Goal: Information Seeking & Learning: Learn about a topic

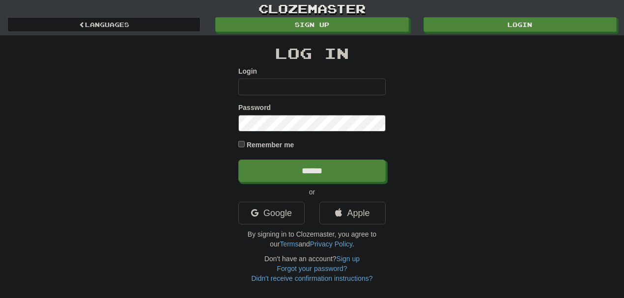
type input "********"
click at [253, 144] on label "Remember me" at bounding box center [271, 145] width 48 height 10
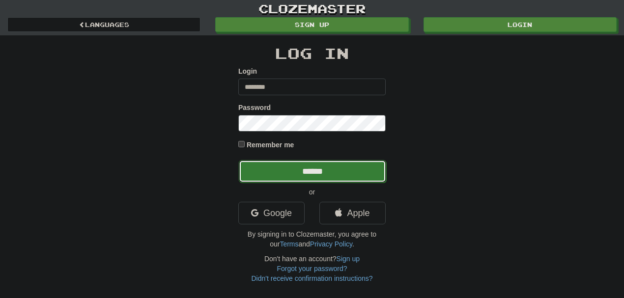
click at [322, 173] on input "******" at bounding box center [312, 171] width 147 height 23
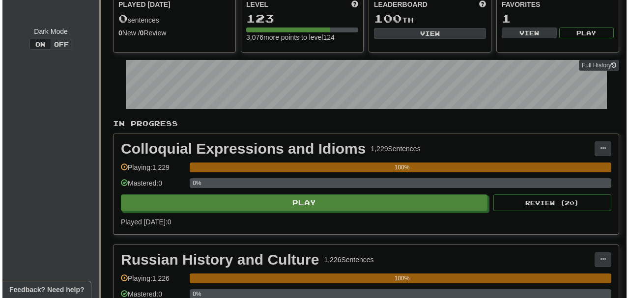
scroll to position [108, 0]
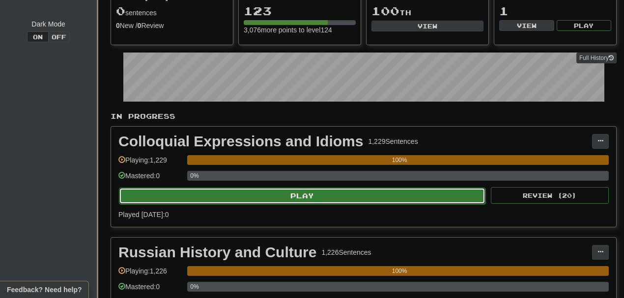
click at [346, 193] on button "Play" at bounding box center [302, 196] width 366 height 17
select select "**"
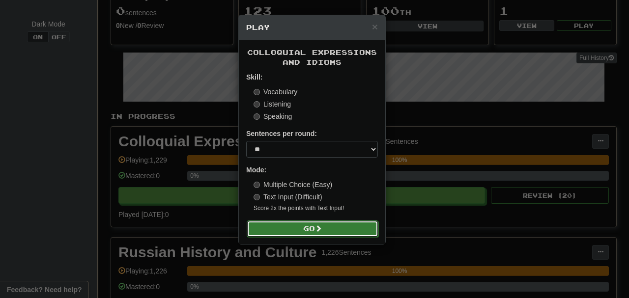
click at [300, 236] on button "Go" at bounding box center [313, 229] width 132 height 17
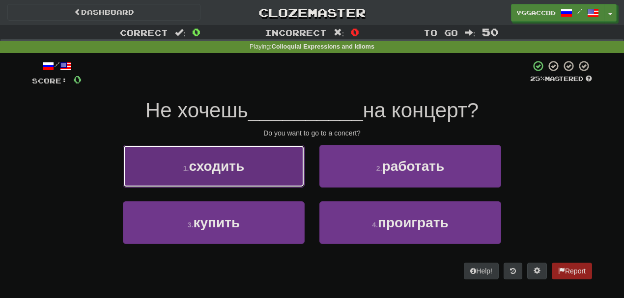
click at [239, 177] on button "1 . сходить" at bounding box center [214, 166] width 182 height 43
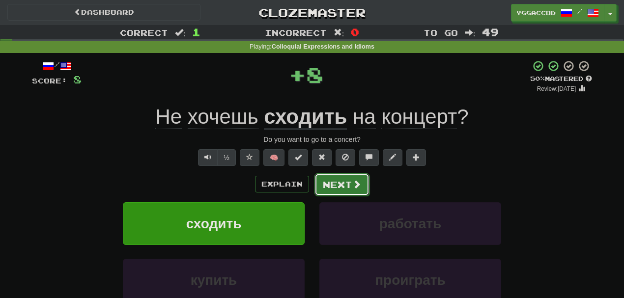
click at [333, 183] on button "Next" at bounding box center [341, 184] width 55 height 23
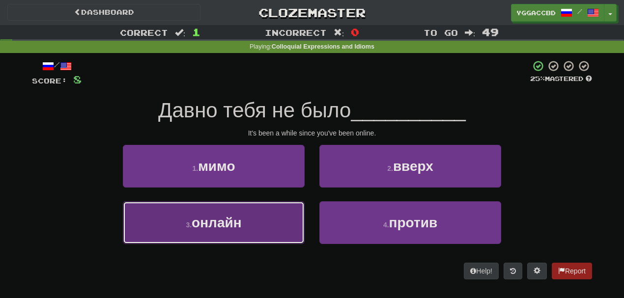
click at [243, 217] on button "3 . онлайн" at bounding box center [214, 222] width 182 height 43
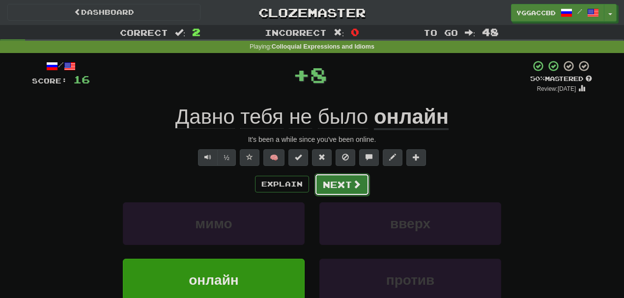
click at [344, 181] on button "Next" at bounding box center [341, 184] width 55 height 23
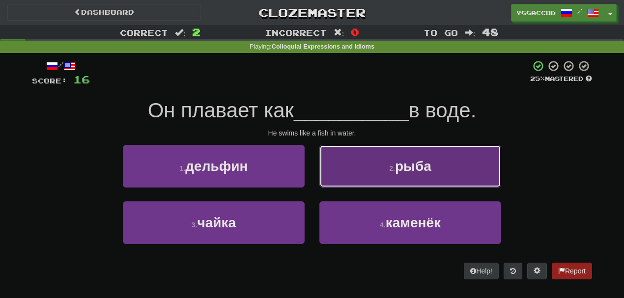
click at [379, 166] on button "2 . рыба" at bounding box center [410, 166] width 182 height 43
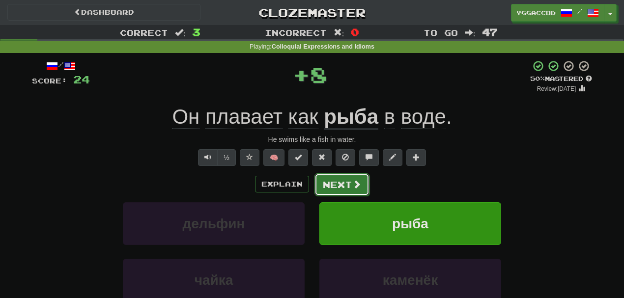
click at [331, 184] on button "Next" at bounding box center [341, 184] width 55 height 23
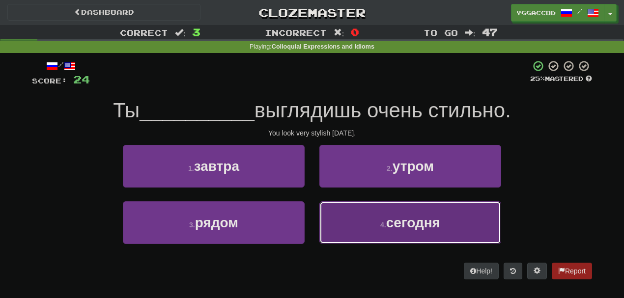
click at [360, 206] on button "4 . сегодня" at bounding box center [410, 222] width 182 height 43
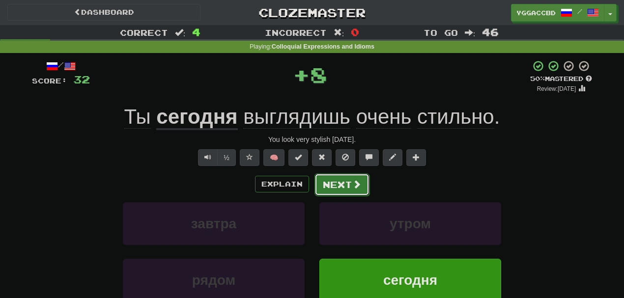
click at [338, 185] on button "Next" at bounding box center [341, 184] width 55 height 23
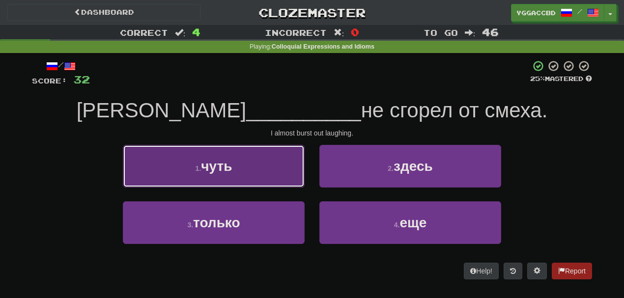
click at [277, 170] on button "1 . чуть" at bounding box center [214, 166] width 182 height 43
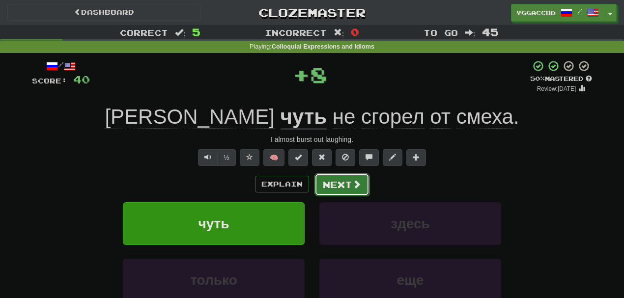
click at [344, 183] on button "Next" at bounding box center [341, 184] width 55 height 23
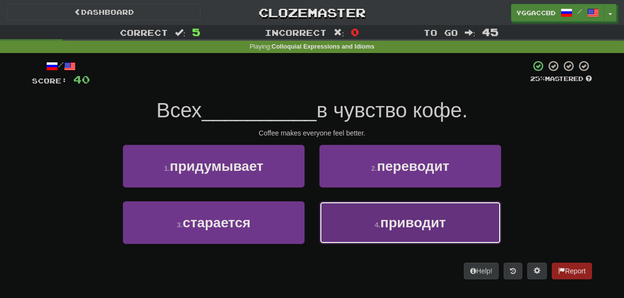
click at [406, 222] on span "приводит" at bounding box center [413, 222] width 66 height 15
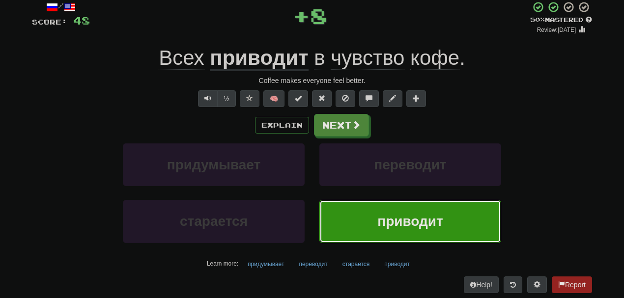
scroll to position [60, 0]
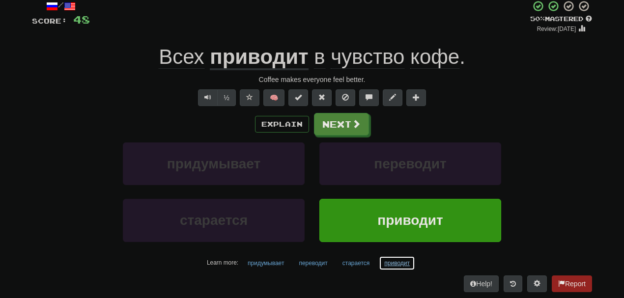
click at [397, 261] on button "приводит" at bounding box center [397, 263] width 36 height 15
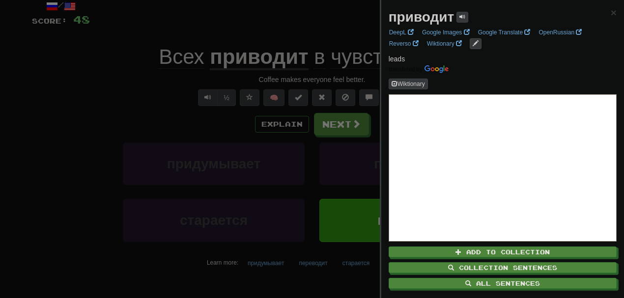
click at [288, 20] on div at bounding box center [312, 149] width 624 height 298
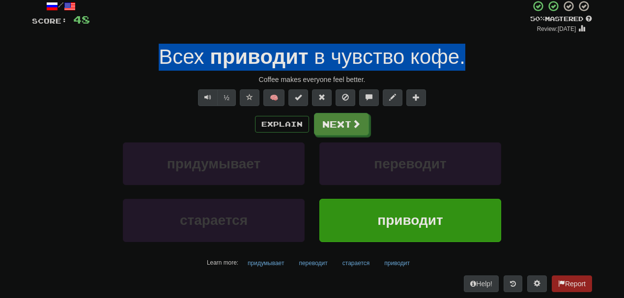
drag, startPoint x: 150, startPoint y: 55, endPoint x: 488, endPoint y: 58, distance: 337.5
click at [488, 58] on div "Всех приводит в чувство кофе ." at bounding box center [312, 57] width 560 height 27
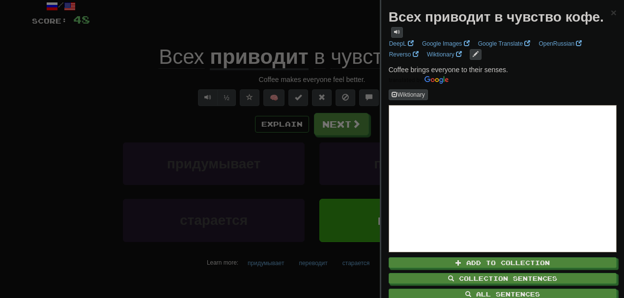
click at [85, 72] on div at bounding box center [312, 149] width 624 height 298
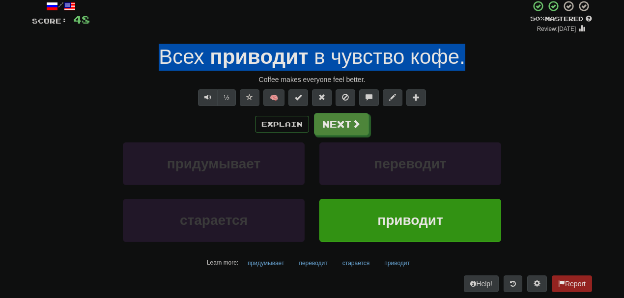
drag, startPoint x: 471, startPoint y: 59, endPoint x: 140, endPoint y: 50, distance: 331.2
click at [140, 50] on div "Всех приводит в чувство кофе ." at bounding box center [312, 57] width 560 height 27
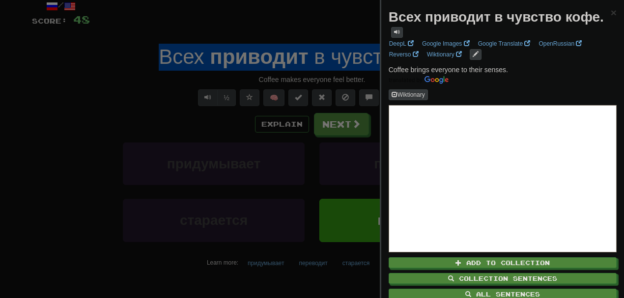
copy div "Всех приводит в чувство кофе ."
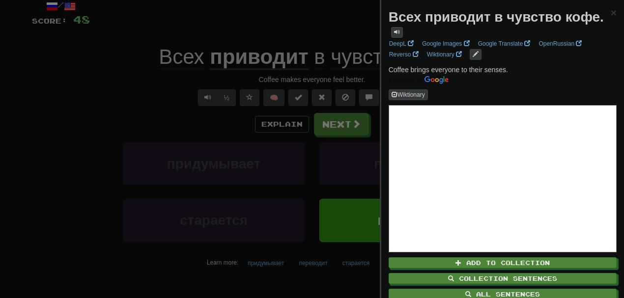
click at [337, 128] on div at bounding box center [312, 149] width 624 height 298
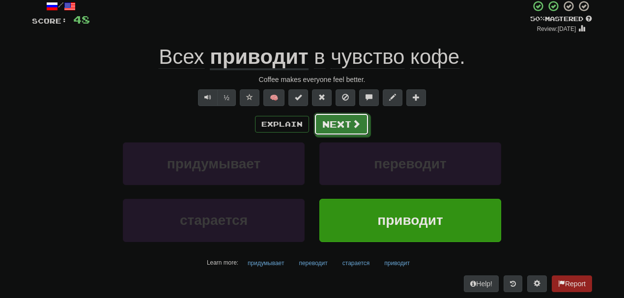
click at [337, 128] on button "Next" at bounding box center [341, 124] width 55 height 23
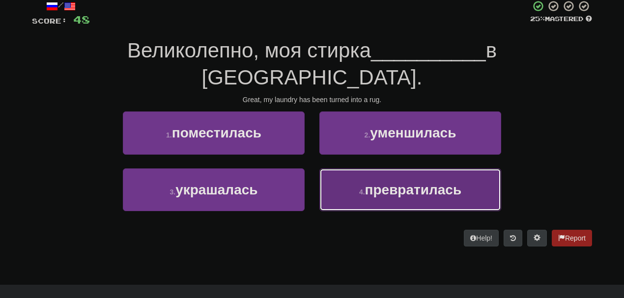
click at [378, 182] on span "превратилась" at bounding box center [413, 189] width 97 height 15
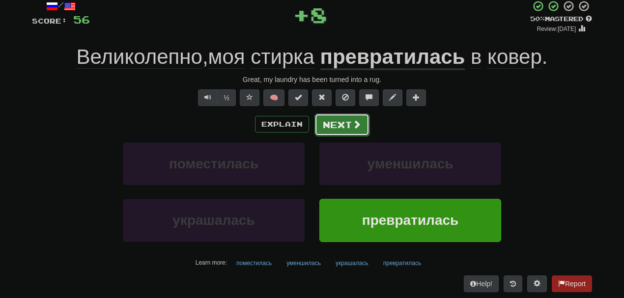
click at [339, 120] on button "Next" at bounding box center [341, 124] width 55 height 23
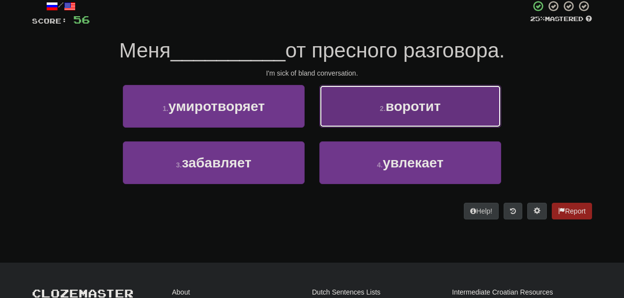
click at [393, 107] on span "воротит" at bounding box center [413, 106] width 55 height 15
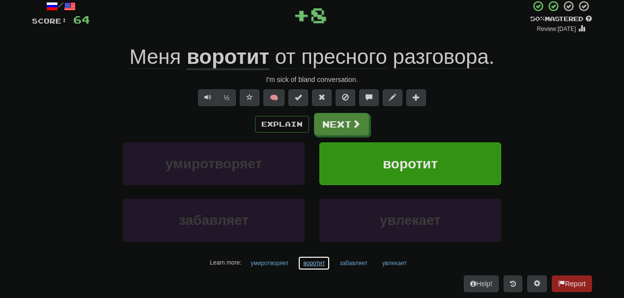
click at [313, 261] on button "воротит" at bounding box center [314, 263] width 32 height 15
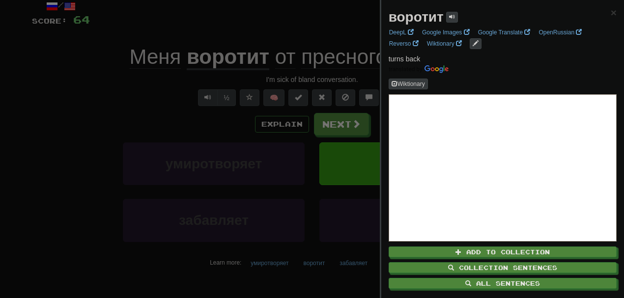
click at [148, 94] on div at bounding box center [312, 149] width 624 height 298
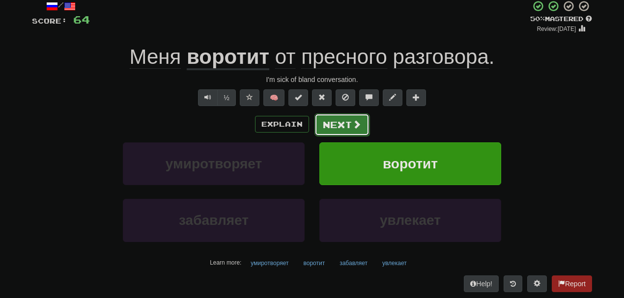
click at [348, 124] on button "Next" at bounding box center [341, 124] width 55 height 23
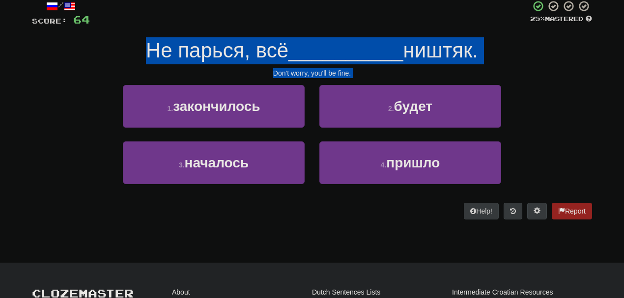
drag, startPoint x: 137, startPoint y: 51, endPoint x: 383, endPoint y: 225, distance: 301.6
click at [383, 225] on div "/ Score: 64 25 % Mastered Не парься, всё __________ ништяк. Don't worry, you'll…" at bounding box center [312, 113] width 560 height 240
click at [361, 205] on div "Help! Report" at bounding box center [312, 211] width 560 height 17
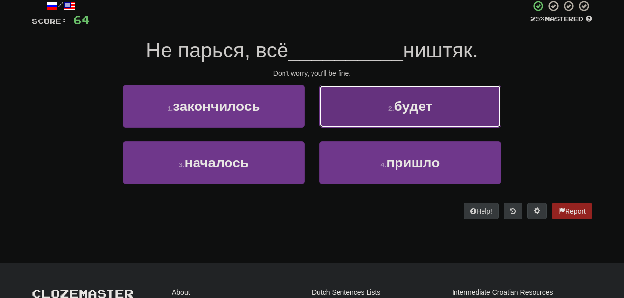
click at [381, 108] on button "2 . будет" at bounding box center [410, 106] width 182 height 43
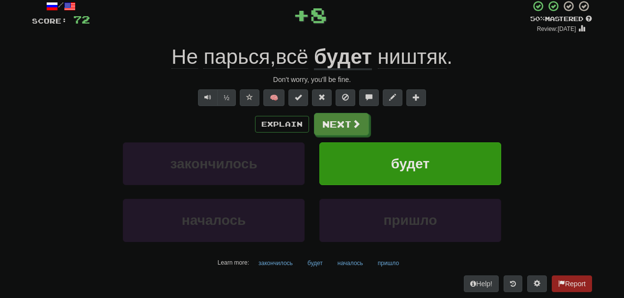
click at [419, 58] on span "ништяк" at bounding box center [412, 57] width 69 height 24
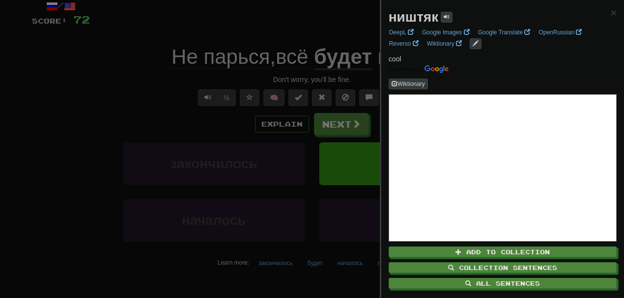
click at [347, 116] on div at bounding box center [312, 149] width 624 height 298
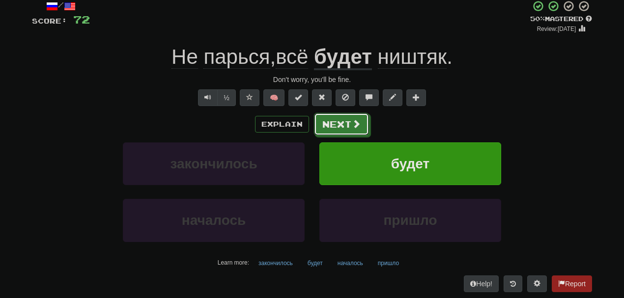
click at [347, 116] on button "Next" at bounding box center [341, 124] width 55 height 23
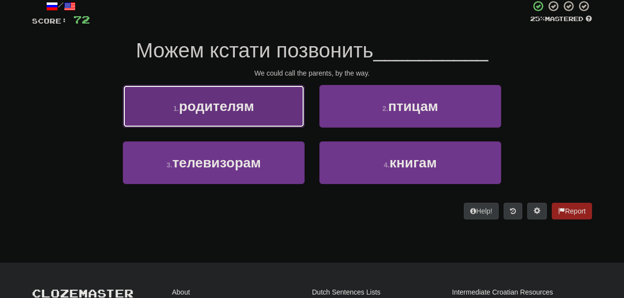
click at [223, 111] on span "родителям" at bounding box center [216, 106] width 75 height 15
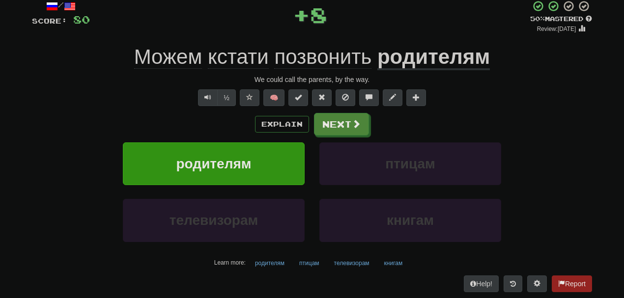
click at [240, 54] on span "кстати" at bounding box center [238, 57] width 61 height 24
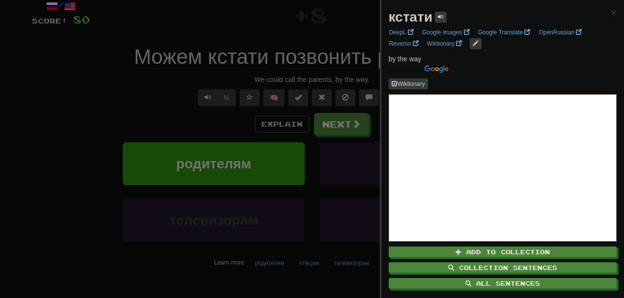
click at [129, 101] on div at bounding box center [312, 149] width 624 height 298
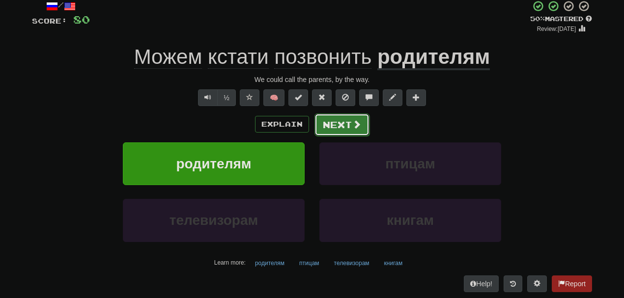
click at [341, 122] on button "Next" at bounding box center [341, 124] width 55 height 23
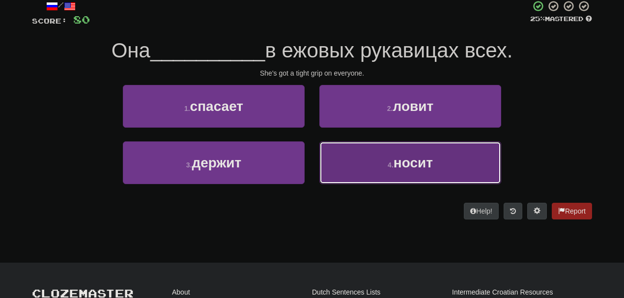
click at [365, 157] on button "4 . носит" at bounding box center [410, 162] width 182 height 43
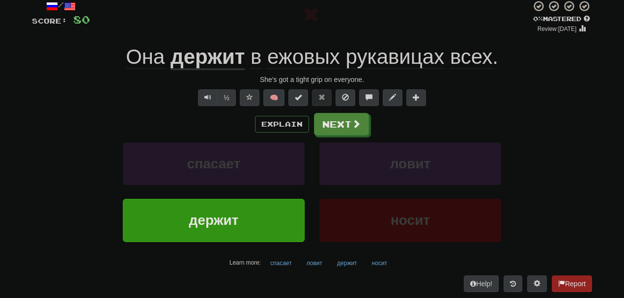
click at [302, 65] on span "ежовых" at bounding box center [303, 57] width 73 height 24
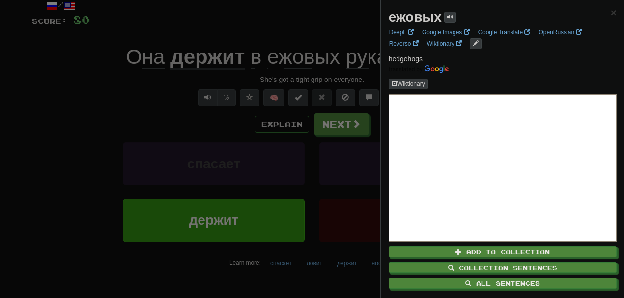
click at [336, 27] on div at bounding box center [312, 149] width 624 height 298
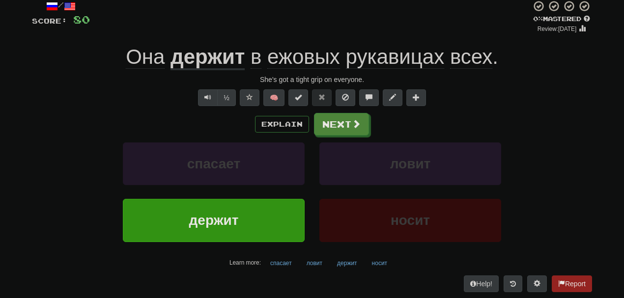
click at [369, 58] on span "рукавицах" at bounding box center [395, 57] width 99 height 24
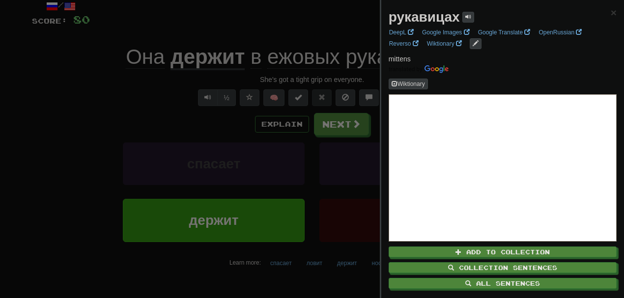
click at [335, 30] on div at bounding box center [312, 149] width 624 height 298
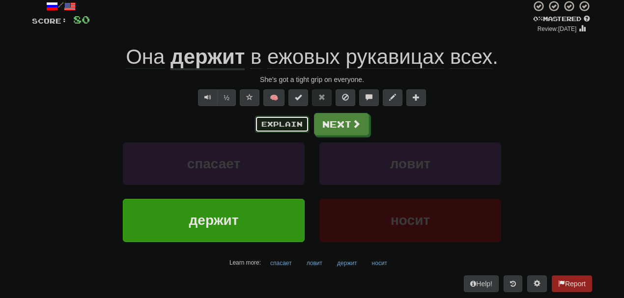
click at [283, 123] on button "Explain" at bounding box center [282, 124] width 54 height 17
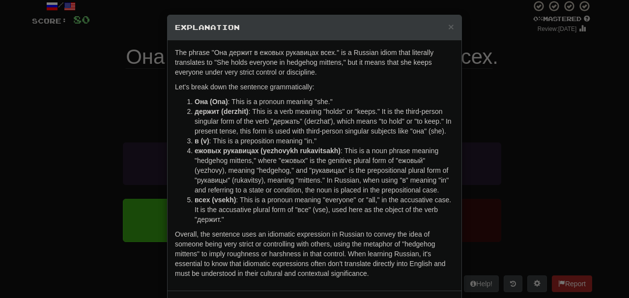
click at [493, 115] on div "× Explanation The phrase "Она держит в ежовых рукавицах всех." is a Russian idi…" at bounding box center [314, 149] width 629 height 298
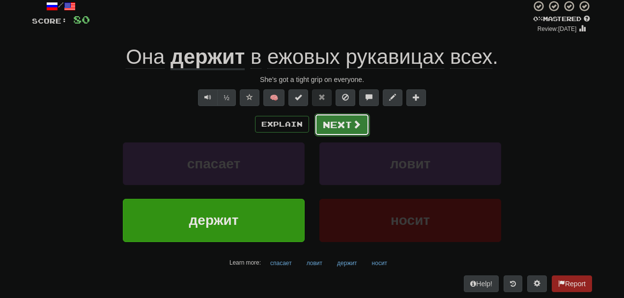
click at [341, 119] on button "Next" at bounding box center [341, 124] width 55 height 23
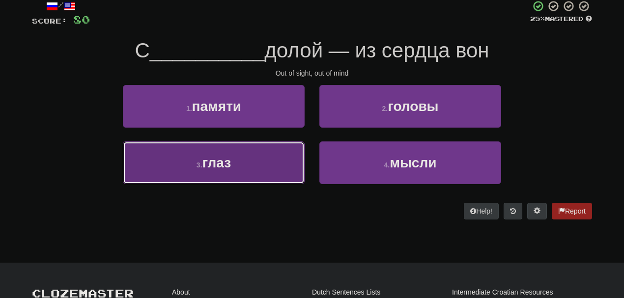
click at [237, 168] on button "3 . глаз" at bounding box center [214, 162] width 182 height 43
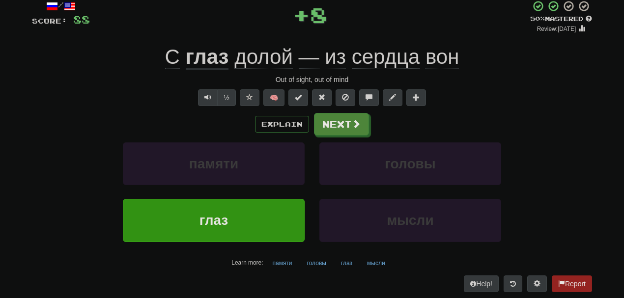
click at [271, 58] on span "долой" at bounding box center [263, 57] width 58 height 24
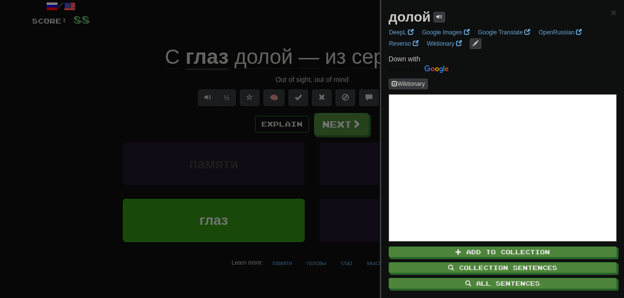
click at [338, 130] on div at bounding box center [312, 149] width 624 height 298
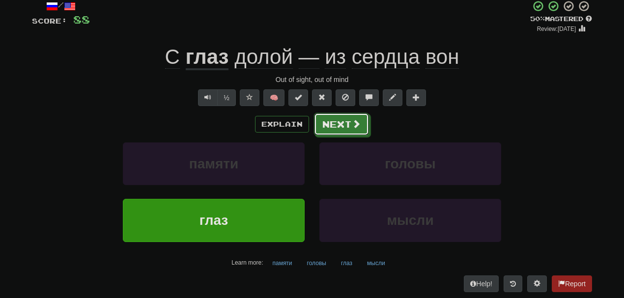
click at [338, 130] on button "Next" at bounding box center [341, 124] width 55 height 23
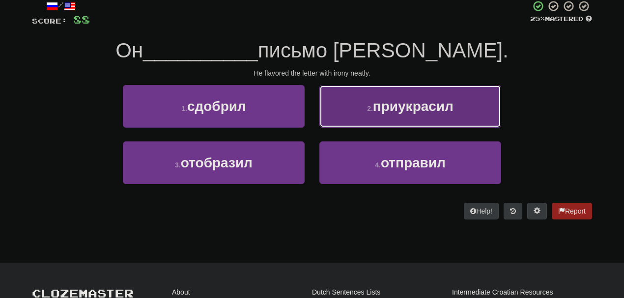
click at [389, 94] on button "2 . приукрасил" at bounding box center [410, 106] width 182 height 43
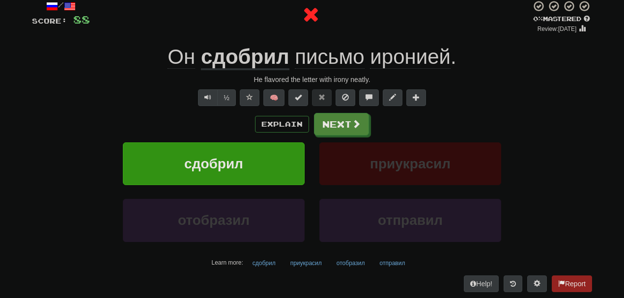
click at [242, 53] on u "сдобрил" at bounding box center [245, 57] width 88 height 25
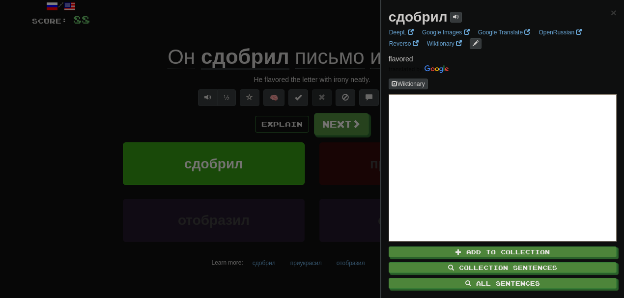
click at [242, 53] on div at bounding box center [312, 149] width 624 height 298
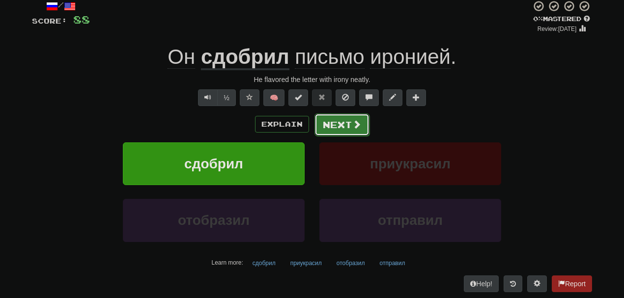
click at [328, 121] on button "Next" at bounding box center [341, 124] width 55 height 23
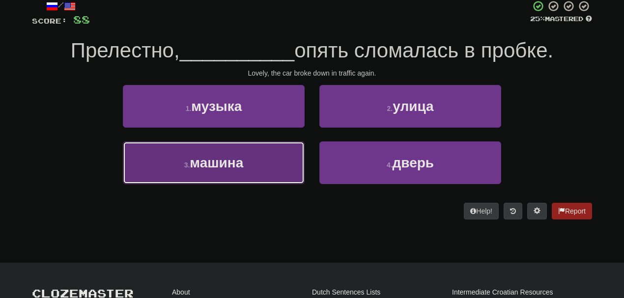
click at [235, 146] on button "3 . машина" at bounding box center [214, 162] width 182 height 43
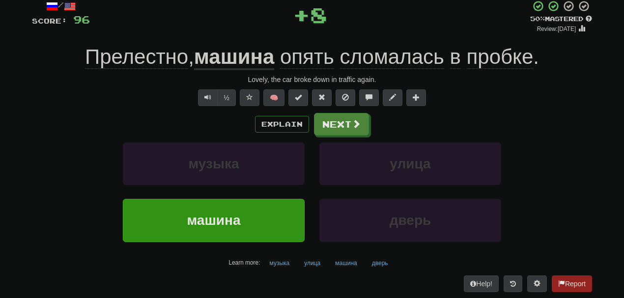
click at [139, 56] on span "Прелестно" at bounding box center [136, 57] width 103 height 24
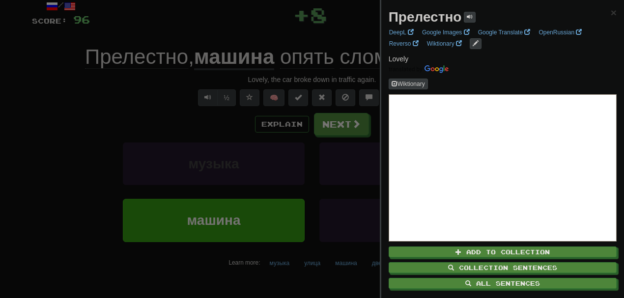
click at [139, 56] on div at bounding box center [312, 149] width 624 height 298
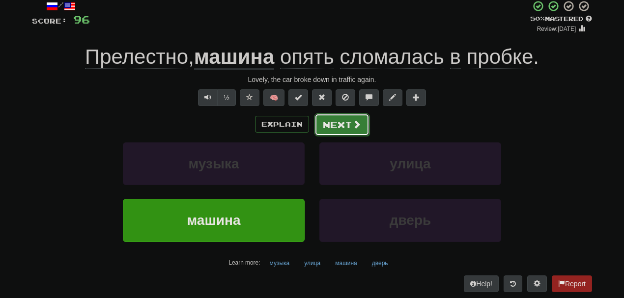
click at [326, 116] on button "Next" at bounding box center [341, 124] width 55 height 23
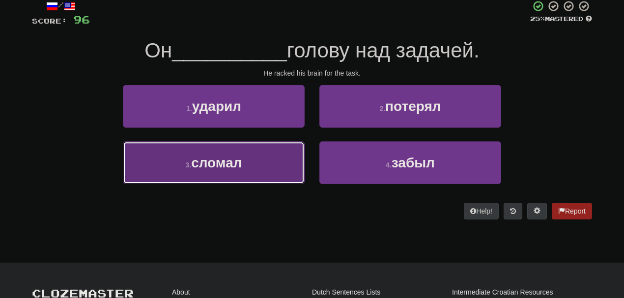
click at [213, 181] on button "3 . сломал" at bounding box center [214, 162] width 182 height 43
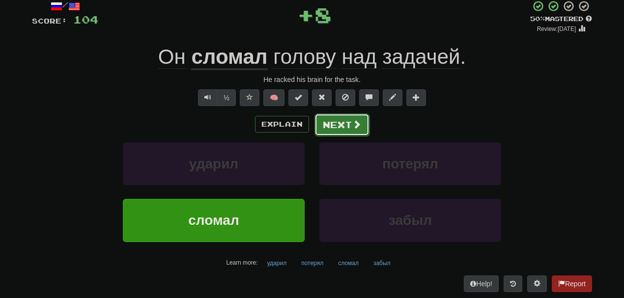
click at [332, 124] on button "Next" at bounding box center [341, 124] width 55 height 23
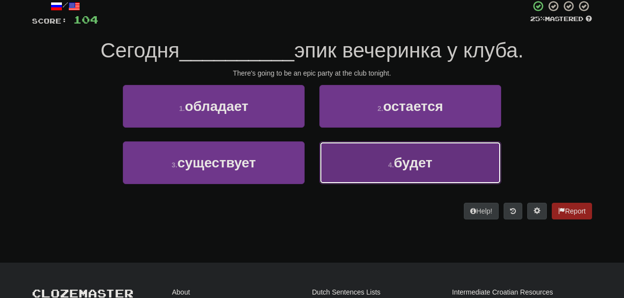
click at [361, 152] on button "4 . будет" at bounding box center [410, 162] width 182 height 43
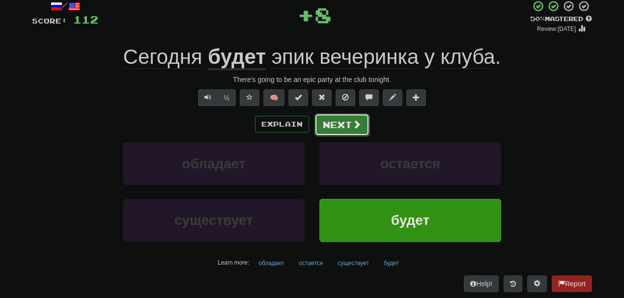
click at [335, 118] on button "Next" at bounding box center [341, 124] width 55 height 23
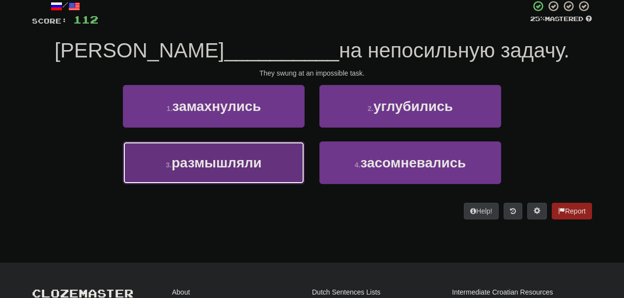
click at [251, 166] on span "размышляли" at bounding box center [216, 162] width 90 height 15
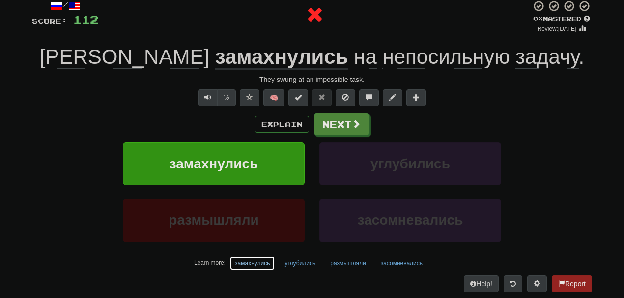
click at [247, 259] on button "замахнулись" at bounding box center [252, 263] width 46 height 15
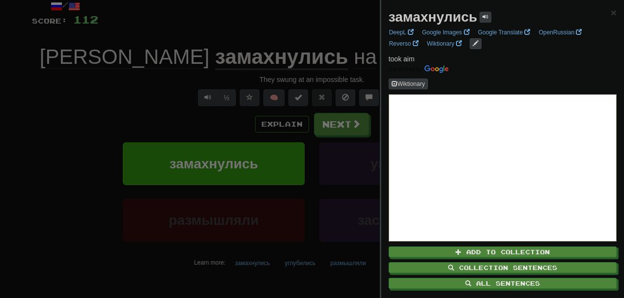
click at [329, 122] on div at bounding box center [312, 149] width 624 height 298
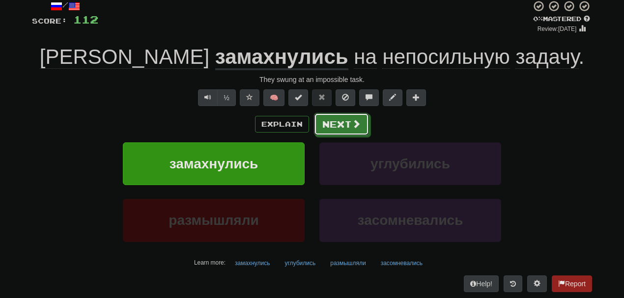
click at [329, 122] on button "Next" at bounding box center [341, 124] width 55 height 23
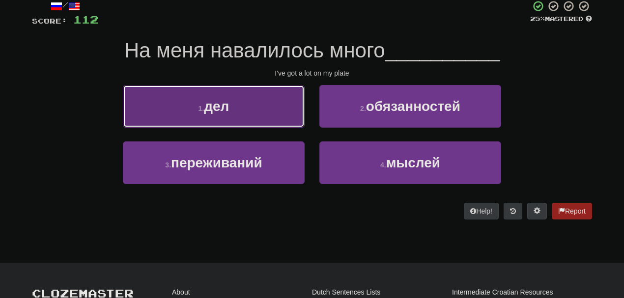
click at [290, 119] on button "1 . дел" at bounding box center [214, 106] width 182 height 43
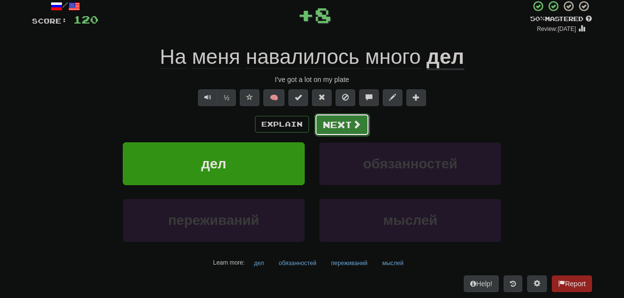
click at [340, 121] on button "Next" at bounding box center [341, 124] width 55 height 23
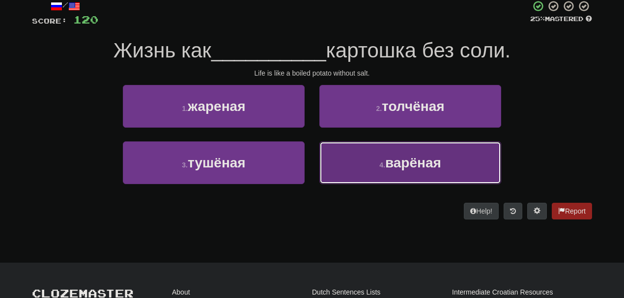
click at [390, 161] on span "варёная" at bounding box center [413, 162] width 56 height 15
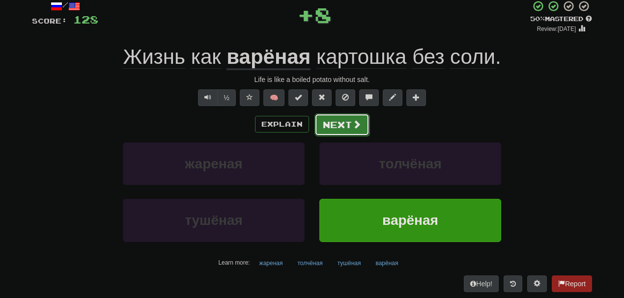
click at [340, 117] on button "Next" at bounding box center [341, 124] width 55 height 23
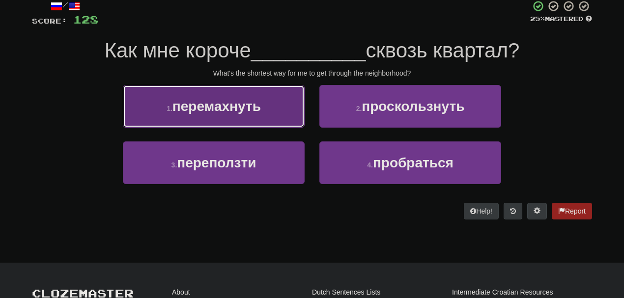
click at [274, 110] on button "1 . перемахнуть" at bounding box center [214, 106] width 182 height 43
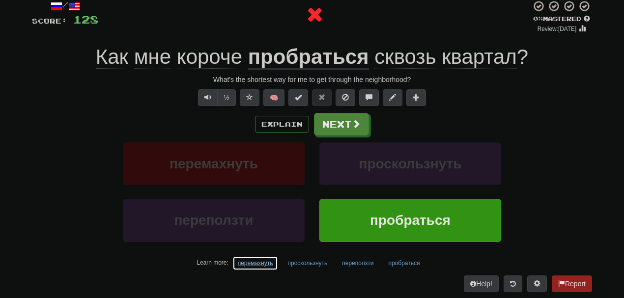
click at [255, 263] on button "перемахнуть" at bounding box center [255, 263] width 46 height 15
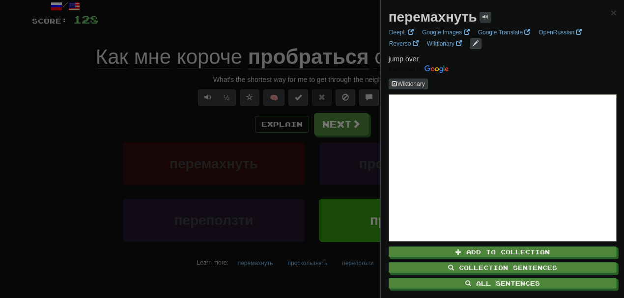
click at [120, 112] on div at bounding box center [312, 149] width 624 height 298
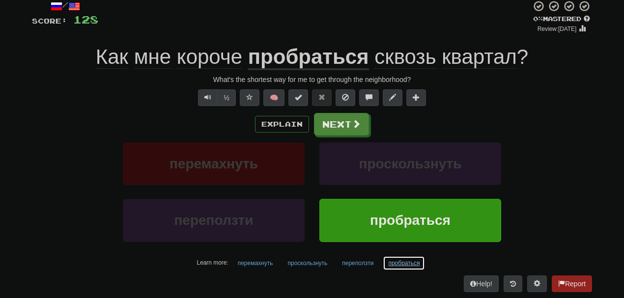
click at [403, 261] on button "пробраться" at bounding box center [404, 263] width 42 height 15
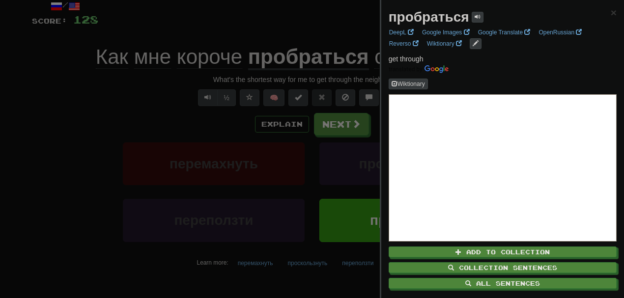
click at [318, 128] on div at bounding box center [312, 149] width 624 height 298
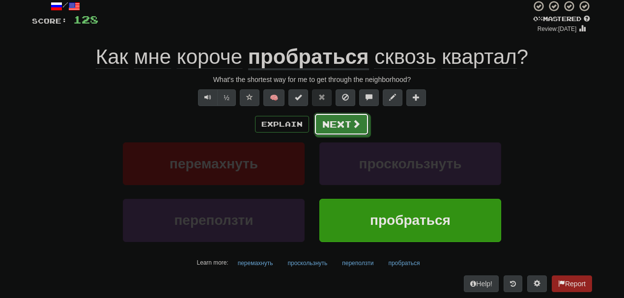
click at [318, 128] on button "Next" at bounding box center [341, 124] width 55 height 23
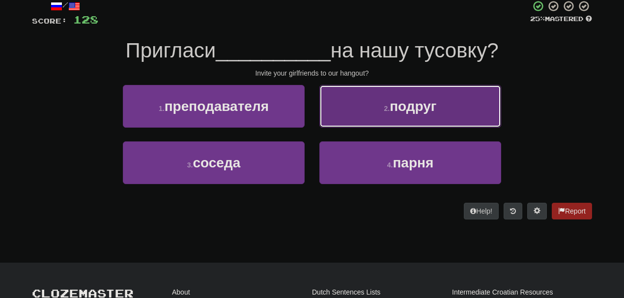
click at [387, 105] on small "2 ." at bounding box center [387, 109] width 6 height 8
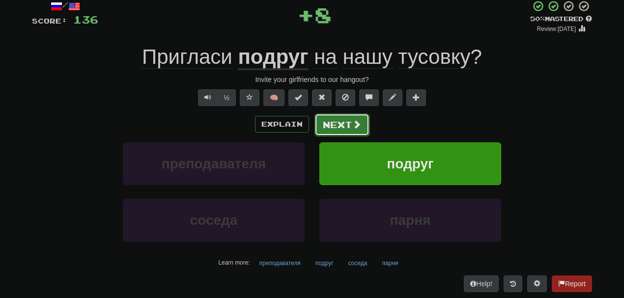
click at [332, 126] on button "Next" at bounding box center [341, 124] width 55 height 23
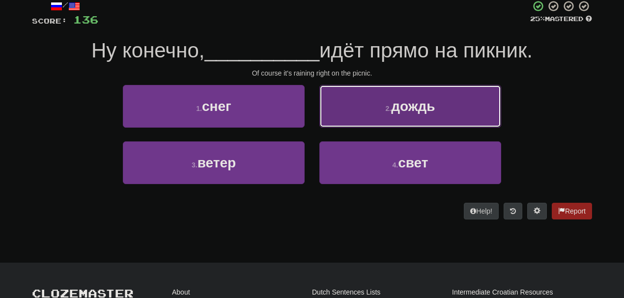
click at [364, 114] on button "2 . дождь" at bounding box center [410, 106] width 182 height 43
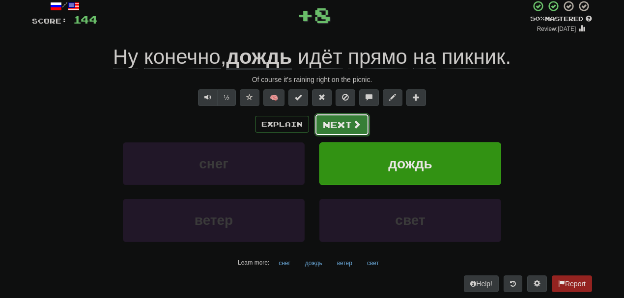
click at [335, 121] on button "Next" at bounding box center [341, 124] width 55 height 23
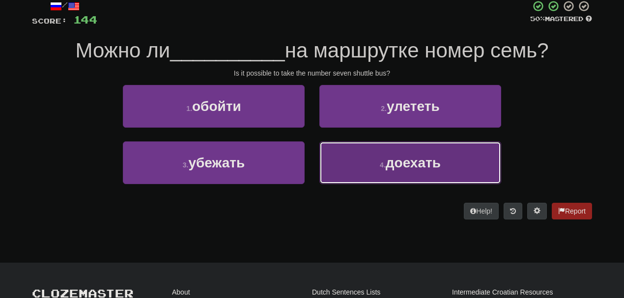
click at [368, 176] on button "4 . доехать" at bounding box center [410, 162] width 182 height 43
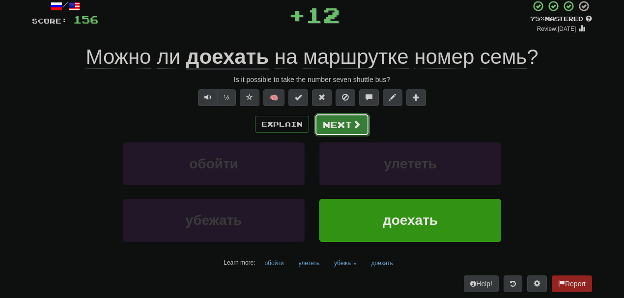
click at [336, 123] on button "Next" at bounding box center [341, 124] width 55 height 23
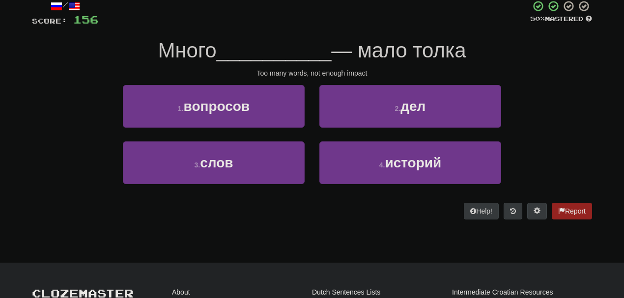
click at [296, 137] on div "1 . вопросов" at bounding box center [213, 113] width 196 height 56
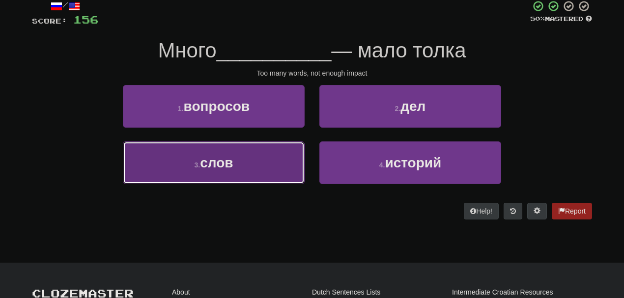
click at [287, 147] on button "3 . слов" at bounding box center [214, 162] width 182 height 43
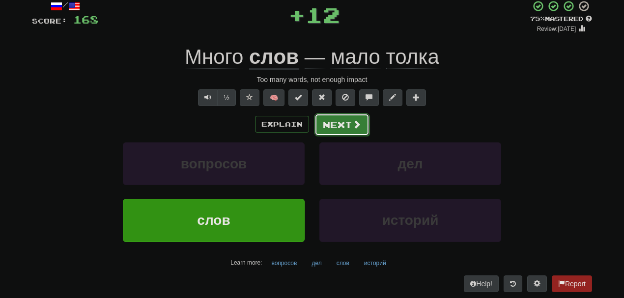
click at [339, 122] on button "Next" at bounding box center [341, 124] width 55 height 23
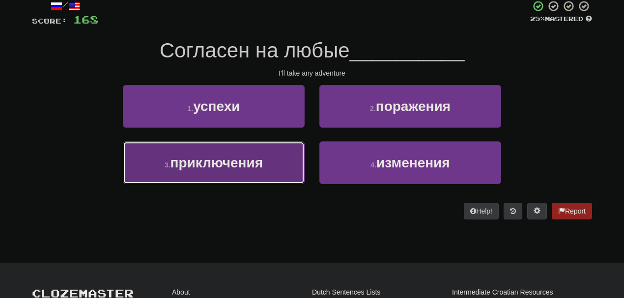
click at [256, 152] on button "3 . приключения" at bounding box center [214, 162] width 182 height 43
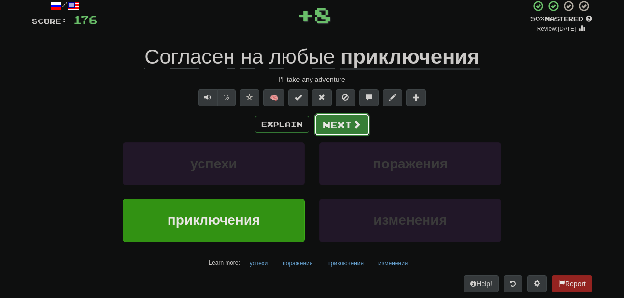
click at [331, 121] on button "Next" at bounding box center [341, 124] width 55 height 23
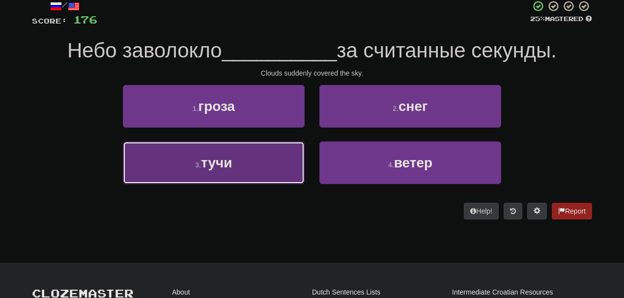
click at [263, 155] on button "3 . тучи" at bounding box center [214, 162] width 182 height 43
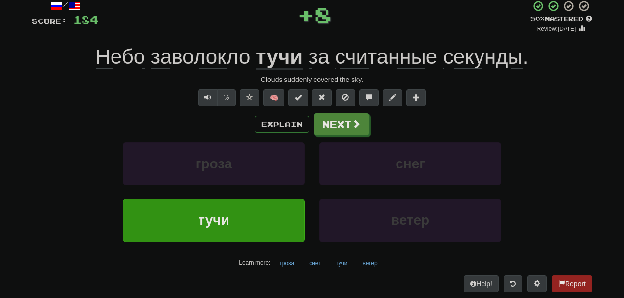
click at [289, 54] on u "тучи" at bounding box center [279, 57] width 47 height 25
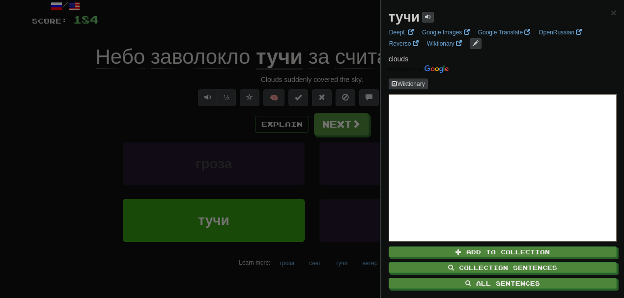
click at [184, 53] on div at bounding box center [312, 149] width 624 height 298
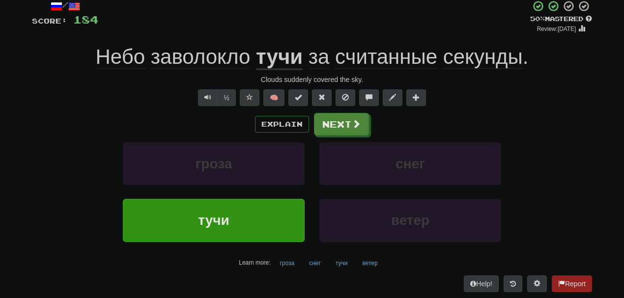
click at [184, 53] on span "заволокло" at bounding box center [200, 57] width 99 height 24
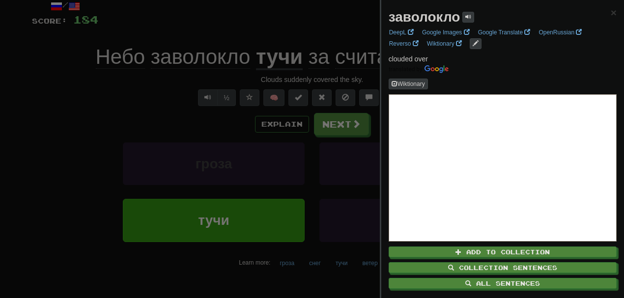
click at [88, 52] on div at bounding box center [312, 149] width 624 height 298
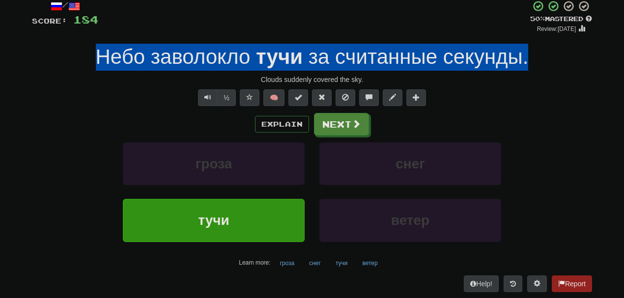
drag, startPoint x: 88, startPoint y: 52, endPoint x: 533, endPoint y: 53, distance: 445.0
click at [533, 53] on div "Небо заволокло тучи за считанные секунды ." at bounding box center [312, 57] width 560 height 27
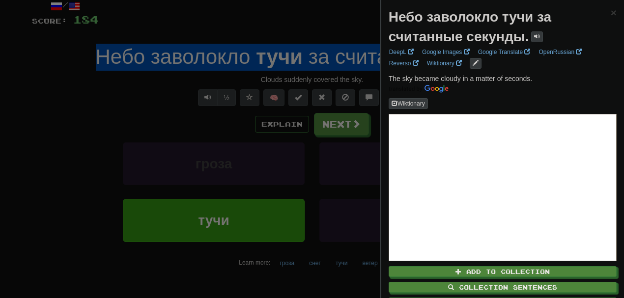
copy div "Небо заволокло тучи за считанные секунды ."
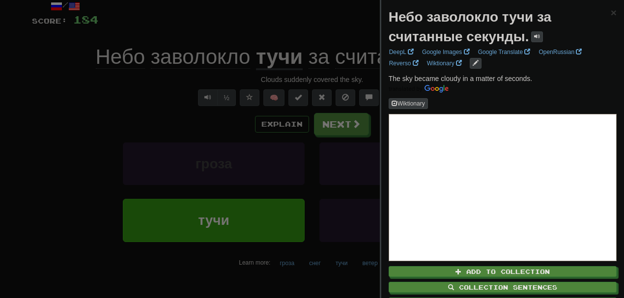
click at [170, 112] on div at bounding box center [312, 149] width 624 height 298
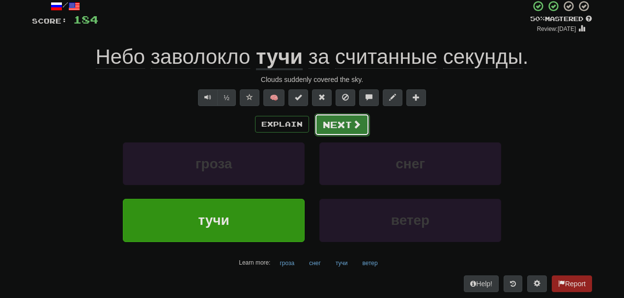
click at [345, 120] on button "Next" at bounding box center [341, 124] width 55 height 23
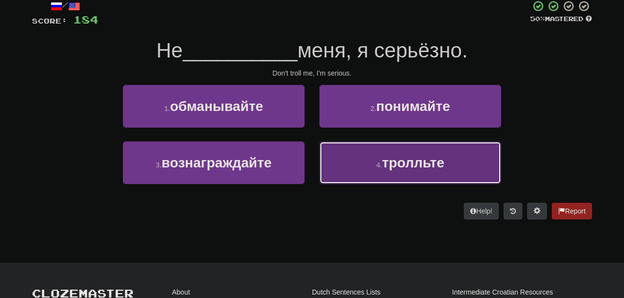
click at [398, 161] on span "тролльте" at bounding box center [413, 162] width 62 height 15
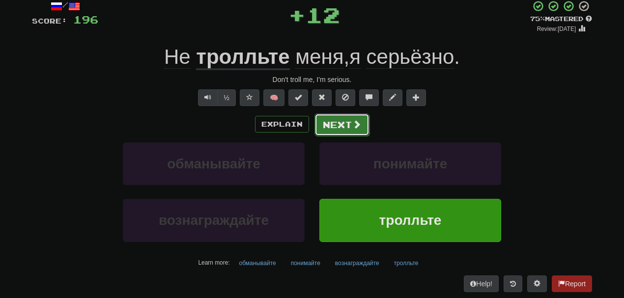
click at [338, 115] on button "Next" at bounding box center [341, 124] width 55 height 23
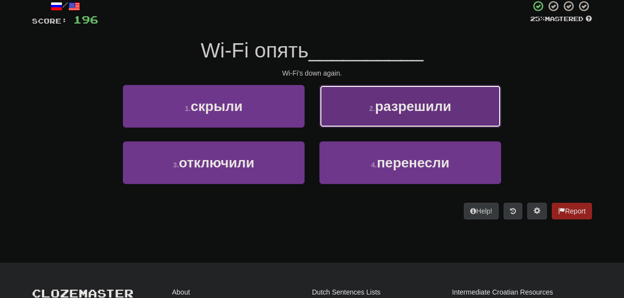
click at [359, 111] on button "2 . разрешили" at bounding box center [410, 106] width 182 height 43
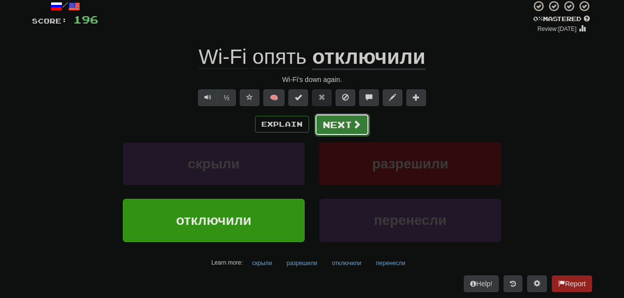
click at [341, 126] on button "Next" at bounding box center [341, 124] width 55 height 23
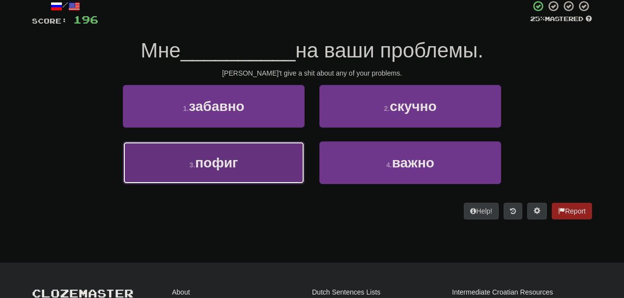
click at [243, 163] on button "3 . пофиг" at bounding box center [214, 162] width 182 height 43
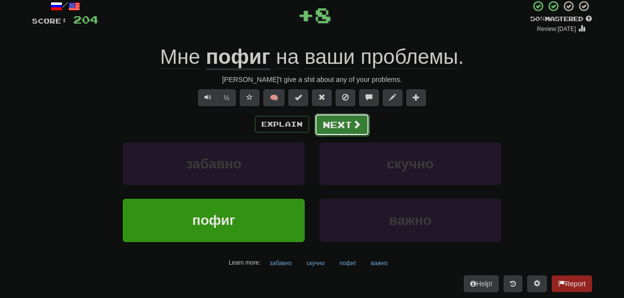
click at [335, 122] on button "Next" at bounding box center [341, 124] width 55 height 23
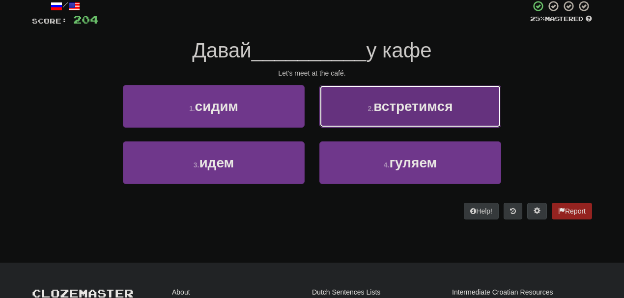
click at [369, 107] on small "2 ." at bounding box center [371, 109] width 6 height 8
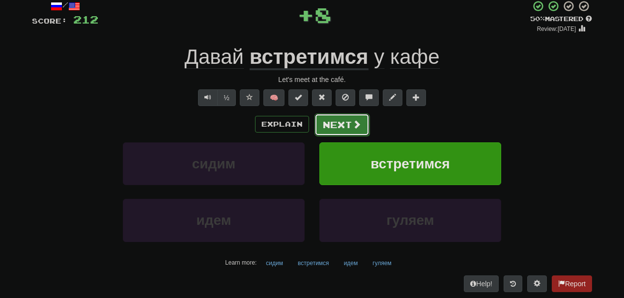
click at [336, 129] on button "Next" at bounding box center [341, 124] width 55 height 23
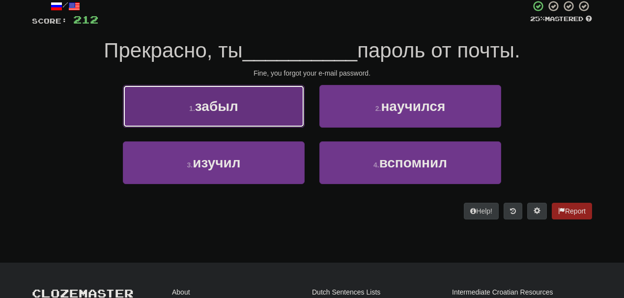
click at [277, 116] on button "1 . забыл" at bounding box center [214, 106] width 182 height 43
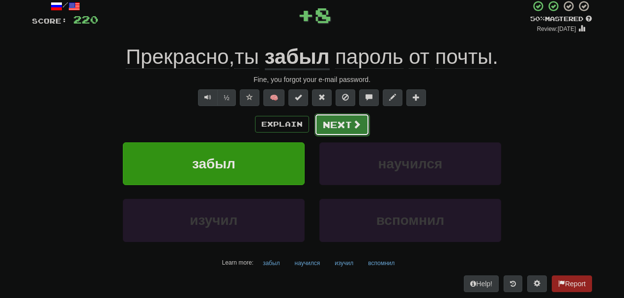
click at [339, 127] on button "Next" at bounding box center [341, 124] width 55 height 23
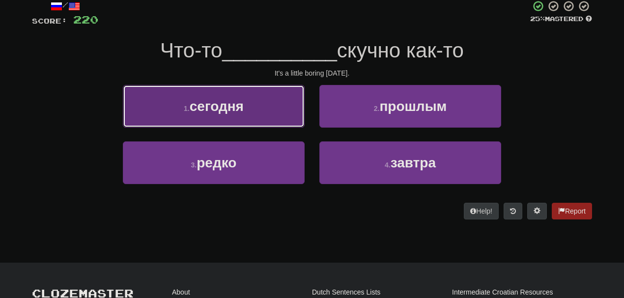
click at [284, 115] on button "1 . сегодня" at bounding box center [214, 106] width 182 height 43
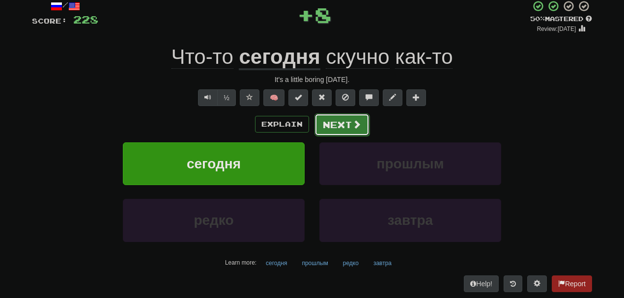
click at [334, 126] on button "Next" at bounding box center [341, 124] width 55 height 23
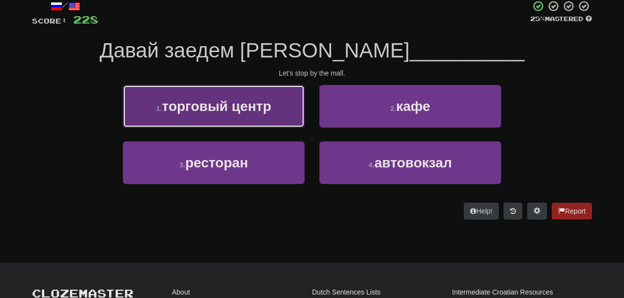
click at [281, 102] on button "1 . торговый центр" at bounding box center [214, 106] width 182 height 43
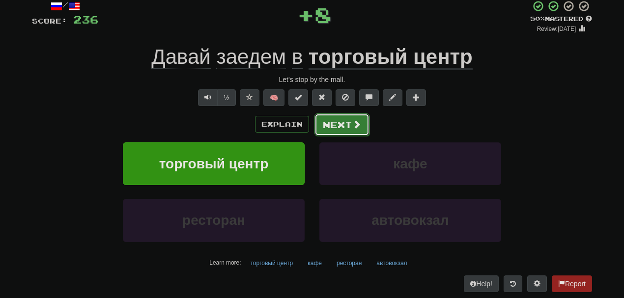
click at [337, 117] on button "Next" at bounding box center [341, 124] width 55 height 23
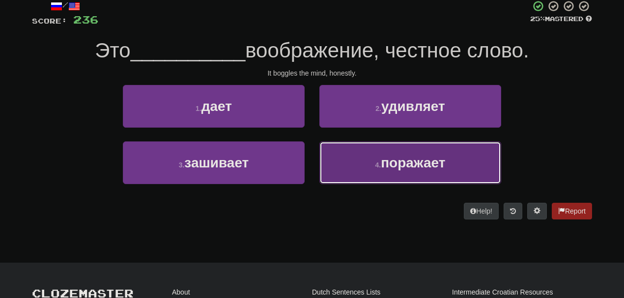
click at [349, 155] on button "4 . поражает" at bounding box center [410, 162] width 182 height 43
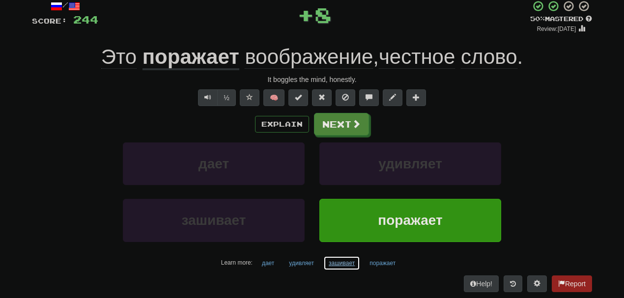
click at [335, 265] on button "зашивает" at bounding box center [341, 263] width 37 height 15
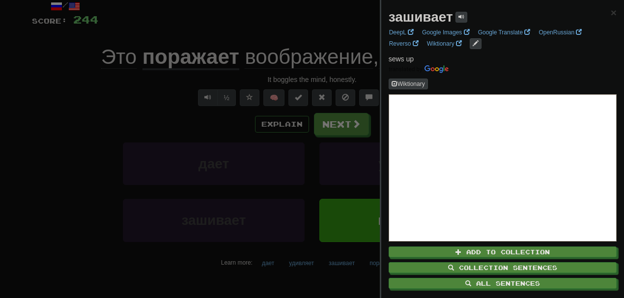
click at [344, 274] on div at bounding box center [312, 149] width 624 height 298
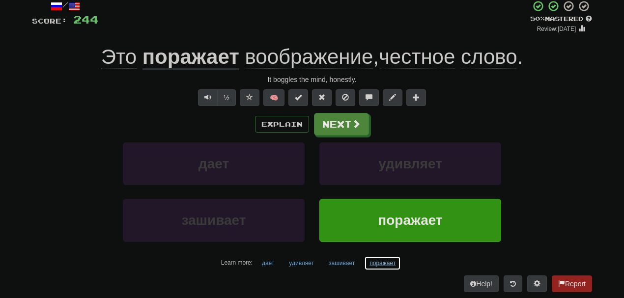
click at [375, 266] on button "поражает" at bounding box center [382, 263] width 37 height 15
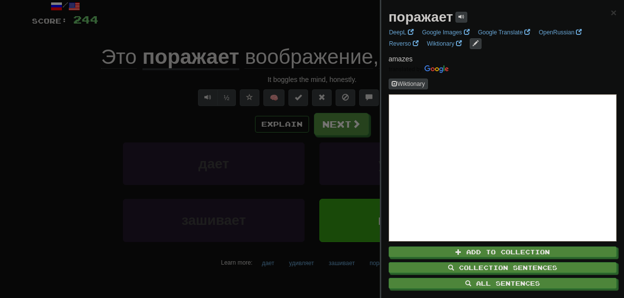
click at [343, 271] on div at bounding box center [312, 149] width 624 height 298
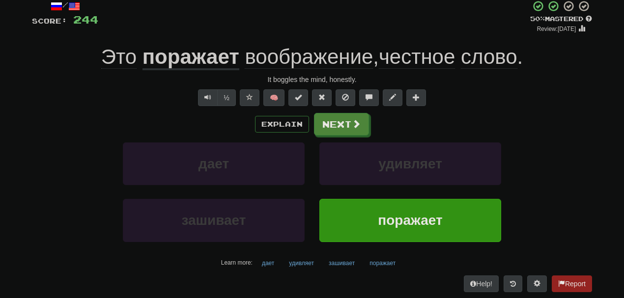
click at [285, 51] on span "воображение" at bounding box center [309, 57] width 128 height 24
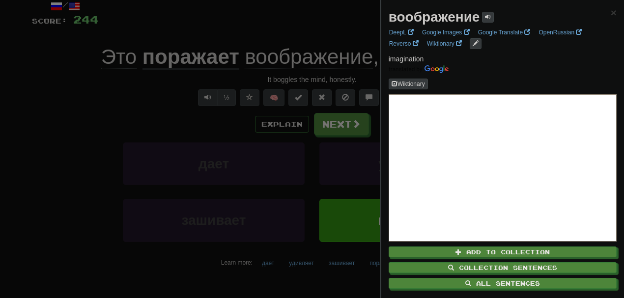
click at [285, 51] on div at bounding box center [312, 149] width 624 height 298
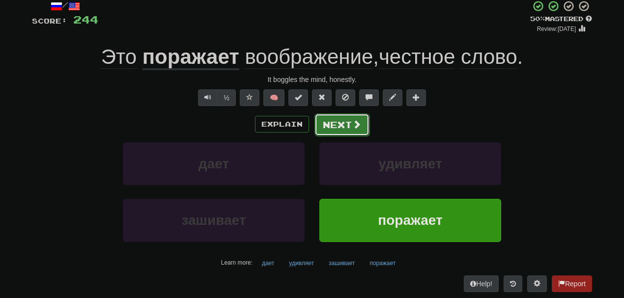
click at [342, 125] on button "Next" at bounding box center [341, 124] width 55 height 23
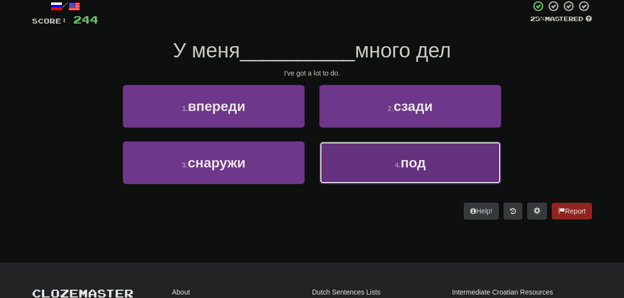
click at [371, 143] on button "4 . под" at bounding box center [410, 162] width 182 height 43
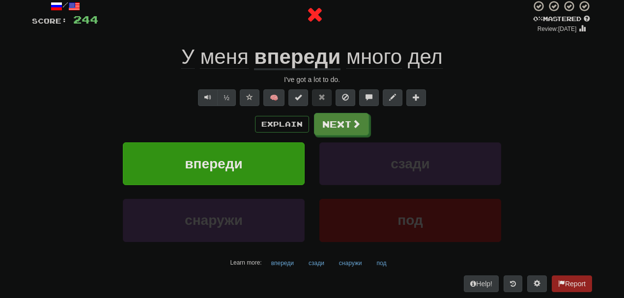
click at [295, 51] on u "впереди" at bounding box center [297, 57] width 86 height 25
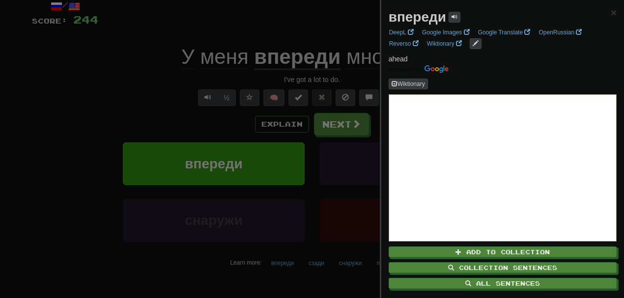
click at [317, 24] on div at bounding box center [312, 149] width 624 height 298
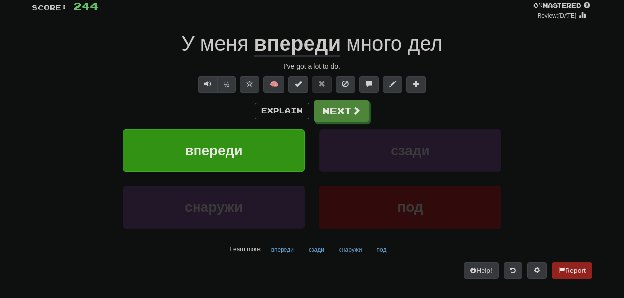
scroll to position [77, 0]
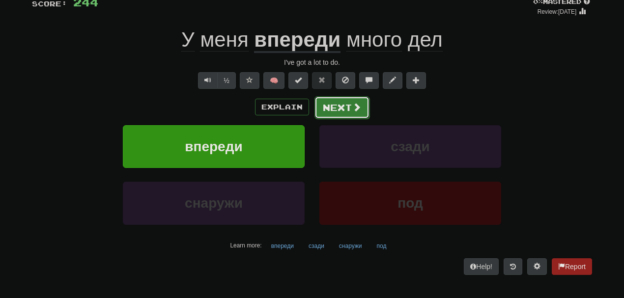
click at [352, 111] on span at bounding box center [356, 107] width 9 height 9
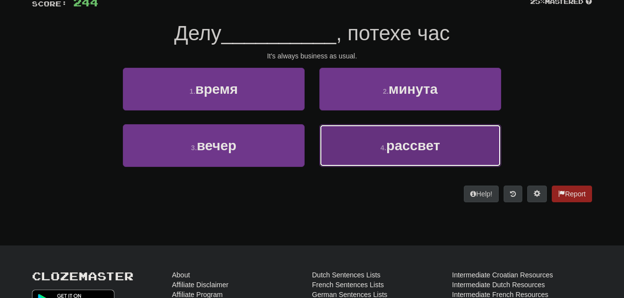
click at [364, 137] on button "4 . рассвет" at bounding box center [410, 145] width 182 height 43
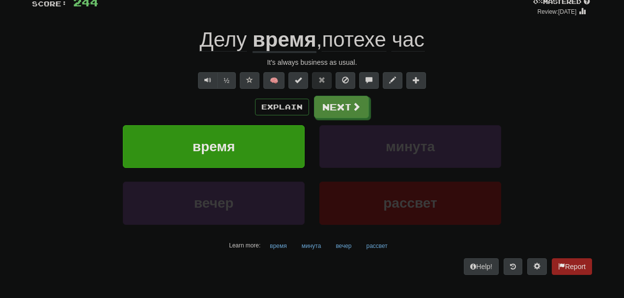
click at [336, 40] on span "потехе" at bounding box center [354, 40] width 64 height 24
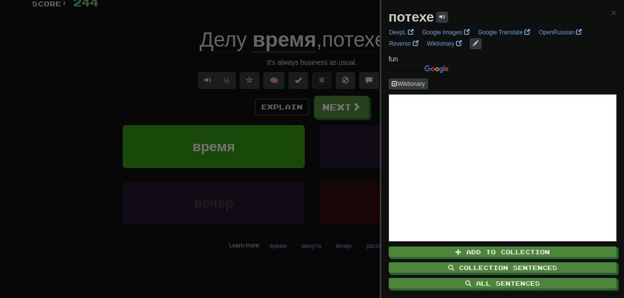
click at [336, 40] on div at bounding box center [312, 149] width 624 height 298
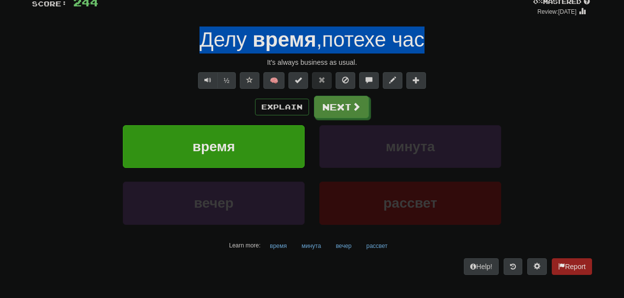
drag, startPoint x: 181, startPoint y: 39, endPoint x: 458, endPoint y: 40, distance: 276.6
click at [458, 40] on div "Делу время , потехе час" at bounding box center [312, 40] width 560 height 27
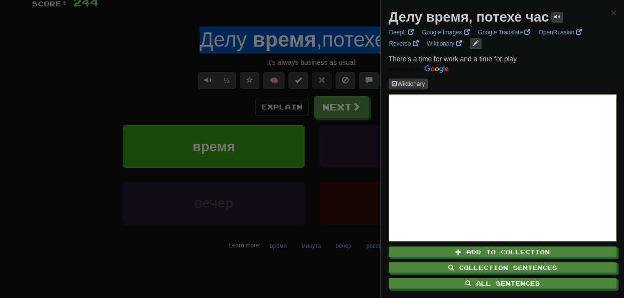
copy div "Делу время , потехе час"
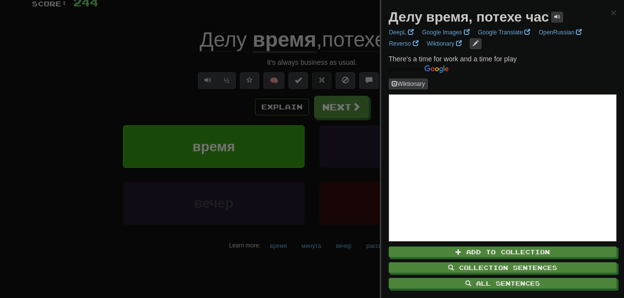
click at [340, 106] on div at bounding box center [312, 149] width 624 height 298
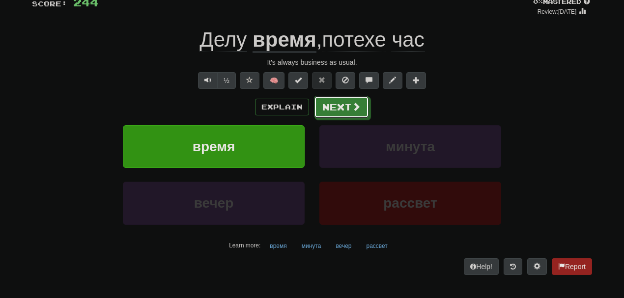
click at [340, 106] on button "Next" at bounding box center [341, 107] width 55 height 23
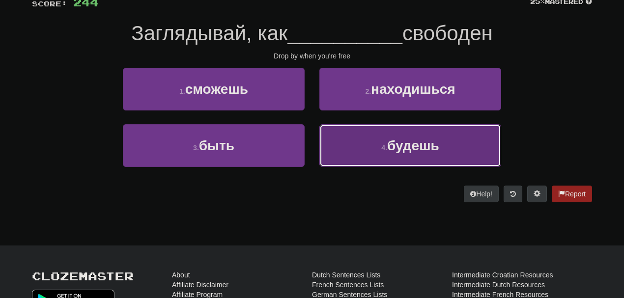
click at [418, 143] on span "будешь" at bounding box center [413, 145] width 52 height 15
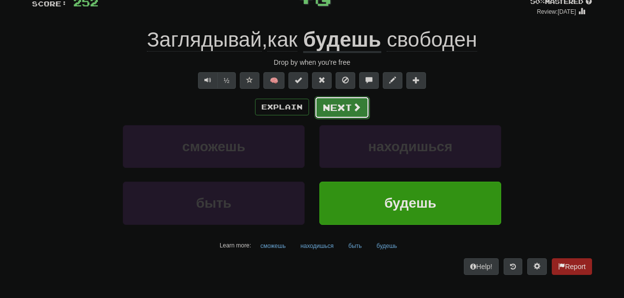
click at [344, 98] on button "Next" at bounding box center [341, 107] width 55 height 23
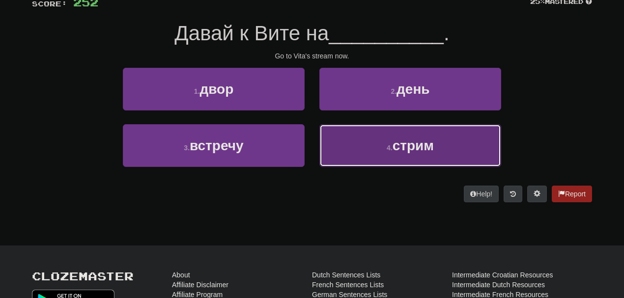
click at [401, 142] on span "стрим" at bounding box center [412, 145] width 41 height 15
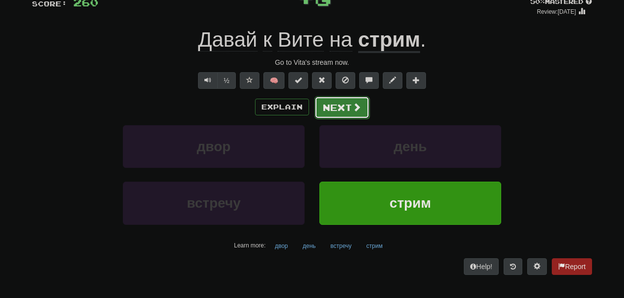
click at [334, 100] on button "Next" at bounding box center [341, 107] width 55 height 23
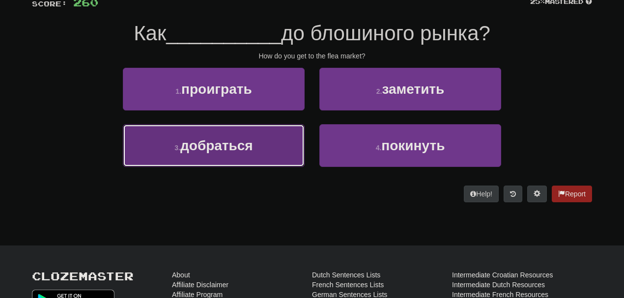
click at [266, 150] on button "3 . добраться" at bounding box center [214, 145] width 182 height 43
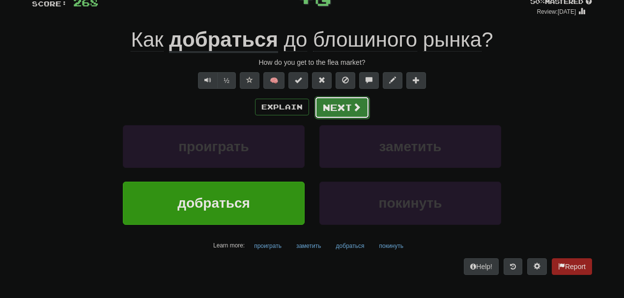
click at [344, 100] on button "Next" at bounding box center [341, 107] width 55 height 23
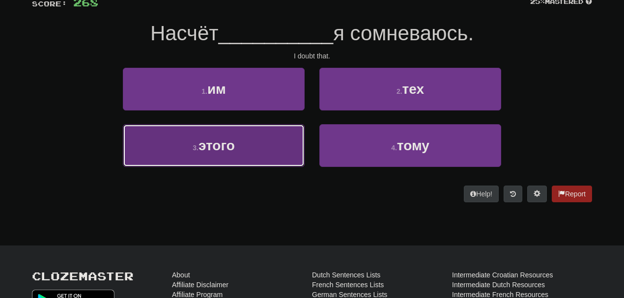
click at [275, 137] on button "3 . этого" at bounding box center [214, 145] width 182 height 43
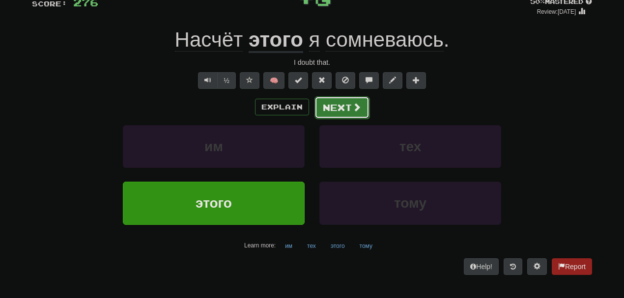
click at [342, 104] on button "Next" at bounding box center [341, 107] width 55 height 23
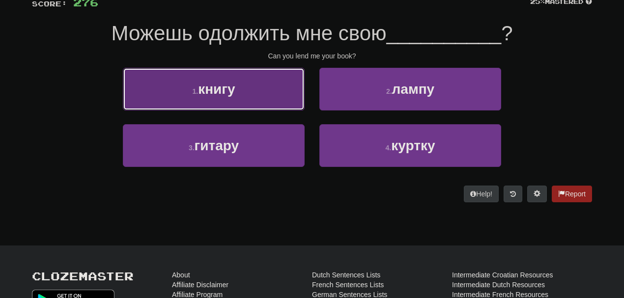
click at [293, 93] on button "1 . книгу" at bounding box center [214, 89] width 182 height 43
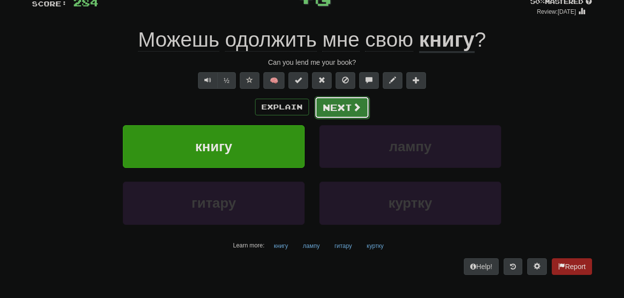
click at [356, 107] on span at bounding box center [356, 107] width 9 height 9
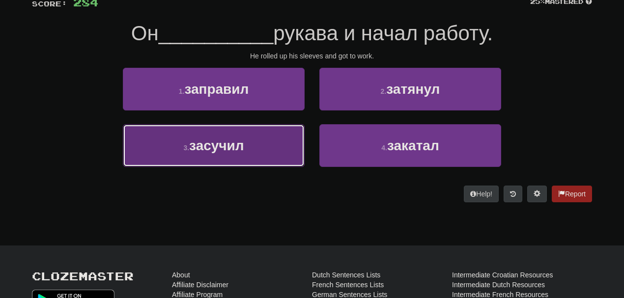
click at [266, 132] on button "3 . засучил" at bounding box center [214, 145] width 182 height 43
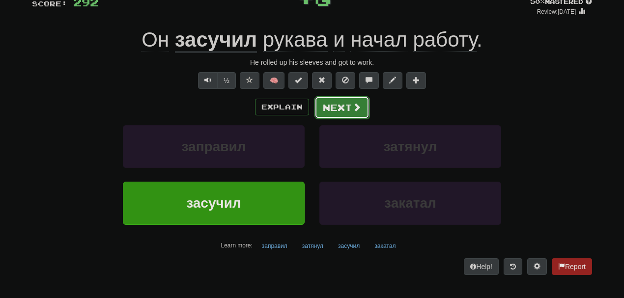
click at [347, 101] on button "Next" at bounding box center [341, 107] width 55 height 23
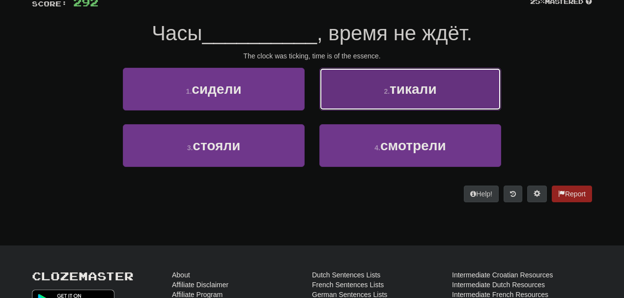
click at [404, 85] on span "тикали" at bounding box center [413, 89] width 47 height 15
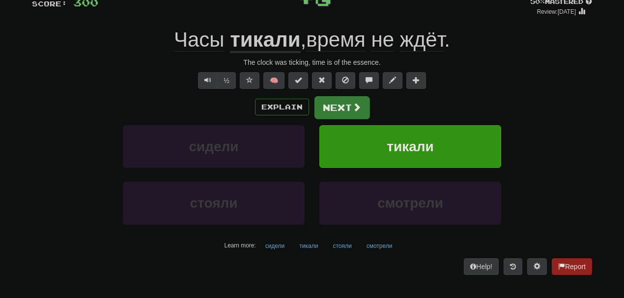
click at [337, 96] on div "Explain Next" at bounding box center [312, 107] width 560 height 23
click at [342, 107] on button "Next" at bounding box center [341, 107] width 55 height 23
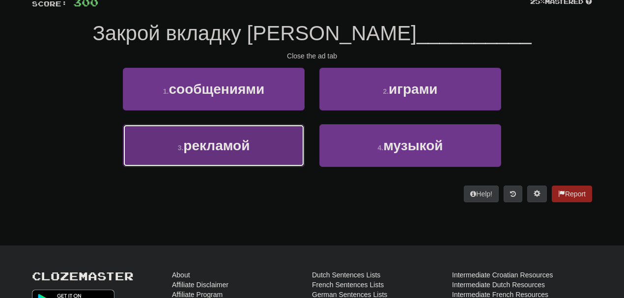
click at [217, 144] on span "рекламой" at bounding box center [216, 145] width 66 height 15
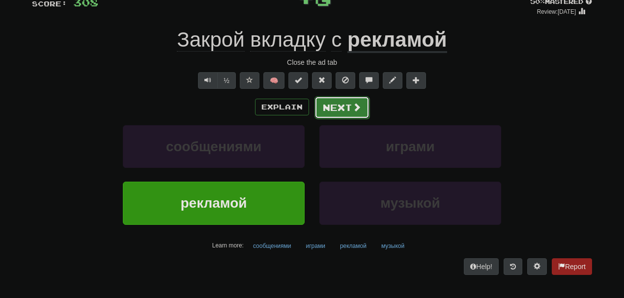
click at [348, 115] on button "Next" at bounding box center [341, 107] width 55 height 23
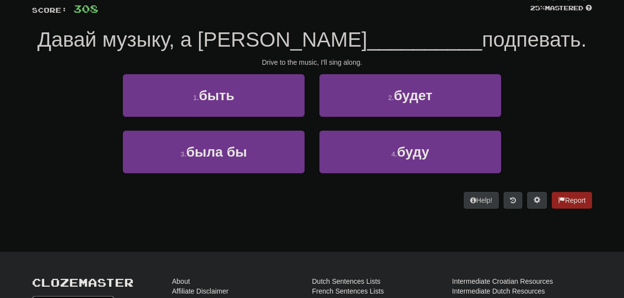
scroll to position [75, 0]
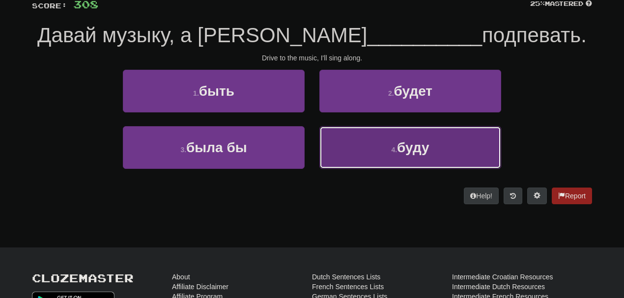
click at [411, 141] on span "буду" at bounding box center [413, 147] width 32 height 15
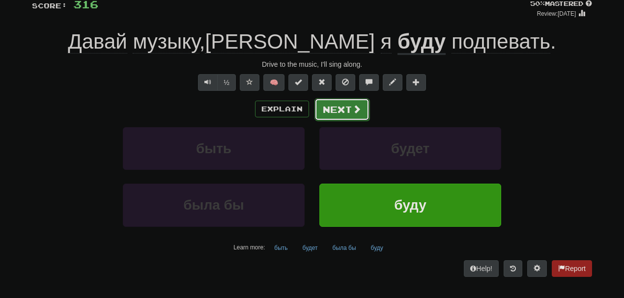
click at [328, 106] on button "Next" at bounding box center [341, 109] width 55 height 23
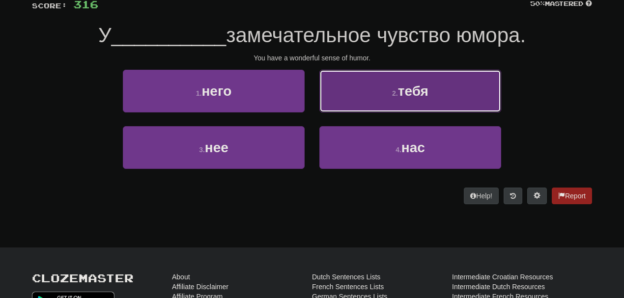
click at [385, 89] on button "2 . тебя" at bounding box center [410, 91] width 182 height 43
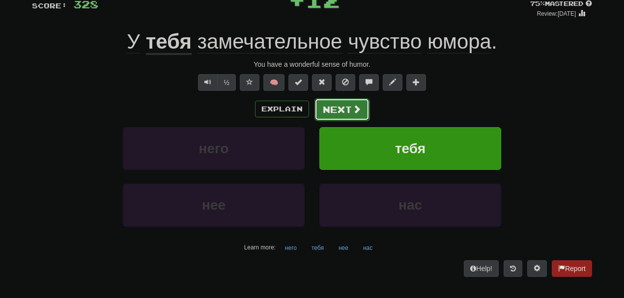
click at [342, 109] on button "Next" at bounding box center [341, 109] width 55 height 23
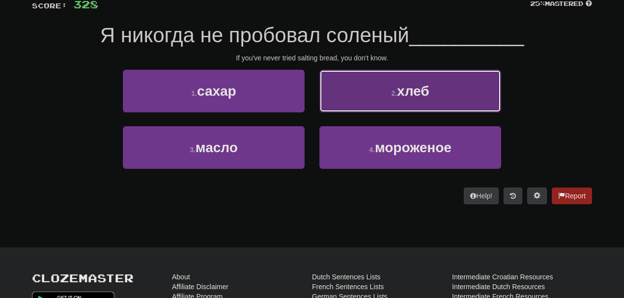
click at [363, 94] on button "2 . хлеб" at bounding box center [410, 91] width 182 height 43
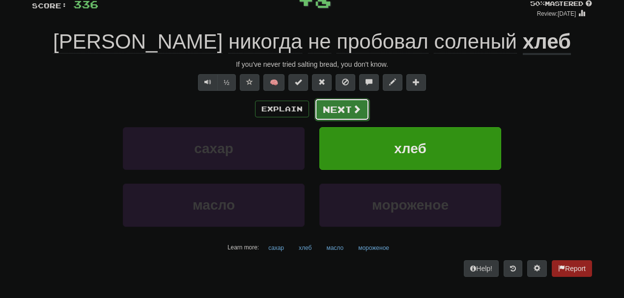
click at [335, 112] on button "Next" at bounding box center [341, 109] width 55 height 23
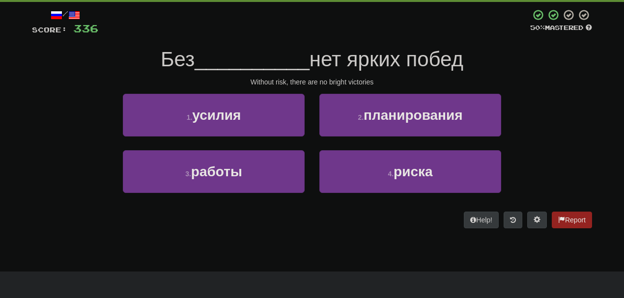
scroll to position [52, 0]
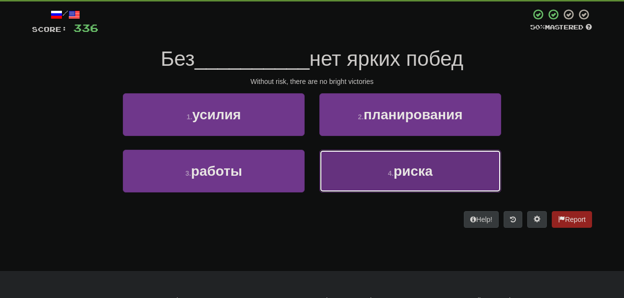
click at [399, 170] on span "риска" at bounding box center [412, 171] width 39 height 15
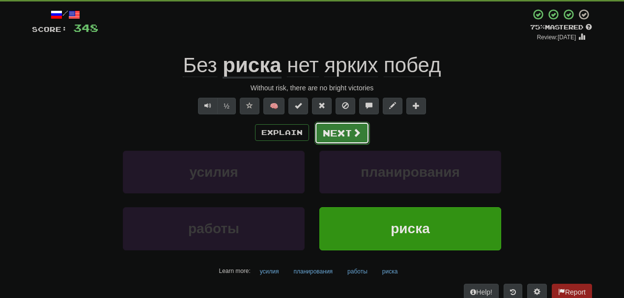
click at [338, 133] on button "Next" at bounding box center [341, 133] width 55 height 23
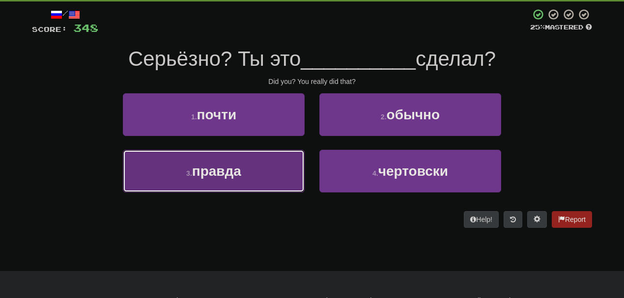
click at [257, 164] on button "3 . правда" at bounding box center [214, 171] width 182 height 43
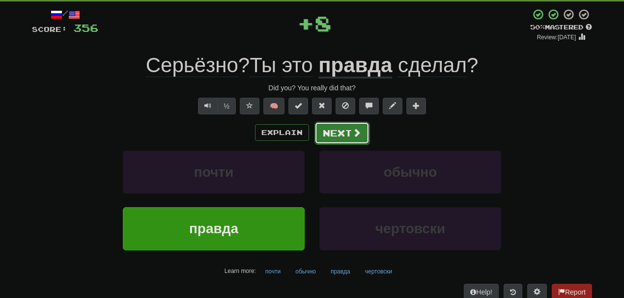
click at [344, 122] on button "Next" at bounding box center [341, 133] width 55 height 23
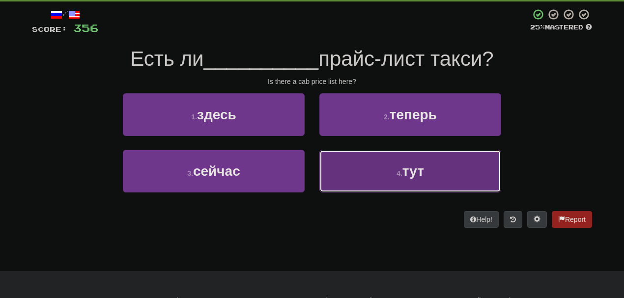
click at [357, 167] on button "4 . тут" at bounding box center [410, 171] width 182 height 43
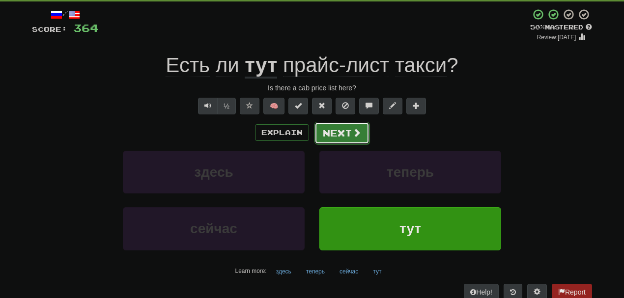
click at [347, 128] on button "Next" at bounding box center [341, 133] width 55 height 23
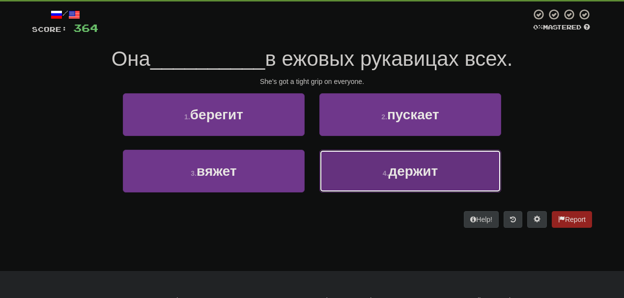
click at [358, 166] on button "4 . держит" at bounding box center [410, 171] width 182 height 43
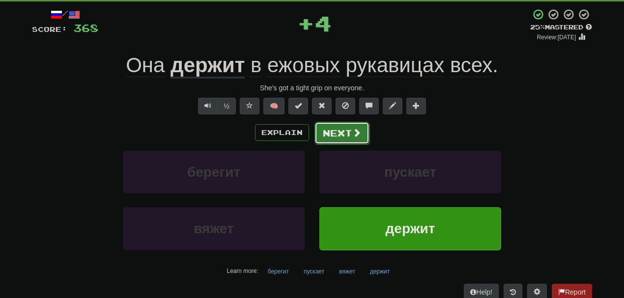
click at [320, 125] on button "Next" at bounding box center [341, 133] width 55 height 23
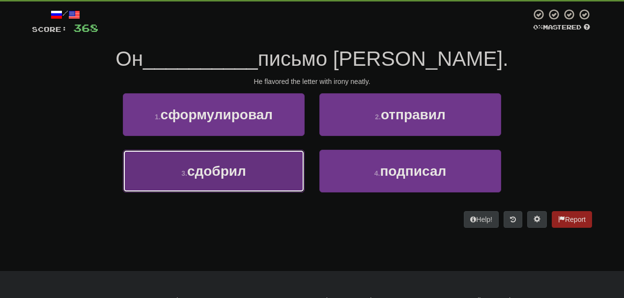
click at [276, 155] on button "3 . сдобрил" at bounding box center [214, 171] width 182 height 43
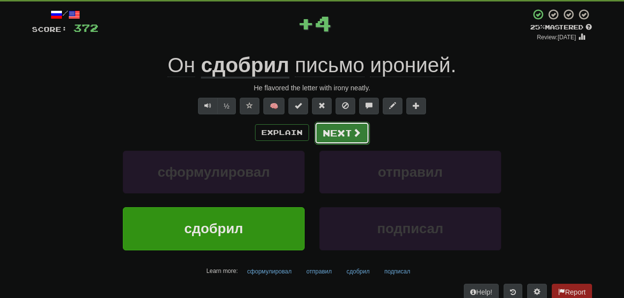
click at [331, 129] on button "Next" at bounding box center [341, 133] width 55 height 23
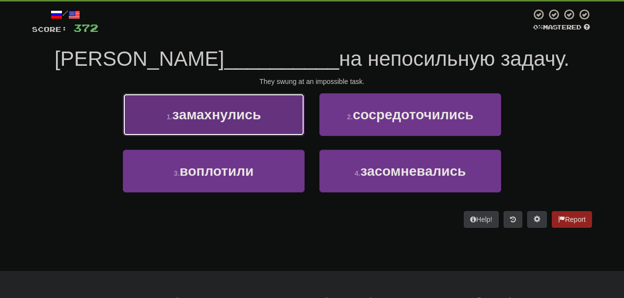
click at [253, 125] on button "1 . замахнулись" at bounding box center [214, 114] width 182 height 43
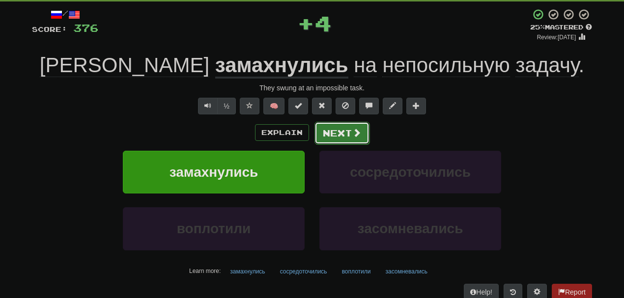
click at [321, 131] on button "Next" at bounding box center [341, 133] width 55 height 23
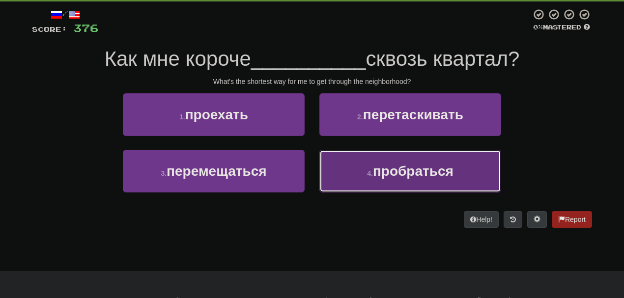
click at [358, 163] on button "4 . пробраться" at bounding box center [410, 171] width 182 height 43
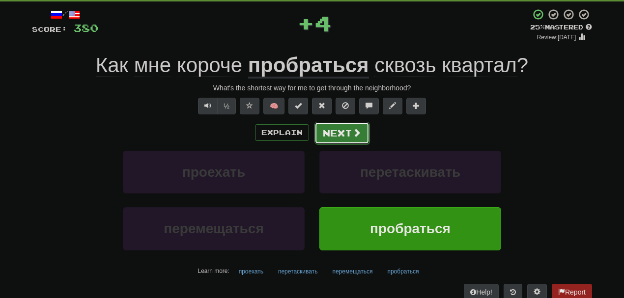
click at [326, 129] on button "Next" at bounding box center [341, 133] width 55 height 23
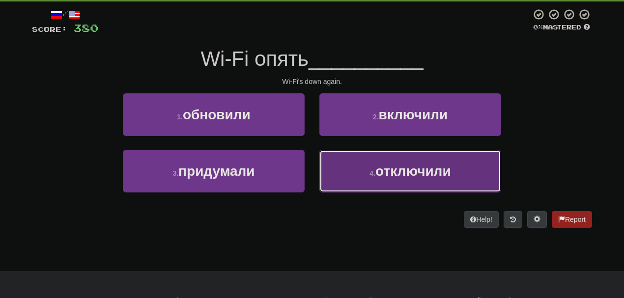
click at [369, 169] on small "4 ." at bounding box center [372, 173] width 6 height 8
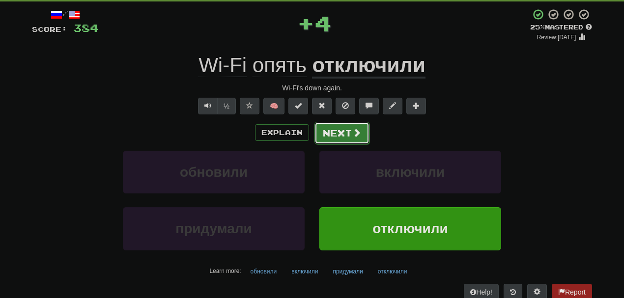
click at [336, 132] on button "Next" at bounding box center [341, 133] width 55 height 23
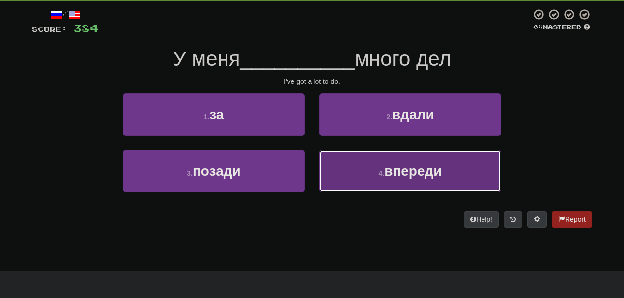
click at [376, 169] on button "4 . впереди" at bounding box center [410, 171] width 182 height 43
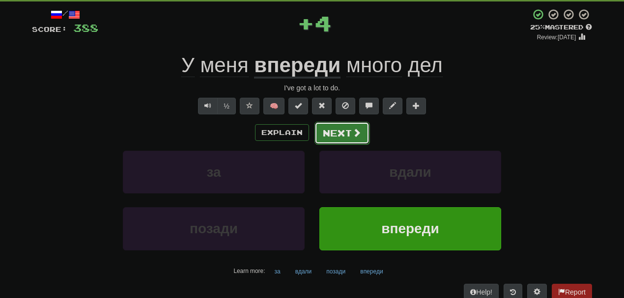
click at [328, 135] on button "Next" at bounding box center [341, 133] width 55 height 23
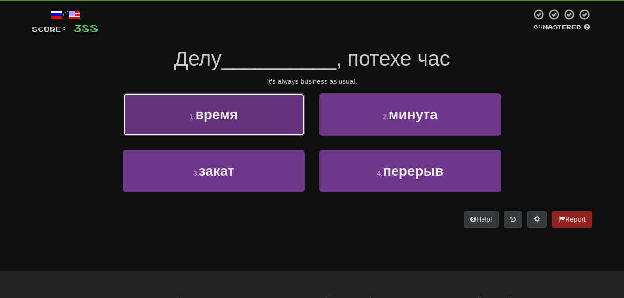
click at [247, 112] on button "1 . время" at bounding box center [214, 114] width 182 height 43
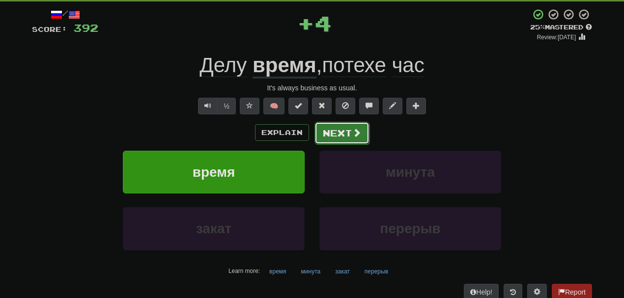
click at [340, 129] on button "Next" at bounding box center [341, 133] width 55 height 23
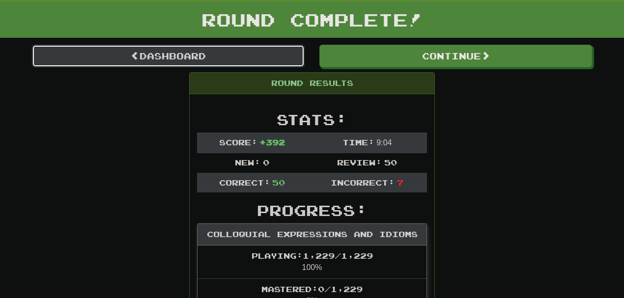
click at [185, 55] on link "Dashboard" at bounding box center [168, 56] width 273 height 23
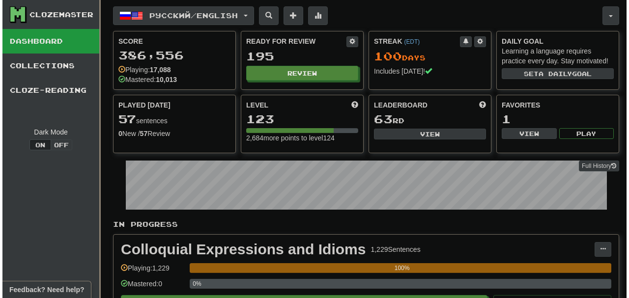
scroll to position [261, 0]
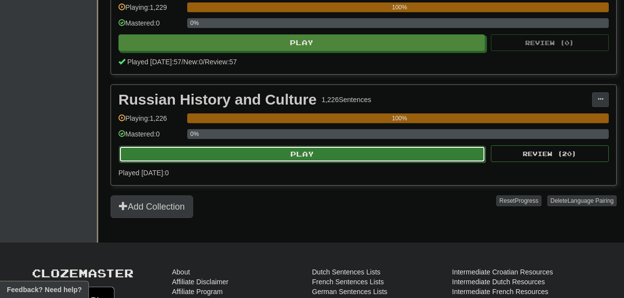
click at [276, 153] on button "Play" at bounding box center [302, 154] width 366 height 17
select select "**"
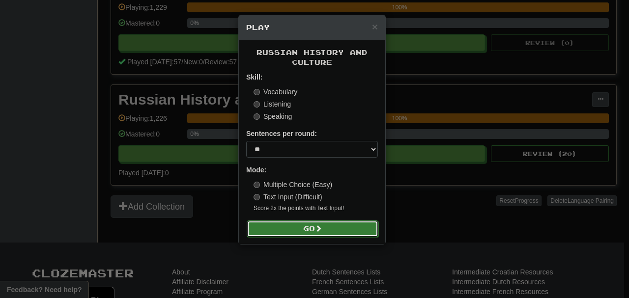
click at [317, 234] on button "Go" at bounding box center [313, 229] width 132 height 17
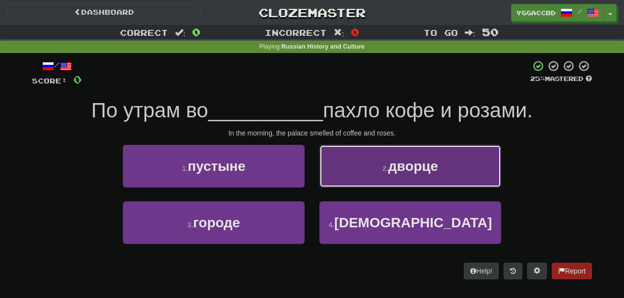
click at [371, 170] on button "2 . дворце" at bounding box center [410, 166] width 182 height 43
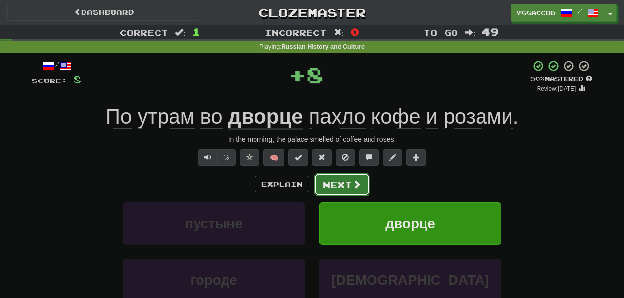
click at [345, 188] on button "Next" at bounding box center [341, 184] width 55 height 23
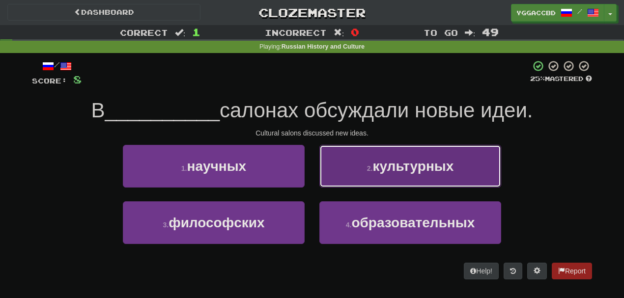
click at [389, 157] on button "2 . культурных" at bounding box center [410, 166] width 182 height 43
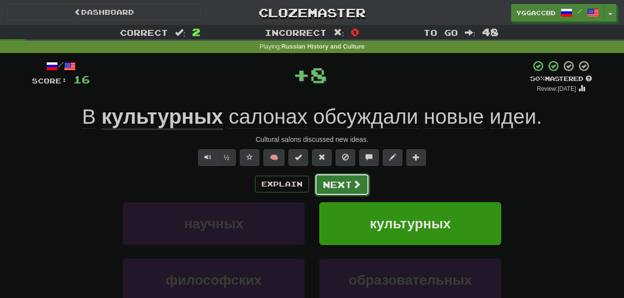
click at [340, 176] on button "Next" at bounding box center [341, 184] width 55 height 23
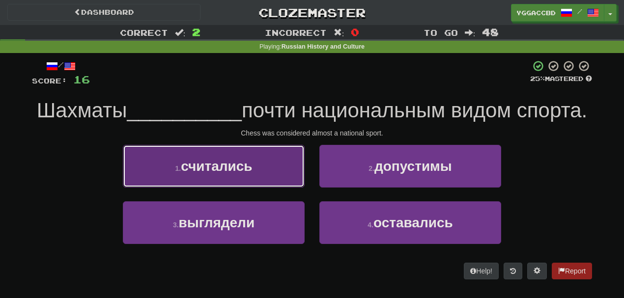
click at [271, 188] on button "1 . считались" at bounding box center [214, 166] width 182 height 43
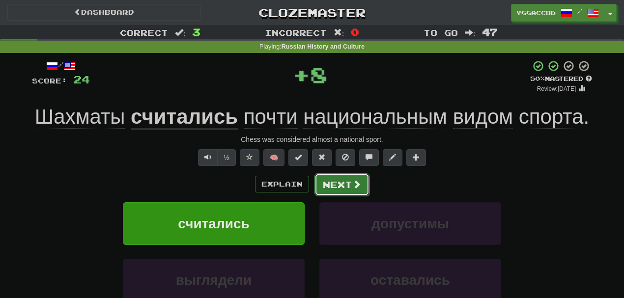
click at [333, 191] on button "Next" at bounding box center [341, 184] width 55 height 23
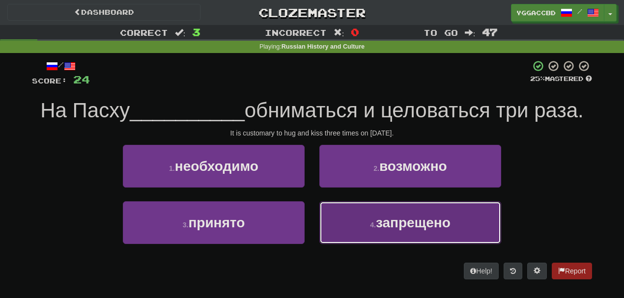
click at [385, 213] on button "4 . запрещено" at bounding box center [410, 222] width 182 height 43
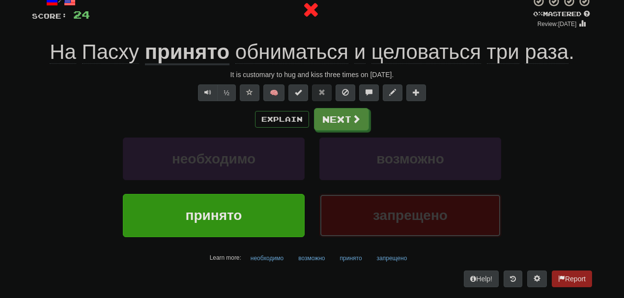
scroll to position [66, 0]
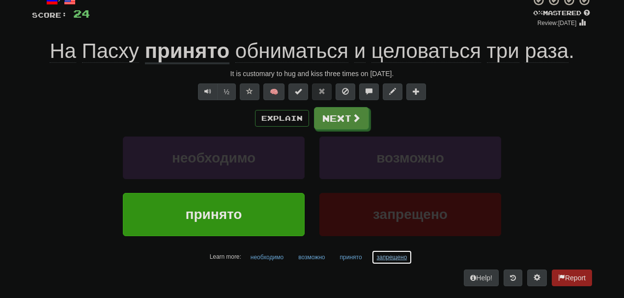
click at [387, 257] on button "запрещено" at bounding box center [391, 257] width 41 height 15
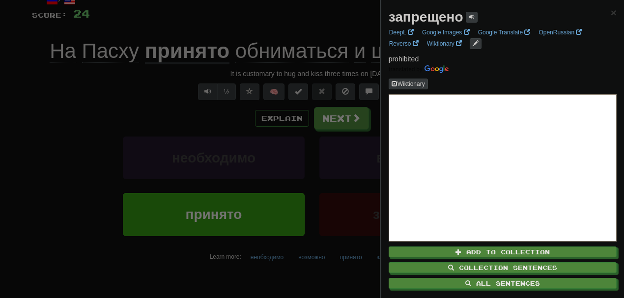
click at [351, 264] on div at bounding box center [312, 149] width 624 height 298
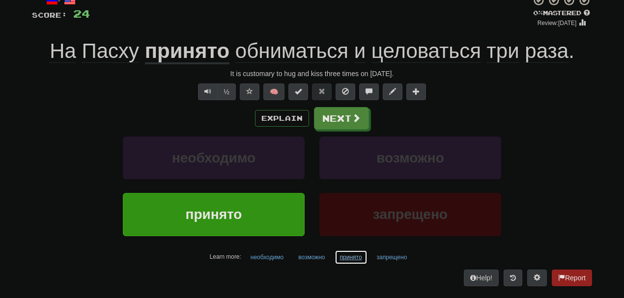
click at [350, 257] on button "принято" at bounding box center [351, 257] width 33 height 15
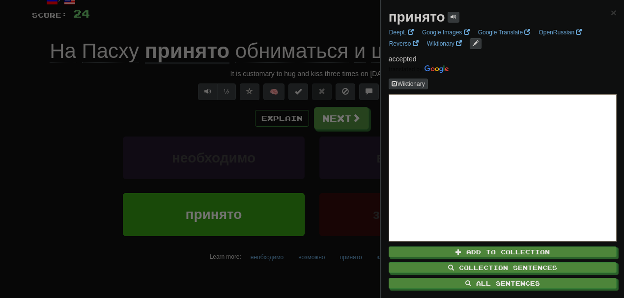
click at [320, 270] on div at bounding box center [312, 149] width 624 height 298
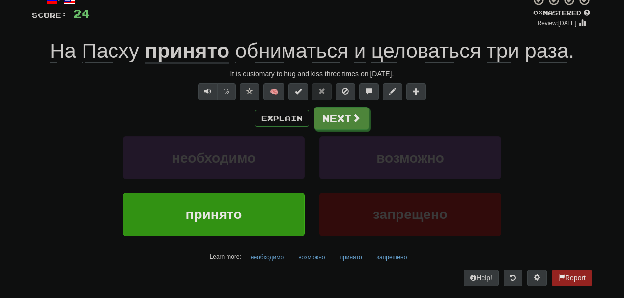
click at [343, 106] on div "/ Score: 24 0 % Mastered Review: [DATE] На Пасху принято обниматься и целоватьс…" at bounding box center [312, 140] width 560 height 292
click at [335, 116] on button "Next" at bounding box center [341, 119] width 55 height 23
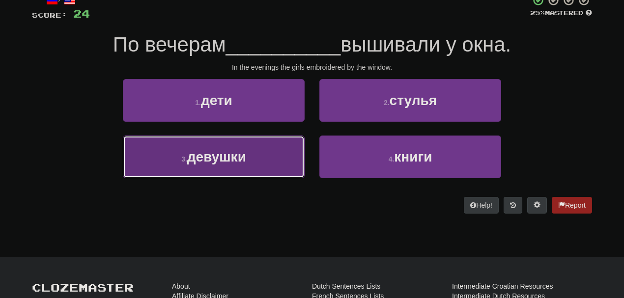
click at [271, 156] on button "3 . девушки" at bounding box center [214, 157] width 182 height 43
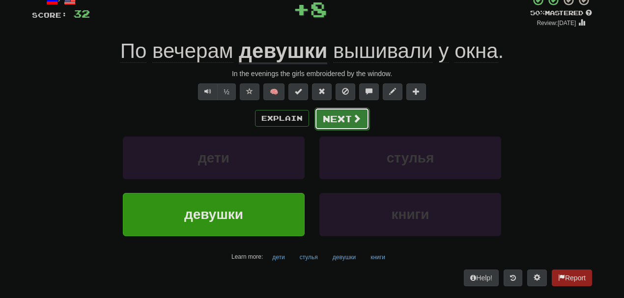
click at [334, 128] on button "Next" at bounding box center [341, 119] width 55 height 23
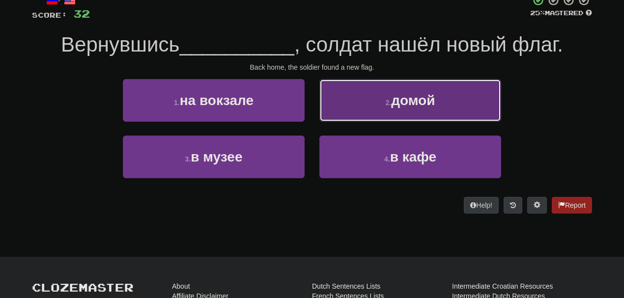
click at [384, 112] on button "2 . домой" at bounding box center [410, 100] width 182 height 43
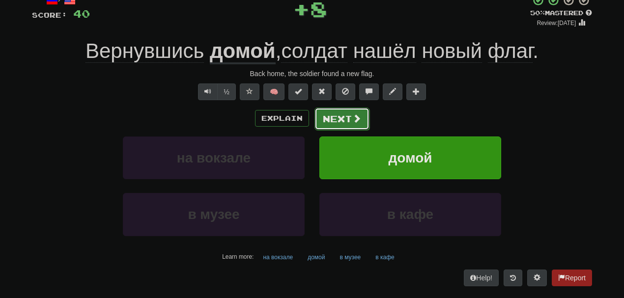
click at [337, 117] on button "Next" at bounding box center [341, 119] width 55 height 23
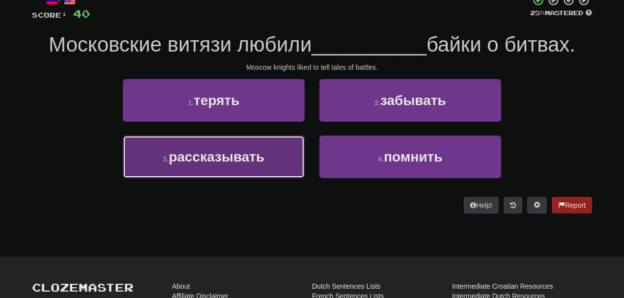
click at [238, 156] on span "рассказывать" at bounding box center [216, 156] width 96 height 15
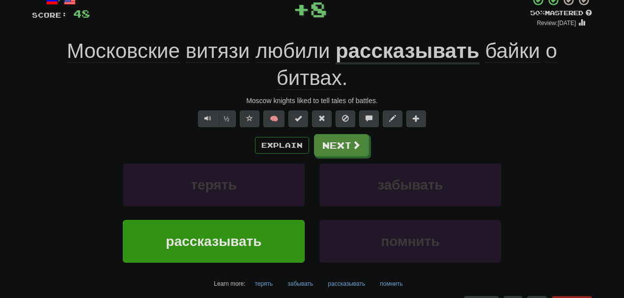
click at [496, 51] on span "байки" at bounding box center [512, 51] width 55 height 24
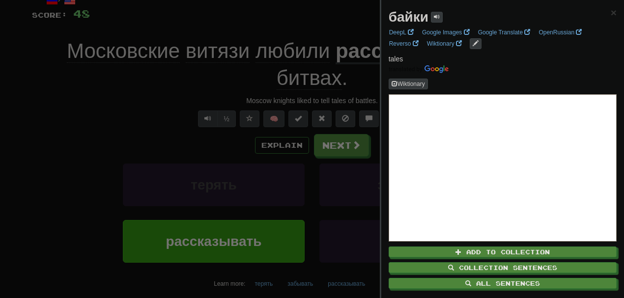
click at [294, 88] on div at bounding box center [312, 149] width 624 height 298
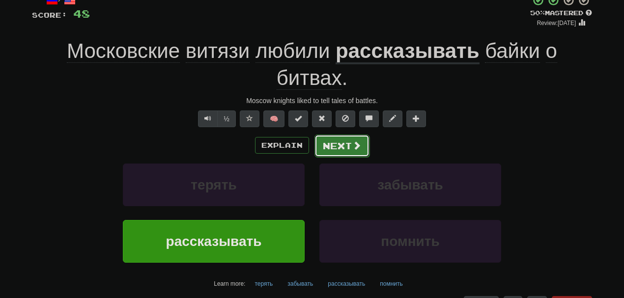
click at [343, 146] on button "Next" at bounding box center [341, 146] width 55 height 23
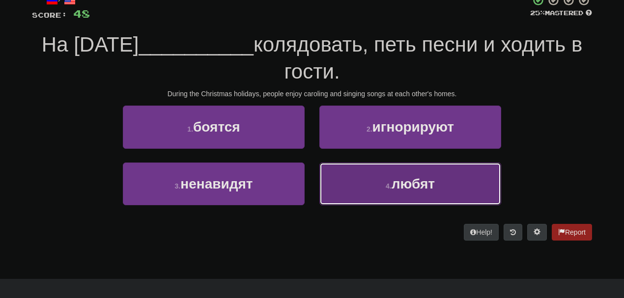
click at [367, 175] on button "4 . любят" at bounding box center [410, 184] width 182 height 43
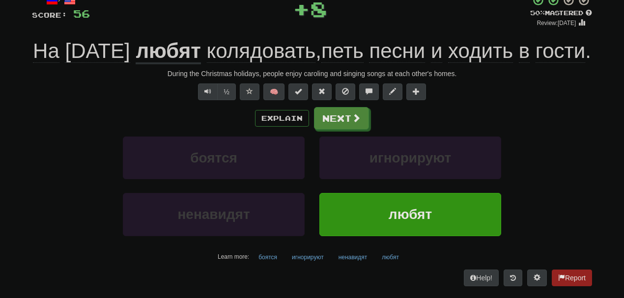
click at [262, 50] on span "колядовать" at bounding box center [261, 51] width 109 height 24
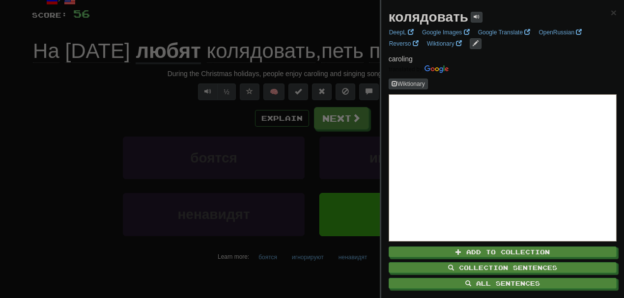
click at [262, 50] on div at bounding box center [312, 149] width 624 height 298
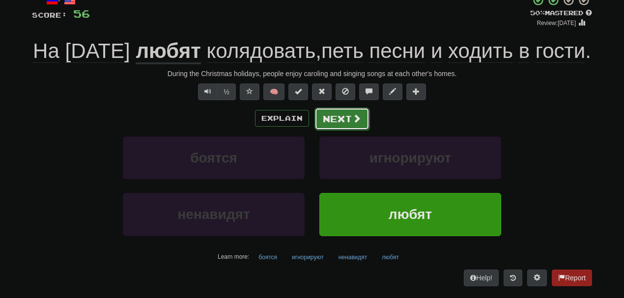
click at [333, 130] on button "Next" at bounding box center [341, 119] width 55 height 23
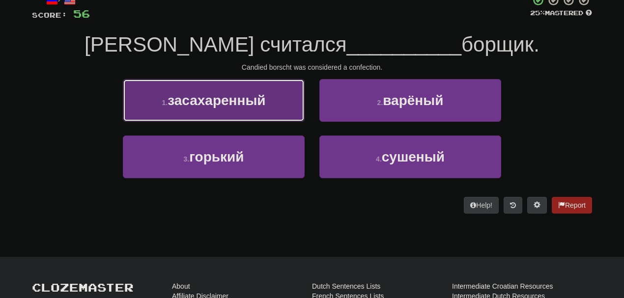
click at [230, 93] on span "засахаренный" at bounding box center [217, 100] width 98 height 15
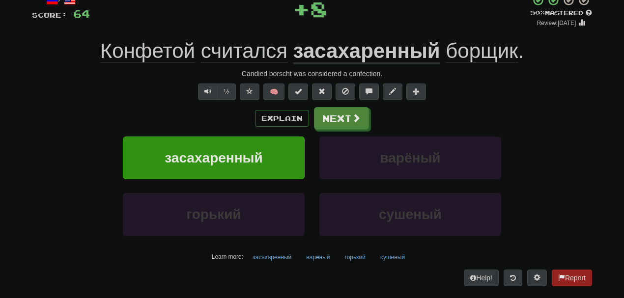
click at [378, 53] on u "засахаренный" at bounding box center [366, 51] width 147 height 25
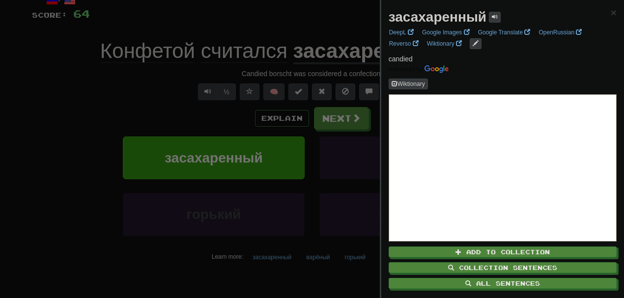
click at [358, 38] on div at bounding box center [312, 149] width 624 height 298
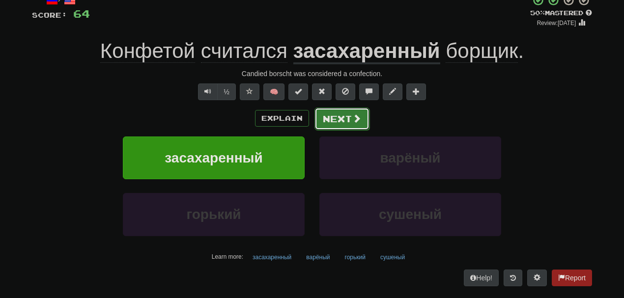
click at [336, 117] on button "Next" at bounding box center [341, 119] width 55 height 23
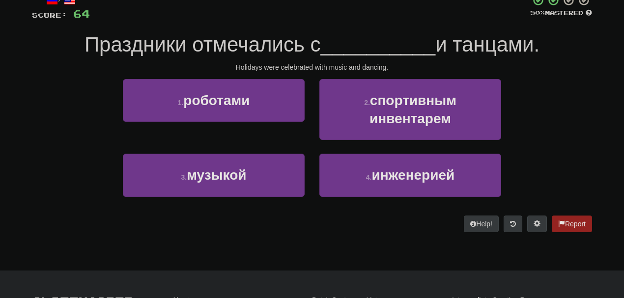
click at [236, 202] on div "3 . музыкой" at bounding box center [213, 182] width 196 height 56
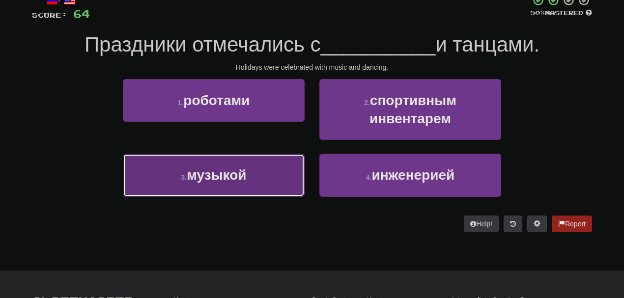
click at [259, 179] on button "3 . музыкой" at bounding box center [214, 175] width 182 height 43
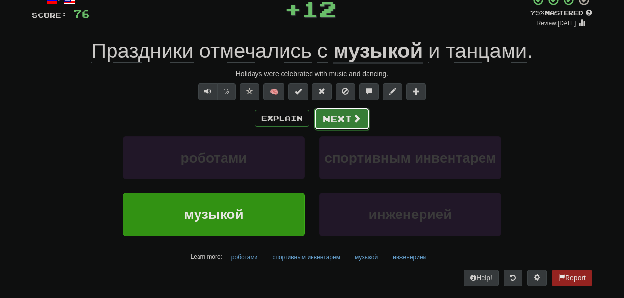
click at [365, 110] on button "Next" at bounding box center [341, 119] width 55 height 23
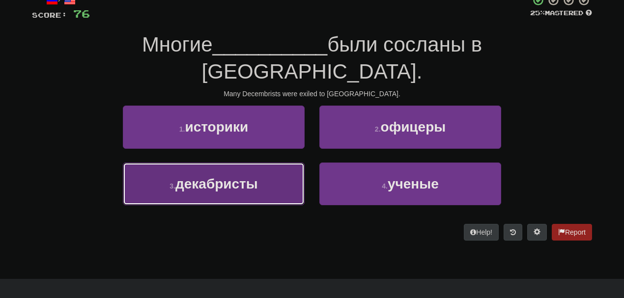
click at [297, 163] on button "3 . декабристы" at bounding box center [214, 184] width 182 height 43
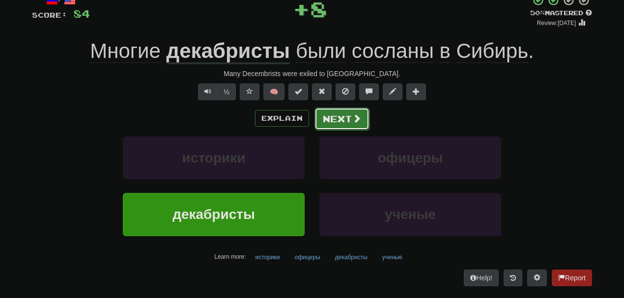
click at [358, 108] on button "Next" at bounding box center [341, 119] width 55 height 23
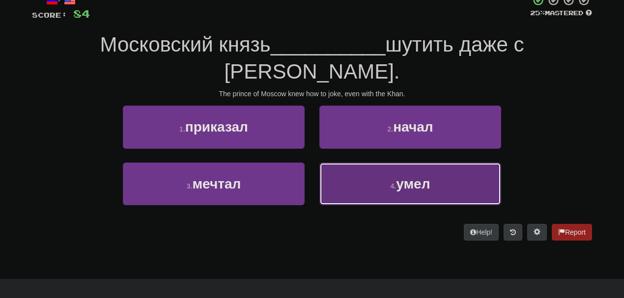
click at [358, 163] on button "4 . умел" at bounding box center [410, 184] width 182 height 43
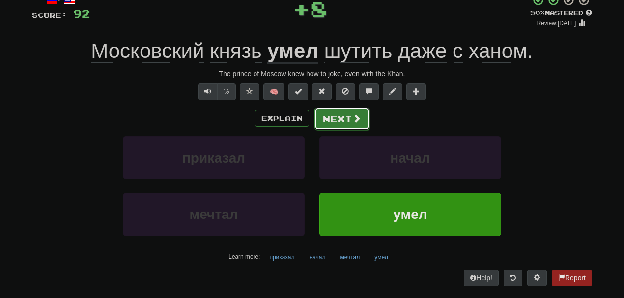
click at [341, 114] on button "Next" at bounding box center [341, 119] width 55 height 23
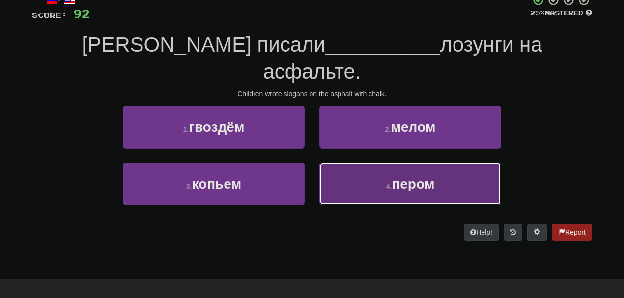
click at [361, 163] on button "4 . пером" at bounding box center [410, 184] width 182 height 43
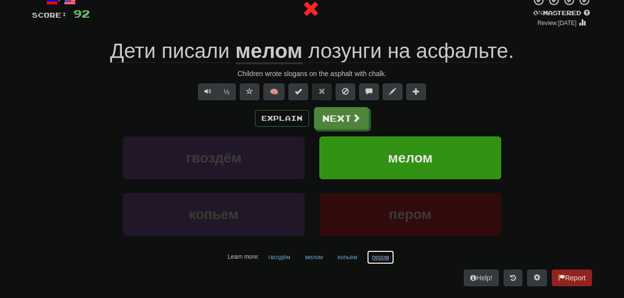
click at [376, 255] on button "пером" at bounding box center [380, 257] width 28 height 15
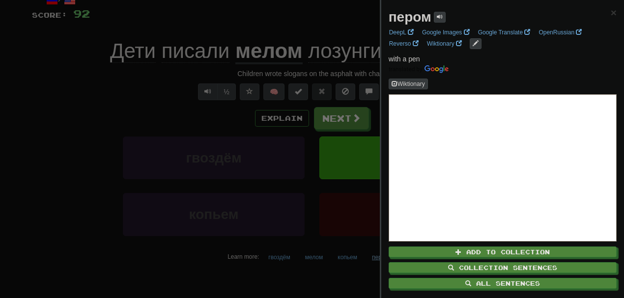
click at [376, 255] on div at bounding box center [312, 149] width 624 height 298
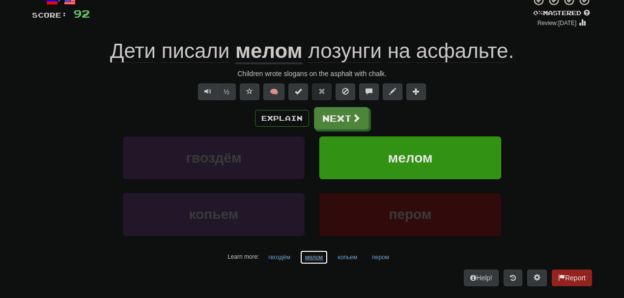
click at [313, 257] on button "мелом" at bounding box center [314, 257] width 29 height 15
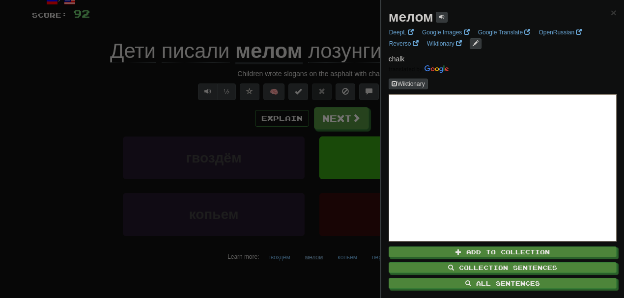
click at [313, 257] on div at bounding box center [312, 149] width 624 height 298
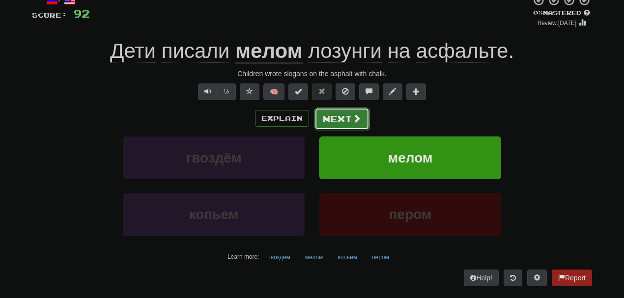
click at [332, 109] on button "Next" at bounding box center [341, 119] width 55 height 23
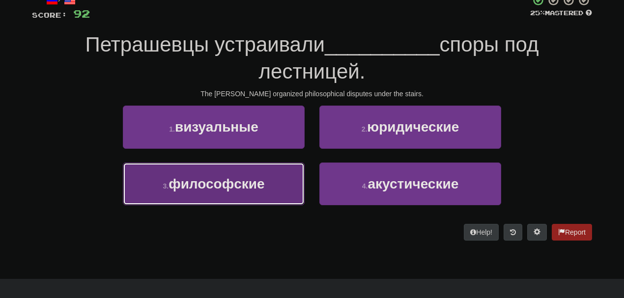
click at [242, 185] on span "философские" at bounding box center [216, 183] width 96 height 15
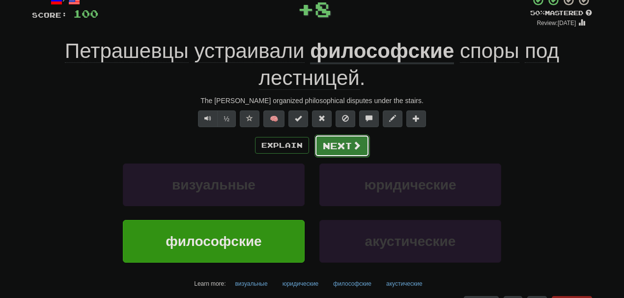
click at [335, 145] on button "Next" at bounding box center [341, 146] width 55 height 23
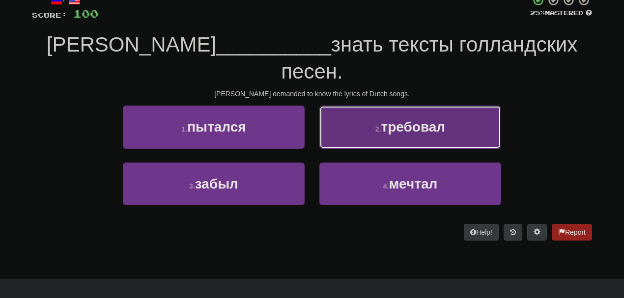
click at [369, 110] on button "2 . требовал" at bounding box center [410, 127] width 182 height 43
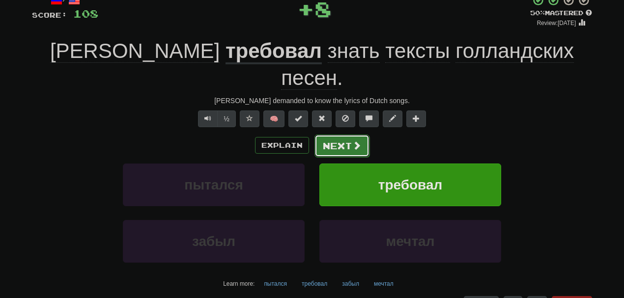
click at [342, 135] on button "Next" at bounding box center [341, 146] width 55 height 23
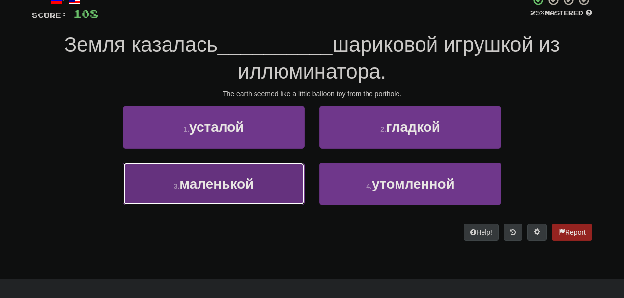
click at [246, 184] on span "маленькой" at bounding box center [216, 183] width 74 height 15
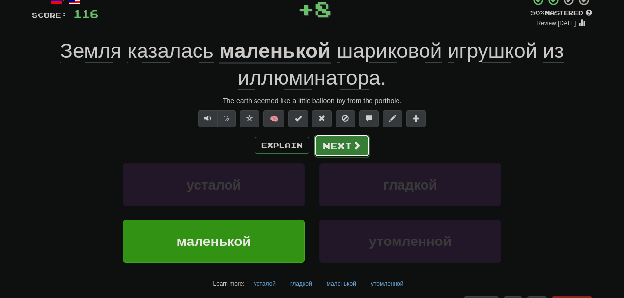
click at [331, 137] on button "Next" at bounding box center [341, 146] width 55 height 23
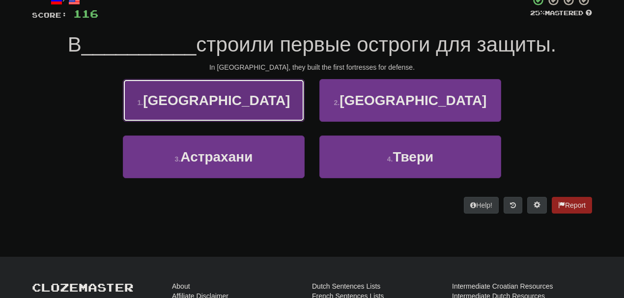
click at [215, 93] on span "[GEOGRAPHIC_DATA]" at bounding box center [216, 100] width 147 height 15
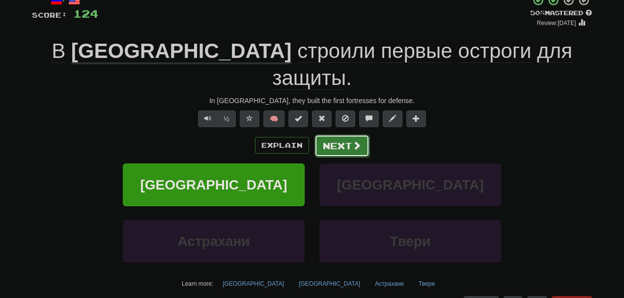
click at [331, 135] on button "Next" at bounding box center [341, 146] width 55 height 23
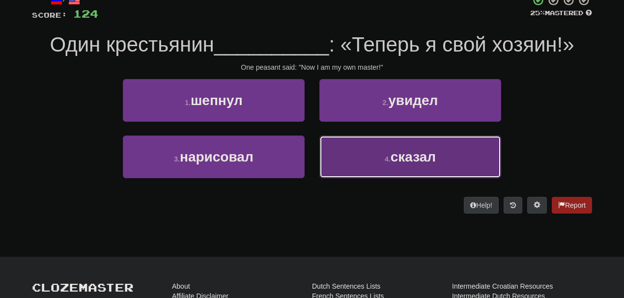
click at [366, 153] on button "4 . сказал" at bounding box center [410, 157] width 182 height 43
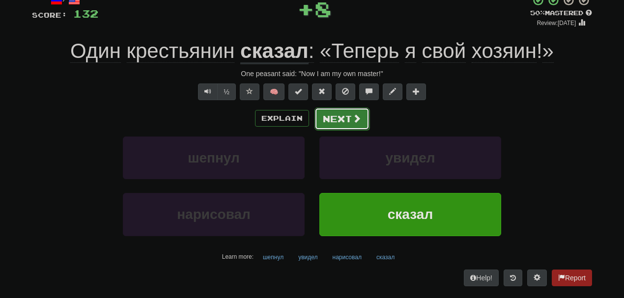
click at [335, 113] on button "Next" at bounding box center [341, 119] width 55 height 23
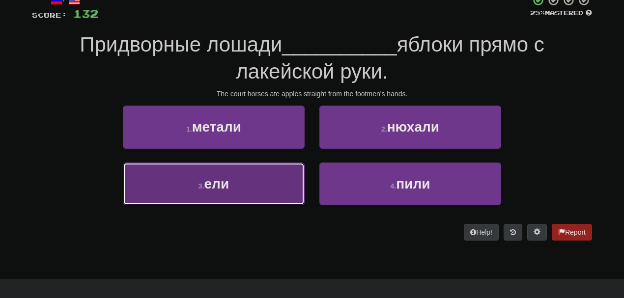
click at [261, 175] on button "3 . ели" at bounding box center [214, 184] width 182 height 43
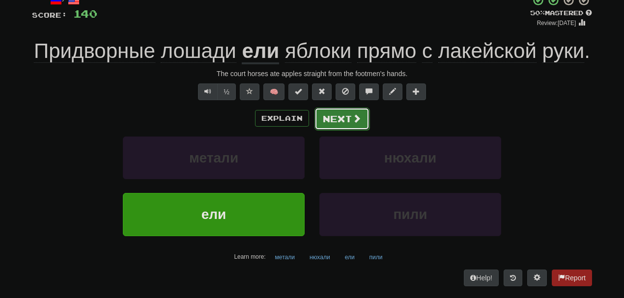
click at [344, 113] on button "Next" at bounding box center [341, 119] width 55 height 23
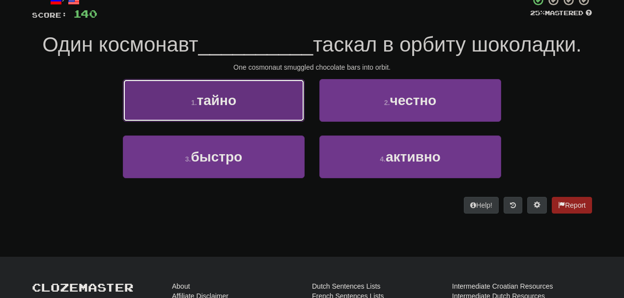
click at [254, 101] on button "1 . тайно" at bounding box center [214, 100] width 182 height 43
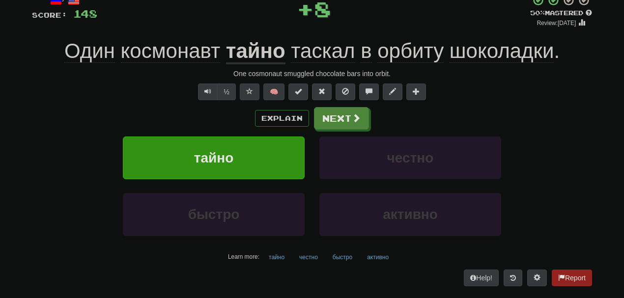
click at [305, 57] on span "таскал" at bounding box center [323, 51] width 64 height 24
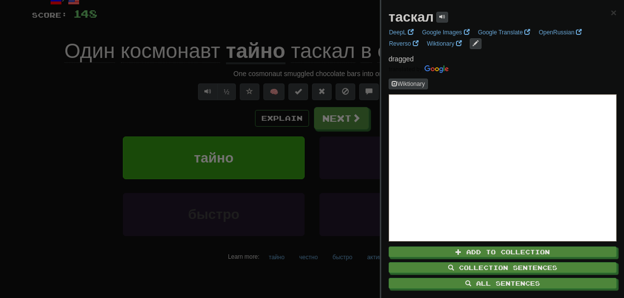
click at [195, 88] on div at bounding box center [312, 149] width 624 height 298
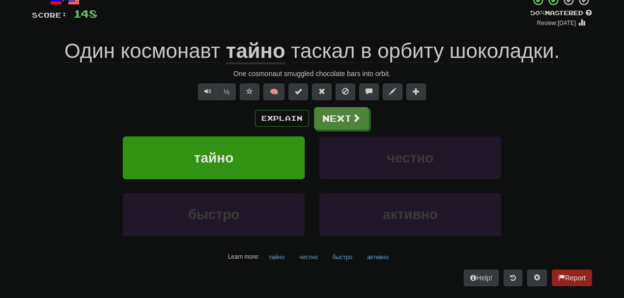
click at [412, 52] on span "орбиту" at bounding box center [410, 51] width 66 height 24
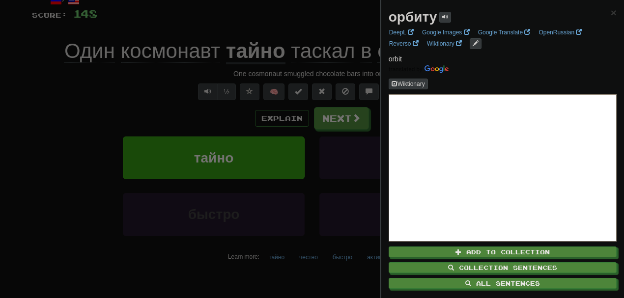
click at [297, 40] on div at bounding box center [312, 149] width 624 height 298
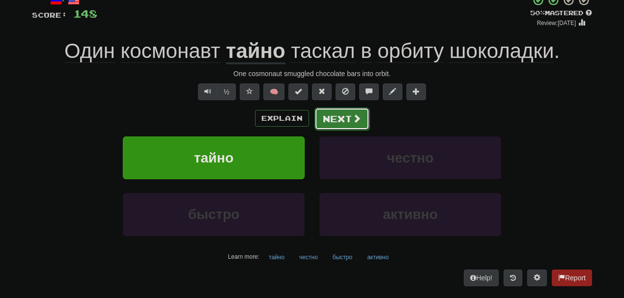
click at [337, 115] on button "Next" at bounding box center [341, 119] width 55 height 23
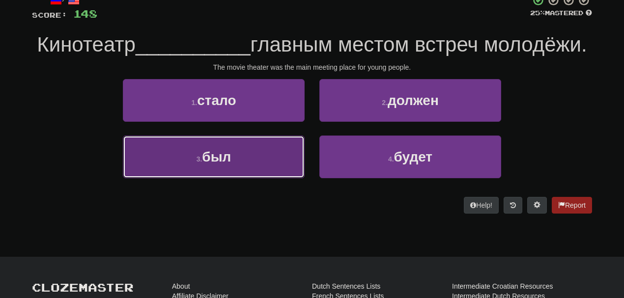
click at [273, 172] on button "3 . был" at bounding box center [214, 157] width 182 height 43
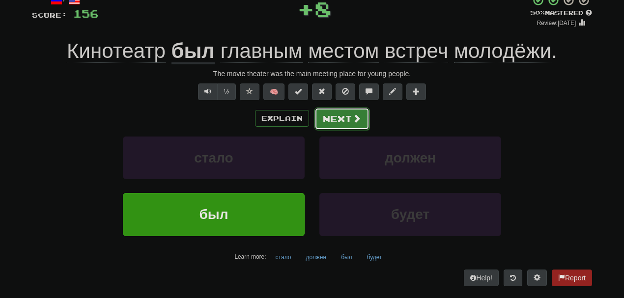
click at [349, 110] on button "Next" at bounding box center [341, 119] width 55 height 23
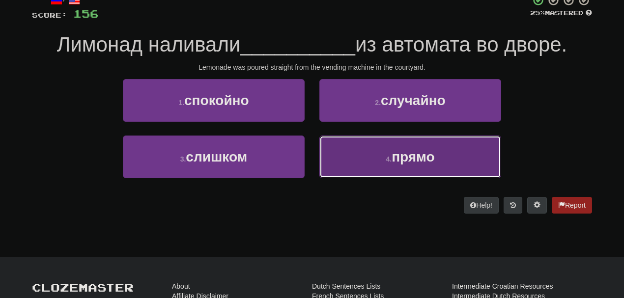
click at [355, 172] on button "4 . прямо" at bounding box center [410, 157] width 182 height 43
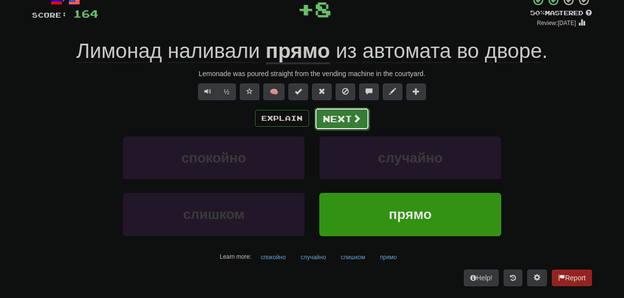
click at [335, 113] on button "Next" at bounding box center [341, 119] width 55 height 23
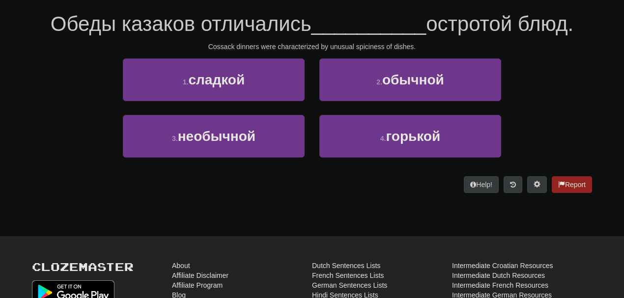
scroll to position [87, 0]
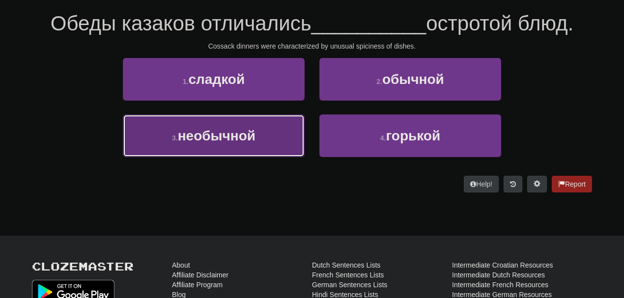
click at [249, 156] on button "3 . необычной" at bounding box center [214, 135] width 182 height 43
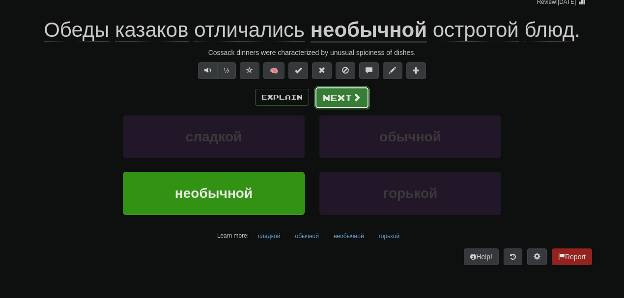
click at [344, 92] on button "Next" at bounding box center [341, 97] width 55 height 23
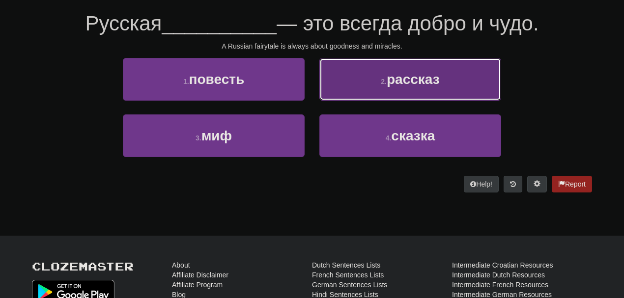
click at [381, 80] on small "2 ." at bounding box center [384, 82] width 6 height 8
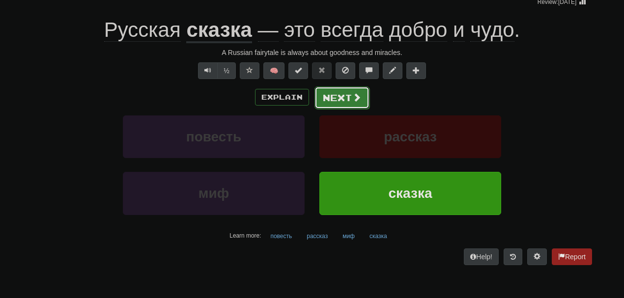
click at [349, 94] on button "Next" at bounding box center [341, 97] width 55 height 23
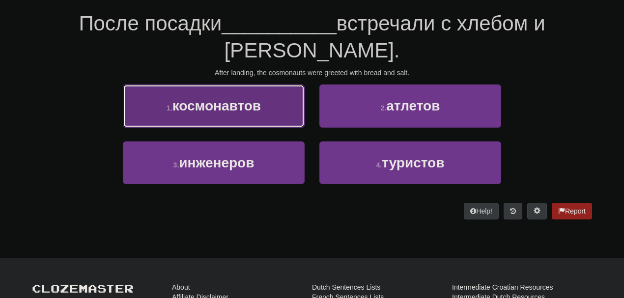
click at [227, 98] on span "космонавтов" at bounding box center [216, 105] width 88 height 15
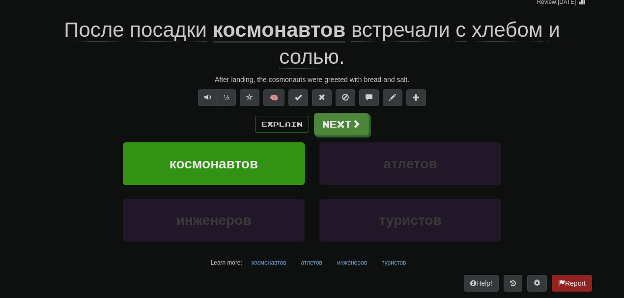
click at [334, 110] on div "/ Score: 180 + 8 50 % Mastered Review: [DATE] После посадки космонавтов встреча…" at bounding box center [312, 132] width 560 height 319
click at [347, 125] on button "Next" at bounding box center [341, 124] width 55 height 23
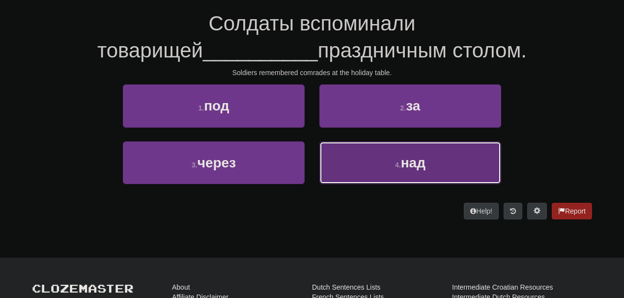
click at [377, 159] on button "4 . над" at bounding box center [410, 162] width 182 height 43
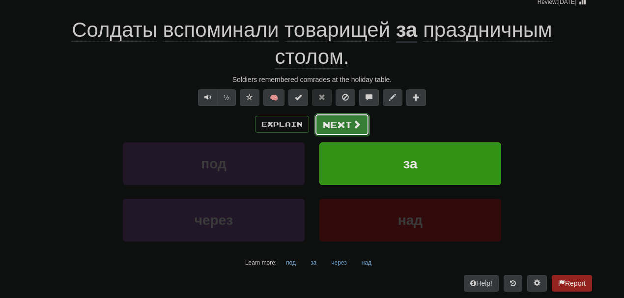
click at [336, 120] on button "Next" at bounding box center [341, 124] width 55 height 23
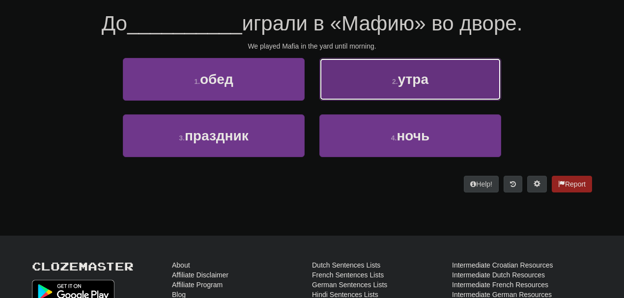
click at [353, 78] on button "2 . утра" at bounding box center [410, 79] width 182 height 43
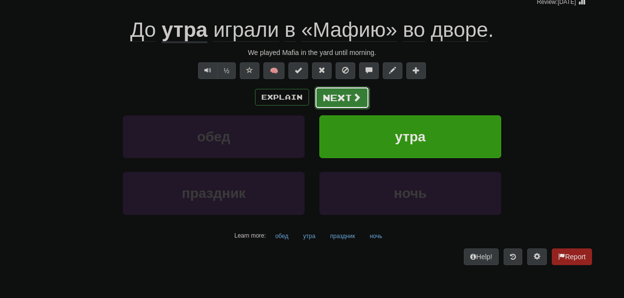
click at [321, 95] on button "Next" at bounding box center [341, 97] width 55 height 23
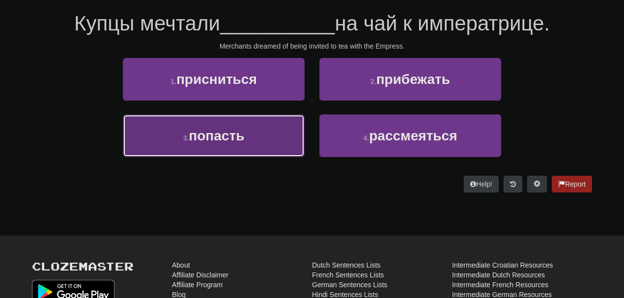
click at [249, 127] on button "3 . попасть" at bounding box center [214, 135] width 182 height 43
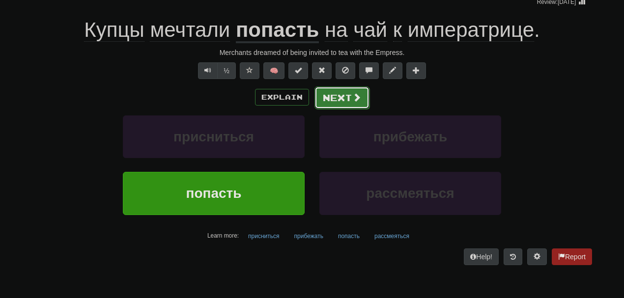
click at [333, 90] on button "Next" at bounding box center [341, 97] width 55 height 23
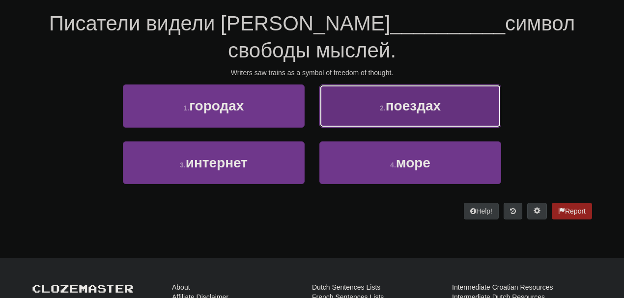
click at [367, 84] on button "2 . поездах" at bounding box center [410, 105] width 182 height 43
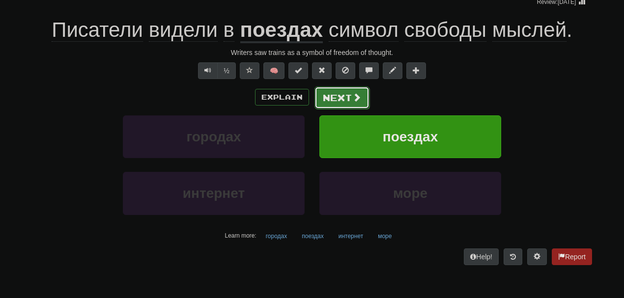
click at [326, 93] on button "Next" at bounding box center [341, 97] width 55 height 23
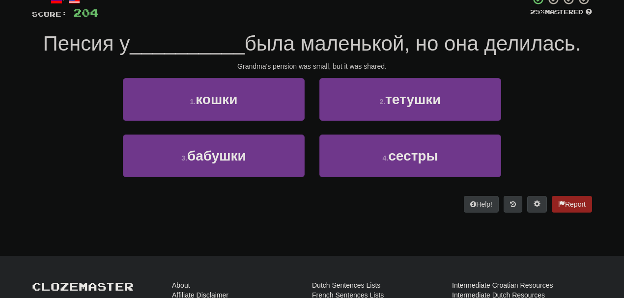
scroll to position [68, 0]
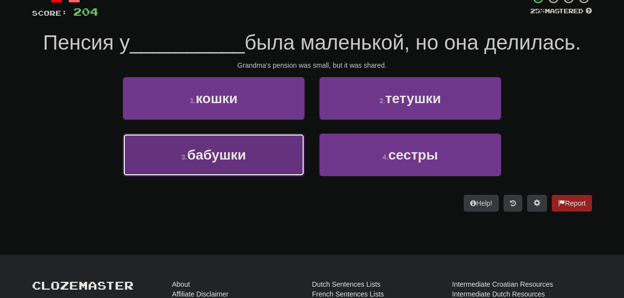
click at [246, 149] on span "бабушки" at bounding box center [216, 154] width 59 height 15
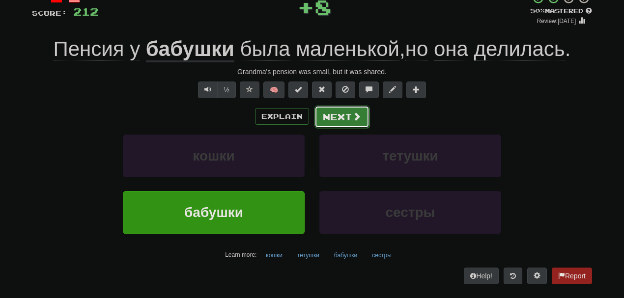
click at [341, 120] on button "Next" at bounding box center [341, 117] width 55 height 23
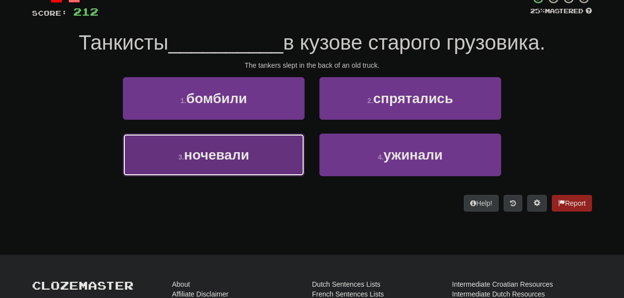
click at [269, 154] on button "3 . ночевали" at bounding box center [214, 155] width 182 height 43
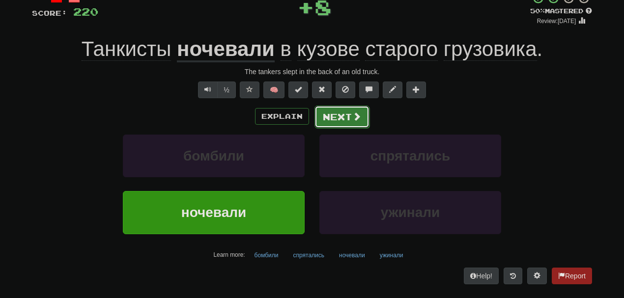
click at [346, 111] on button "Next" at bounding box center [341, 117] width 55 height 23
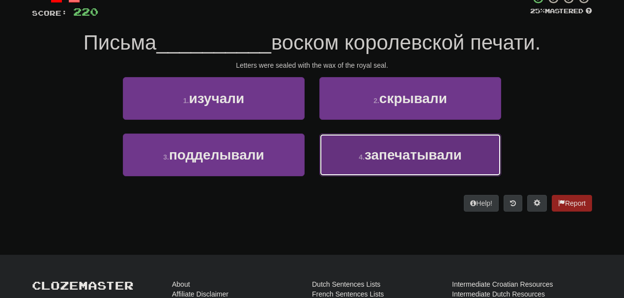
click at [369, 134] on button "4 . запечатывали" at bounding box center [410, 155] width 182 height 43
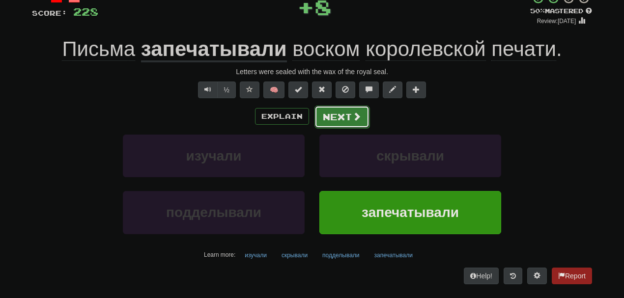
click at [334, 112] on button "Next" at bounding box center [341, 117] width 55 height 23
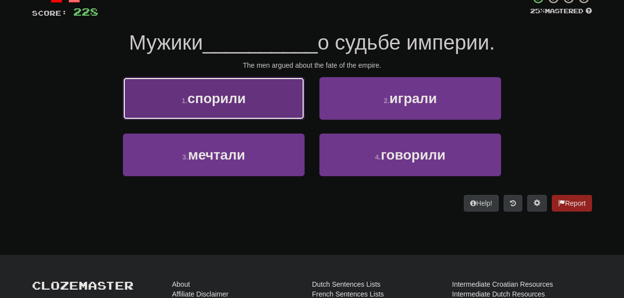
click at [237, 105] on span "спорили" at bounding box center [216, 98] width 58 height 15
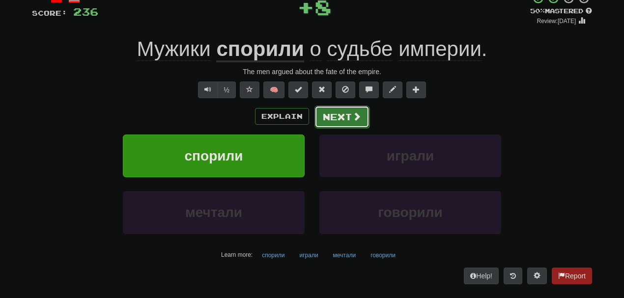
click at [341, 117] on button "Next" at bounding box center [341, 117] width 55 height 23
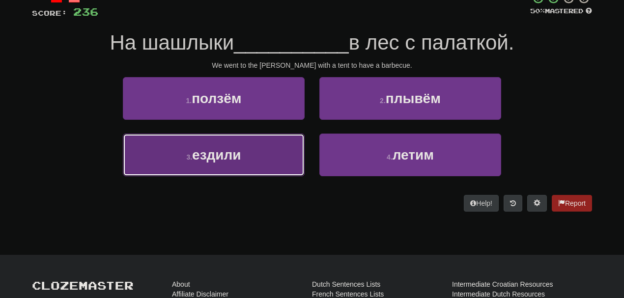
click at [268, 150] on button "3 . ездили" at bounding box center [214, 155] width 182 height 43
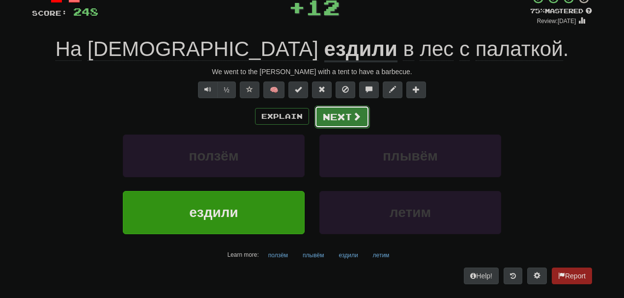
click at [328, 111] on button "Next" at bounding box center [341, 117] width 55 height 23
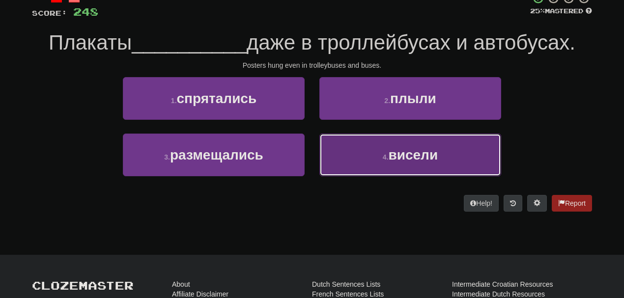
click at [395, 155] on span "висели" at bounding box center [414, 154] width 50 height 15
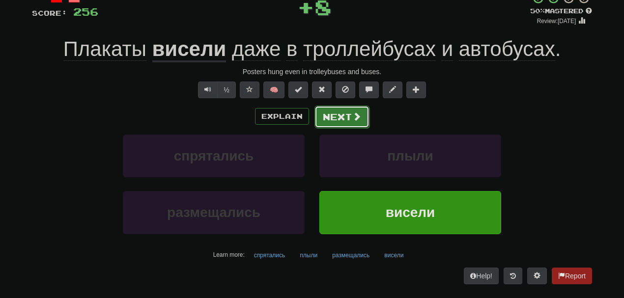
click at [347, 122] on button "Next" at bounding box center [341, 117] width 55 height 23
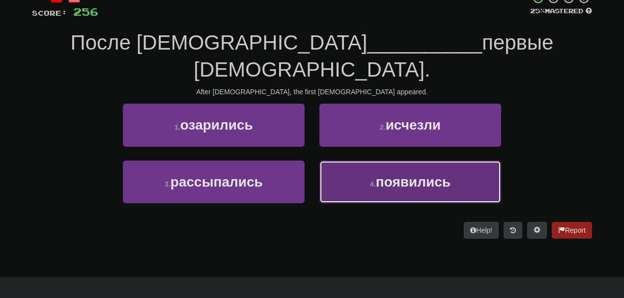
click at [409, 174] on span "появились" at bounding box center [413, 181] width 75 height 15
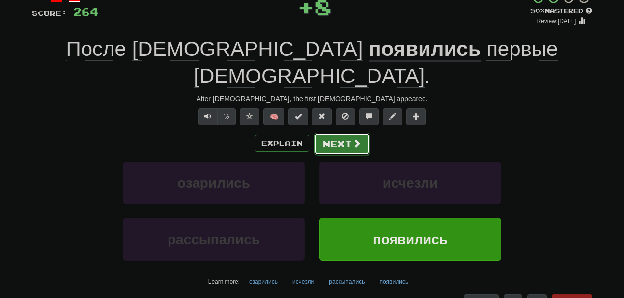
click at [335, 133] on button "Next" at bounding box center [341, 144] width 55 height 23
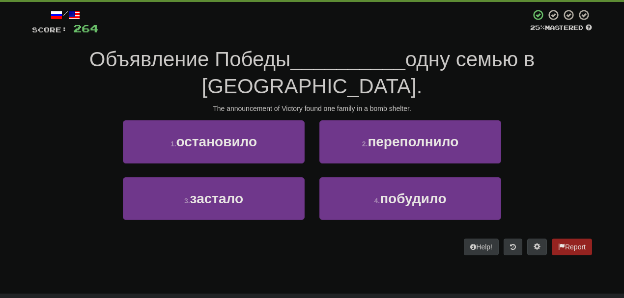
scroll to position [53, 0]
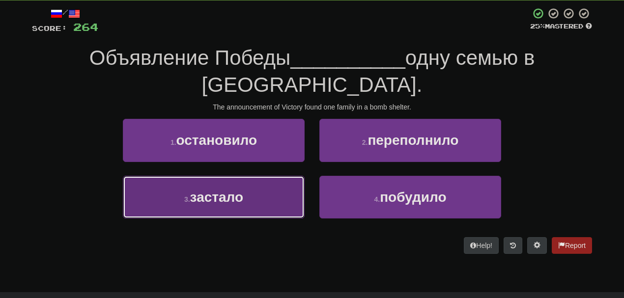
click at [249, 195] on button "3 . застало" at bounding box center [214, 197] width 182 height 43
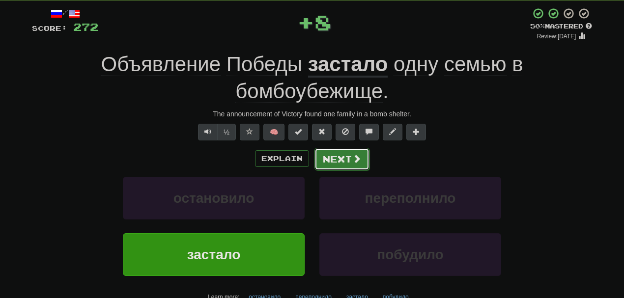
click at [340, 159] on button "Next" at bounding box center [341, 159] width 55 height 23
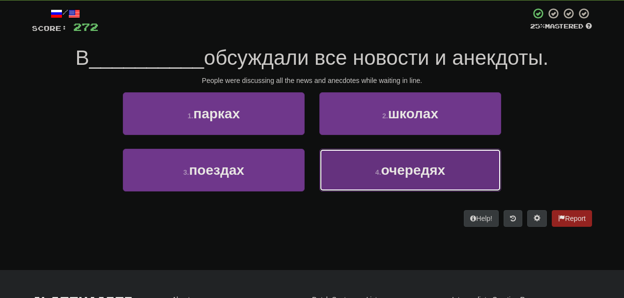
click at [403, 170] on span "очередях" at bounding box center [413, 170] width 64 height 15
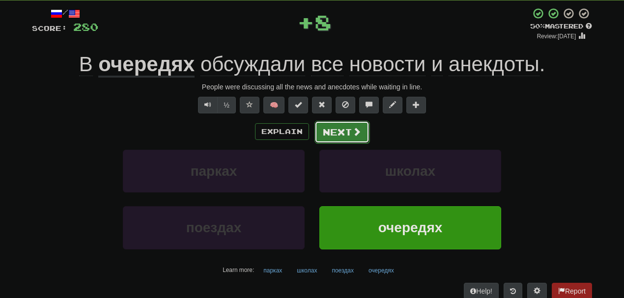
click at [319, 136] on button "Next" at bounding box center [341, 132] width 55 height 23
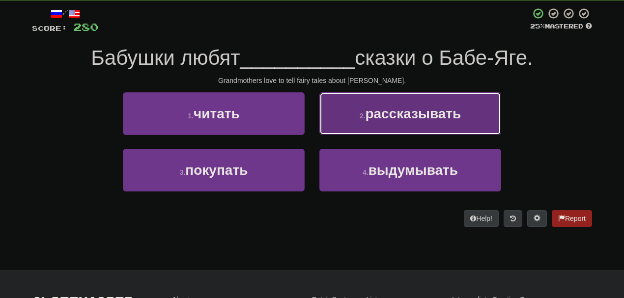
click at [352, 115] on button "2 . рассказывать" at bounding box center [410, 113] width 182 height 43
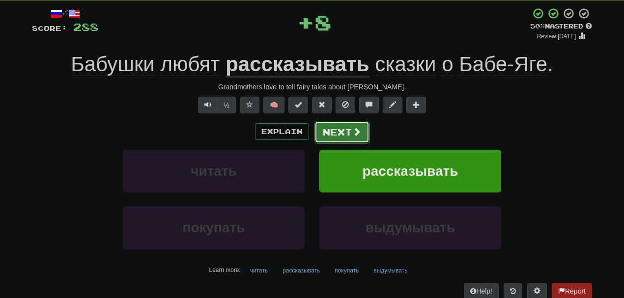
click at [321, 135] on button "Next" at bounding box center [341, 132] width 55 height 23
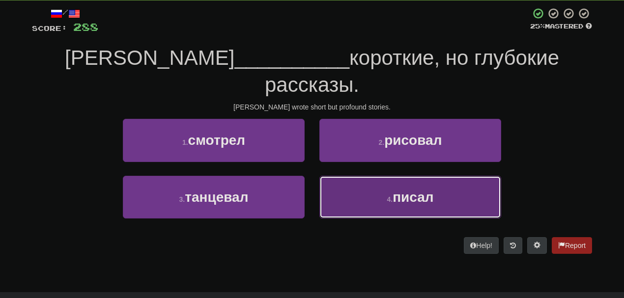
click at [382, 176] on button "4 . писал" at bounding box center [410, 197] width 182 height 43
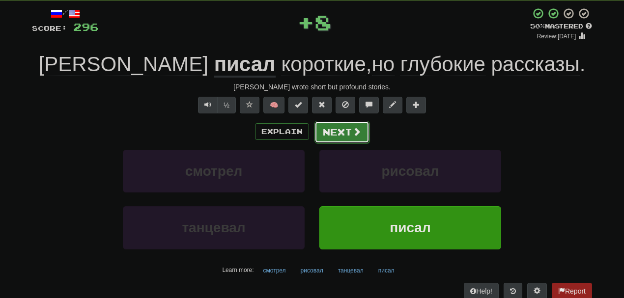
click at [345, 129] on button "Next" at bounding box center [341, 132] width 55 height 23
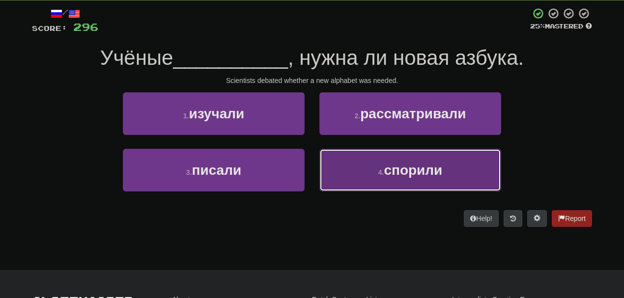
click at [382, 157] on button "4 . спорили" at bounding box center [410, 170] width 182 height 43
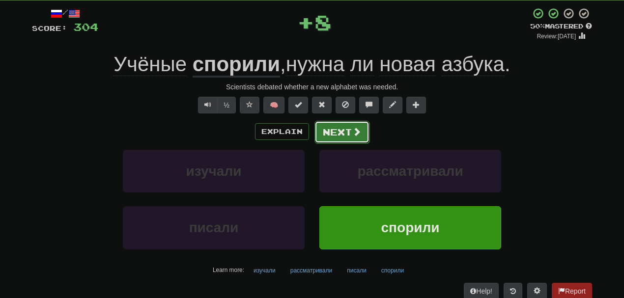
click at [335, 125] on button "Next" at bounding box center [341, 132] width 55 height 23
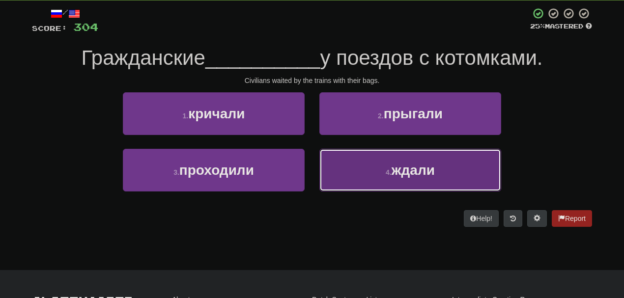
click at [368, 155] on button "4 . ждали" at bounding box center [410, 170] width 182 height 43
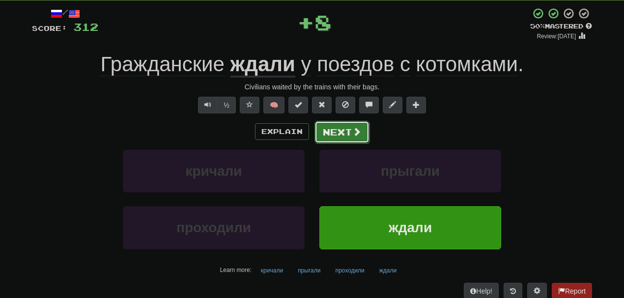
click at [348, 138] on button "Next" at bounding box center [341, 132] width 55 height 23
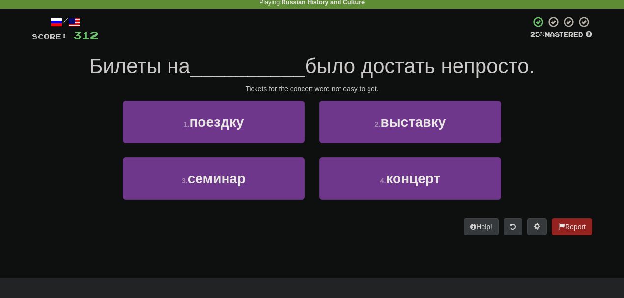
scroll to position [47, 0]
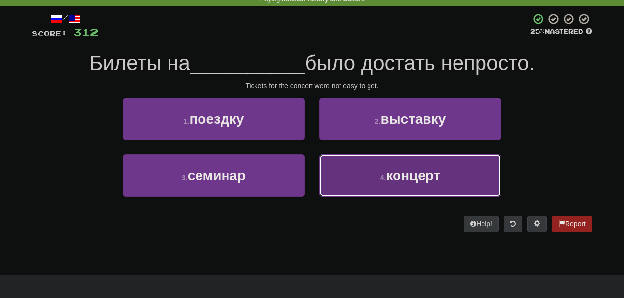
click at [404, 180] on span "концерт" at bounding box center [413, 175] width 55 height 15
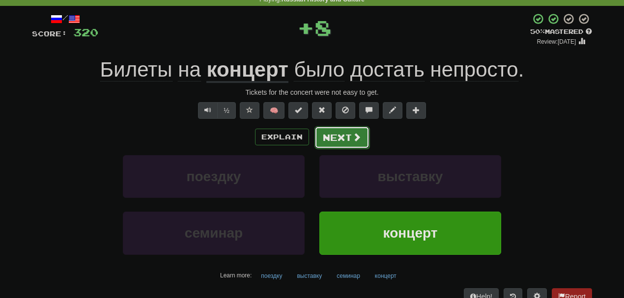
click at [333, 144] on button "Next" at bounding box center [341, 137] width 55 height 23
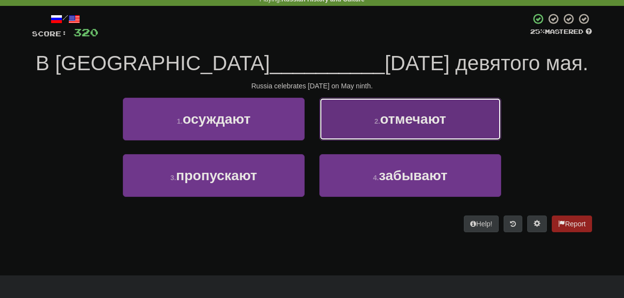
click at [388, 112] on span "отмечают" at bounding box center [413, 119] width 66 height 15
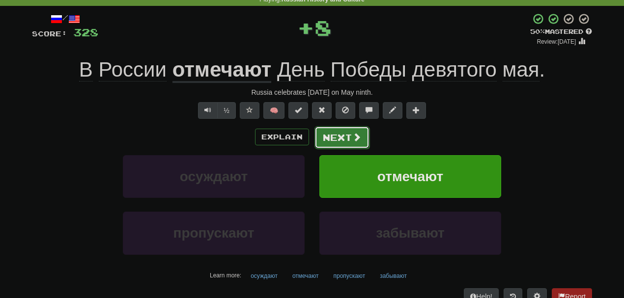
click at [345, 133] on button "Next" at bounding box center [341, 137] width 55 height 23
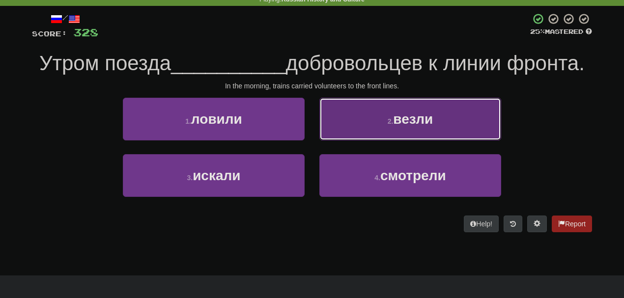
click at [391, 115] on button "2 . везли" at bounding box center [410, 119] width 182 height 43
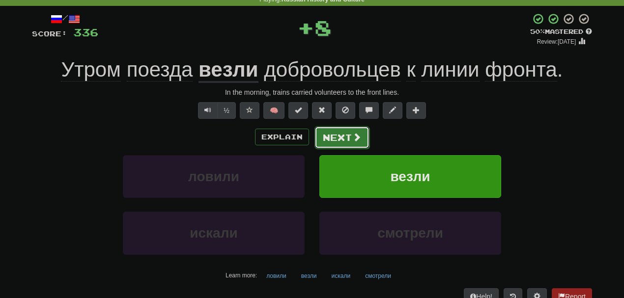
click at [352, 139] on span at bounding box center [356, 137] width 9 height 9
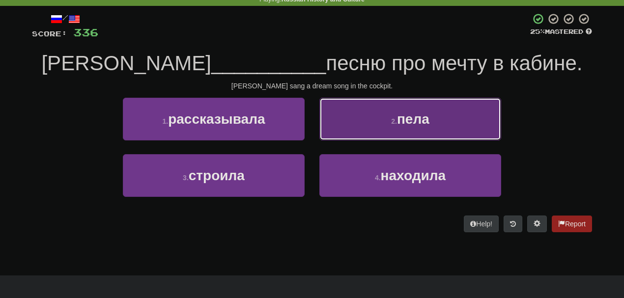
click at [439, 140] on button "2 . пела" at bounding box center [410, 119] width 182 height 43
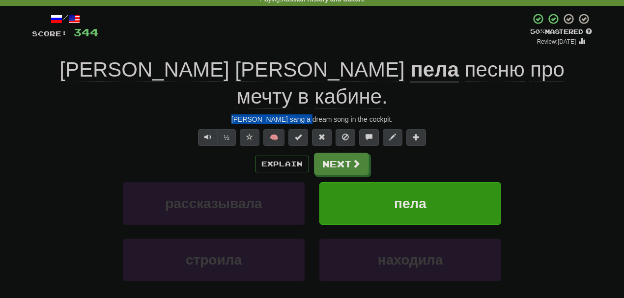
drag, startPoint x: 228, startPoint y: 90, endPoint x: 295, endPoint y: 90, distance: 67.3
click at [295, 114] on div "[PERSON_NAME] sang a dream song in the cockpit." at bounding box center [312, 119] width 560 height 10
copy div "[PERSON_NAME]"
click at [341, 153] on button "Next" at bounding box center [341, 164] width 55 height 23
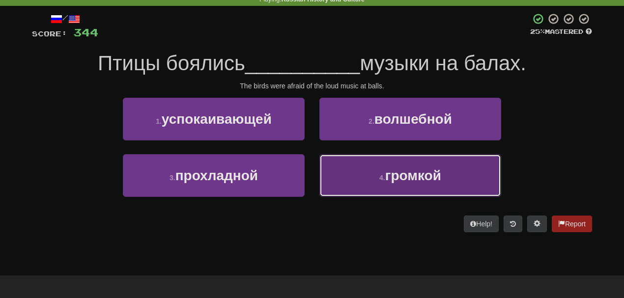
click at [379, 189] on button "4 . громкой" at bounding box center [410, 175] width 182 height 43
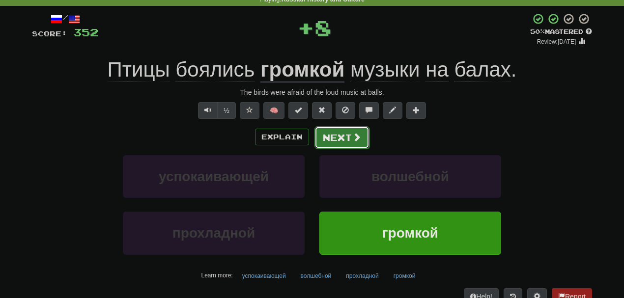
click at [339, 136] on button "Next" at bounding box center [341, 137] width 55 height 23
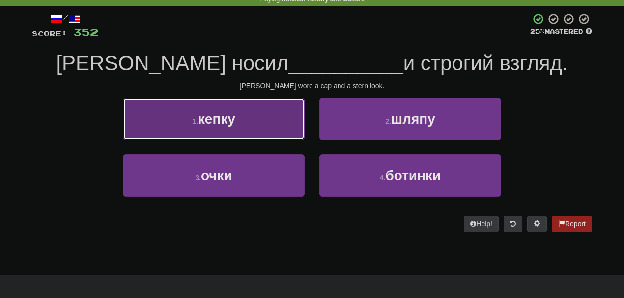
click at [255, 122] on button "1 . кепку" at bounding box center [214, 119] width 182 height 43
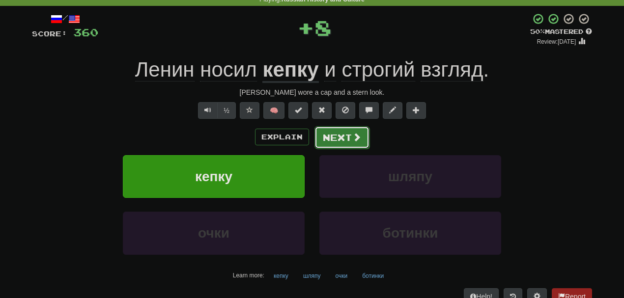
click at [352, 143] on button "Next" at bounding box center [341, 137] width 55 height 23
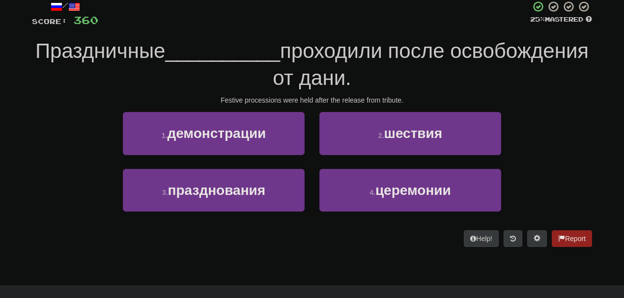
scroll to position [61, 0]
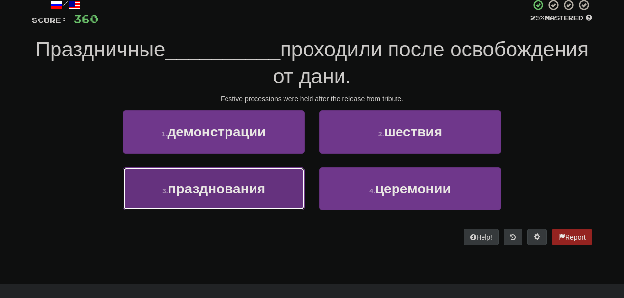
click at [262, 192] on span "празднования" at bounding box center [217, 188] width 98 height 15
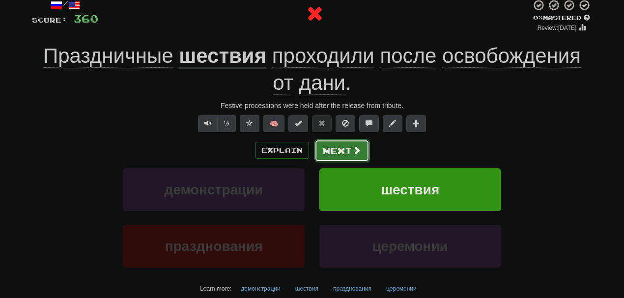
click at [328, 157] on button "Next" at bounding box center [341, 151] width 55 height 23
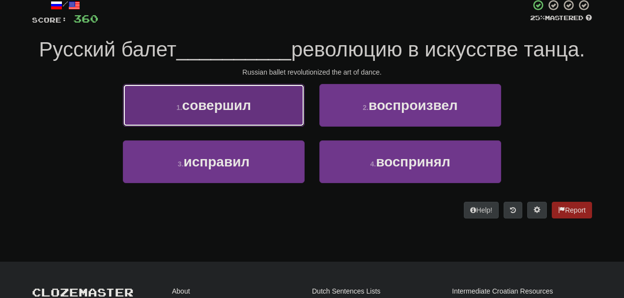
click at [266, 107] on button "1 . совершил" at bounding box center [214, 105] width 182 height 43
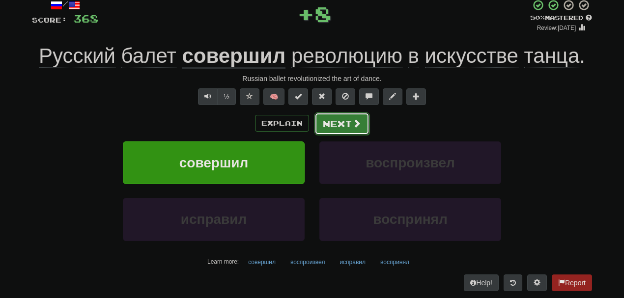
click at [348, 119] on button "Next" at bounding box center [341, 123] width 55 height 23
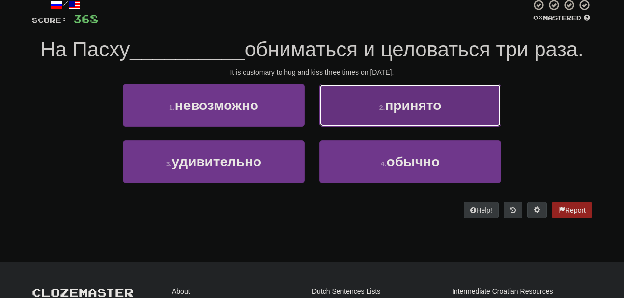
click at [378, 120] on button "2 . принято" at bounding box center [410, 105] width 182 height 43
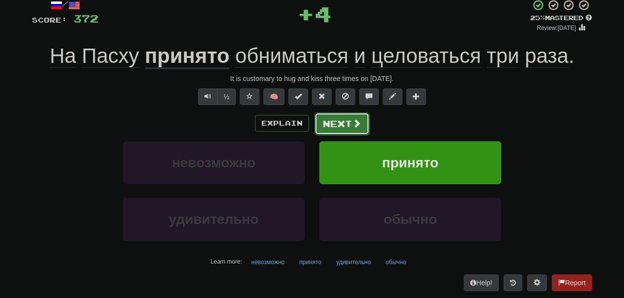
click at [343, 125] on button "Next" at bounding box center [341, 123] width 55 height 23
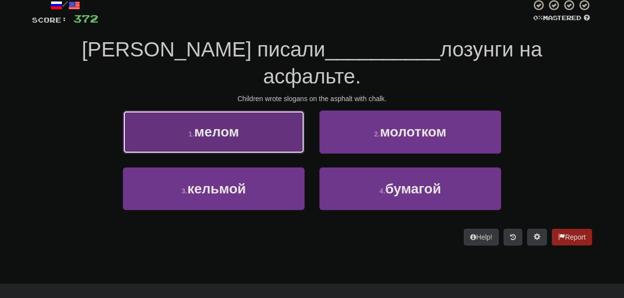
click at [266, 111] on button "1 . мелом" at bounding box center [214, 132] width 182 height 43
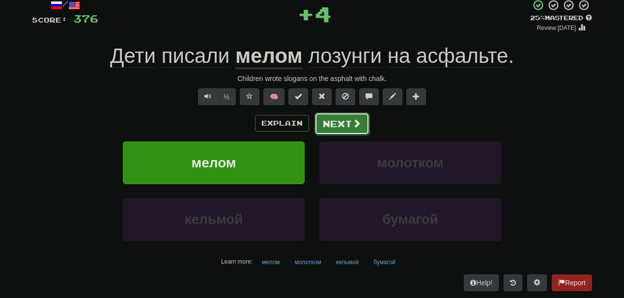
click at [339, 124] on button "Next" at bounding box center [341, 123] width 55 height 23
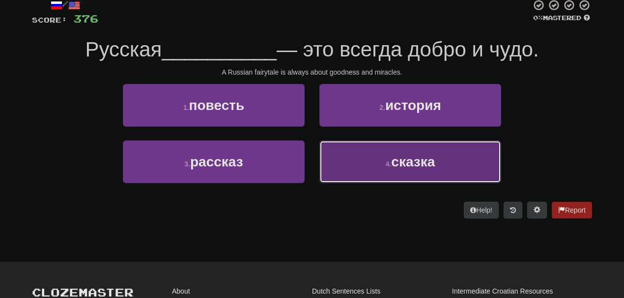
click at [364, 153] on button "4 . сказка" at bounding box center [410, 161] width 182 height 43
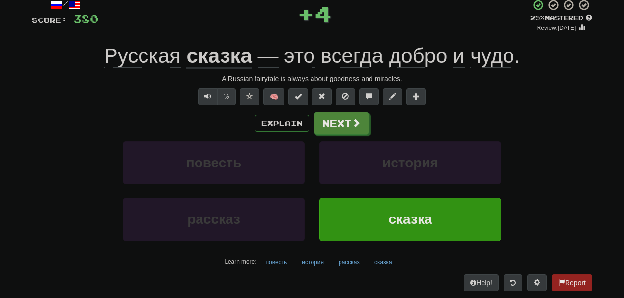
click at [328, 111] on div "/ Score: 380 + 4 25 % Mastered Review: [DATE] Русская сказка — это всегда добро…" at bounding box center [312, 145] width 560 height 292
click at [342, 129] on button "Next" at bounding box center [341, 123] width 55 height 23
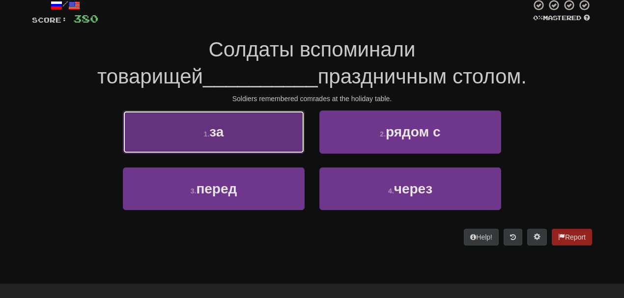
click at [262, 127] on button "1 . за" at bounding box center [214, 132] width 182 height 43
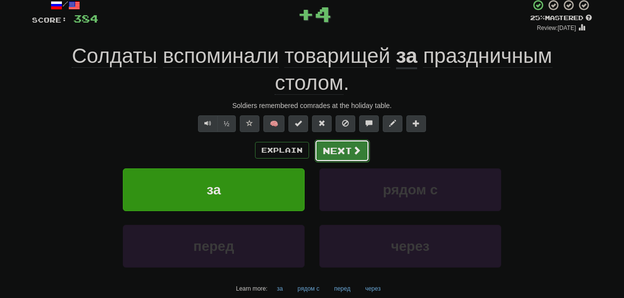
click at [327, 148] on button "Next" at bounding box center [341, 151] width 55 height 23
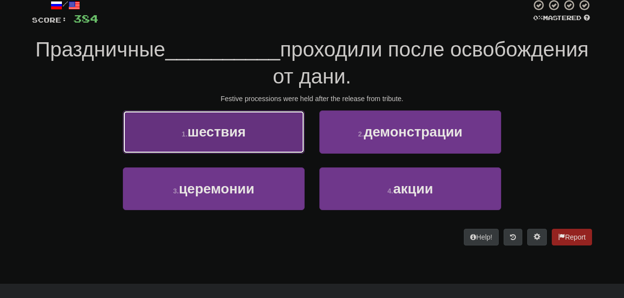
click at [263, 134] on button "1 . шествия" at bounding box center [214, 132] width 182 height 43
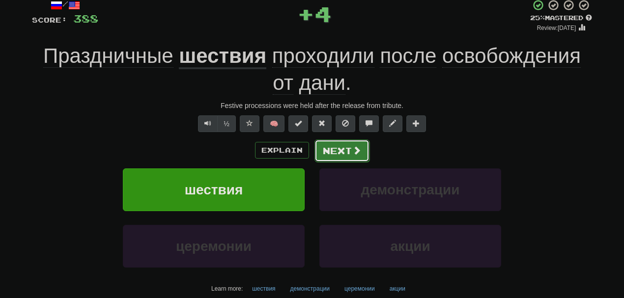
click at [321, 144] on button "Next" at bounding box center [341, 151] width 55 height 23
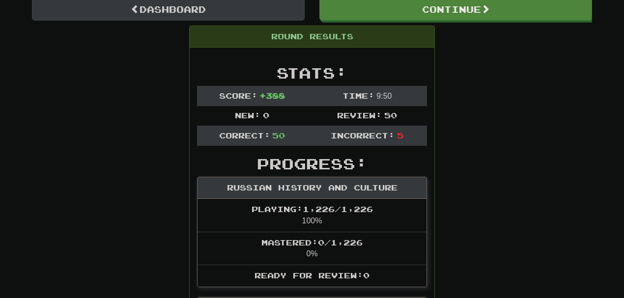
scroll to position [104, 0]
